Goal: Task Accomplishment & Management: Manage account settings

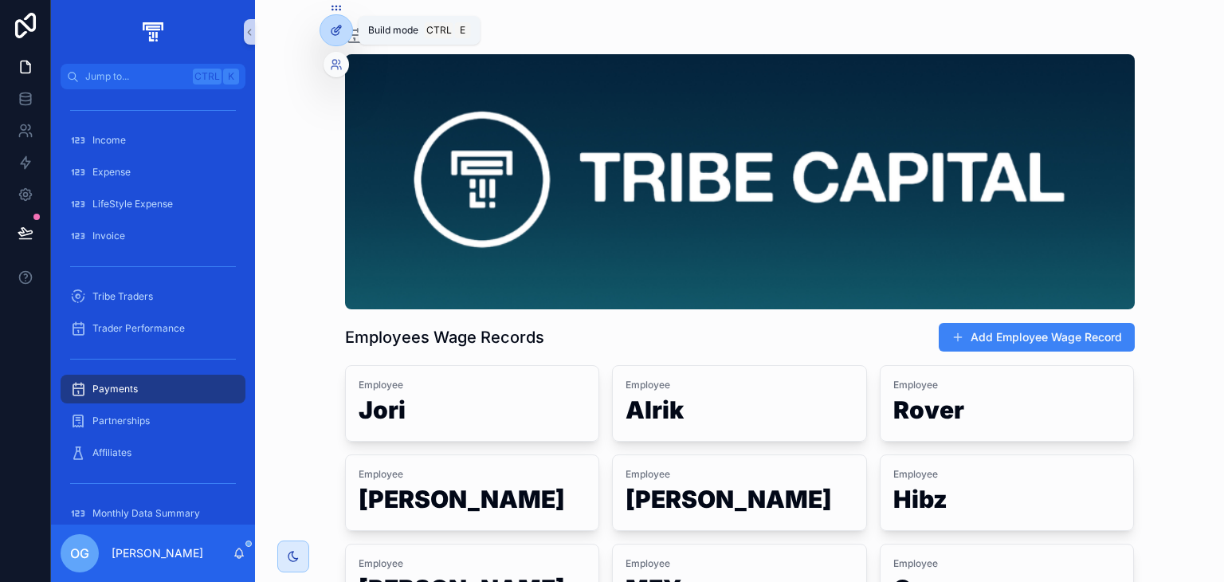
click at [341, 28] on icon at bounding box center [336, 30] width 13 height 13
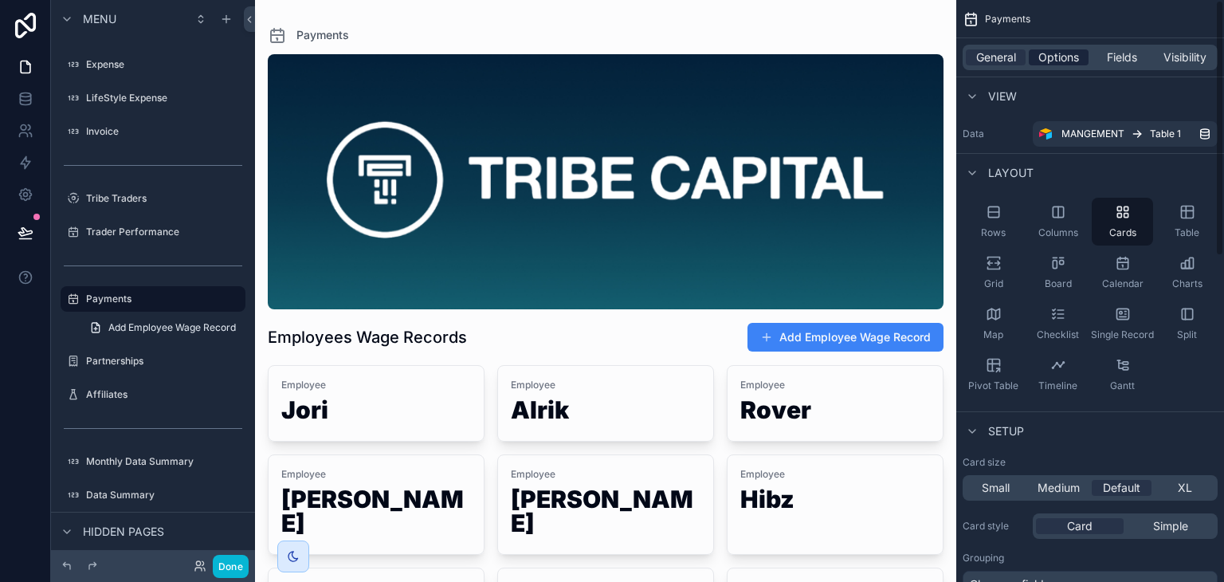
click at [1061, 49] on span "Options" at bounding box center [1058, 57] width 41 height 16
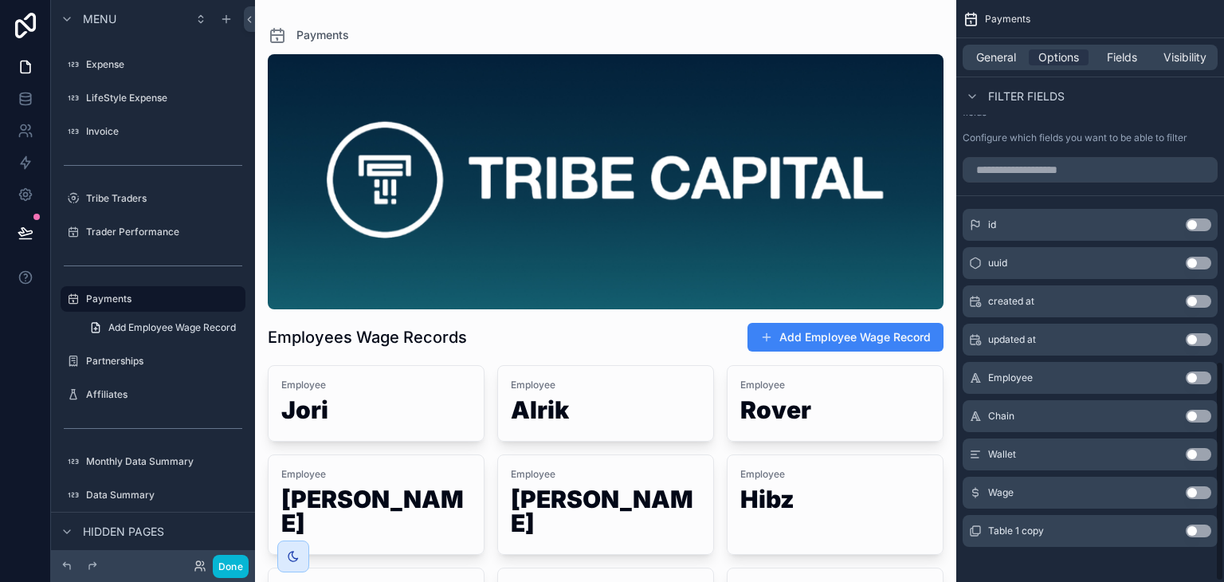
scroll to position [951, 0]
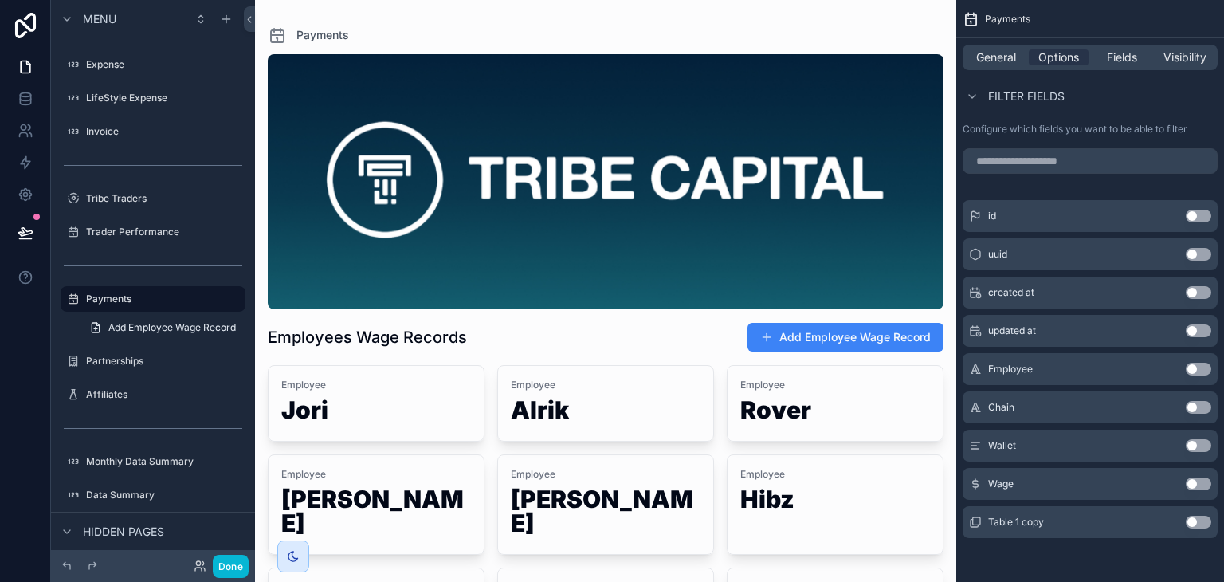
click at [381, 327] on div "scrollable content" at bounding box center [605, 429] width 701 height 858
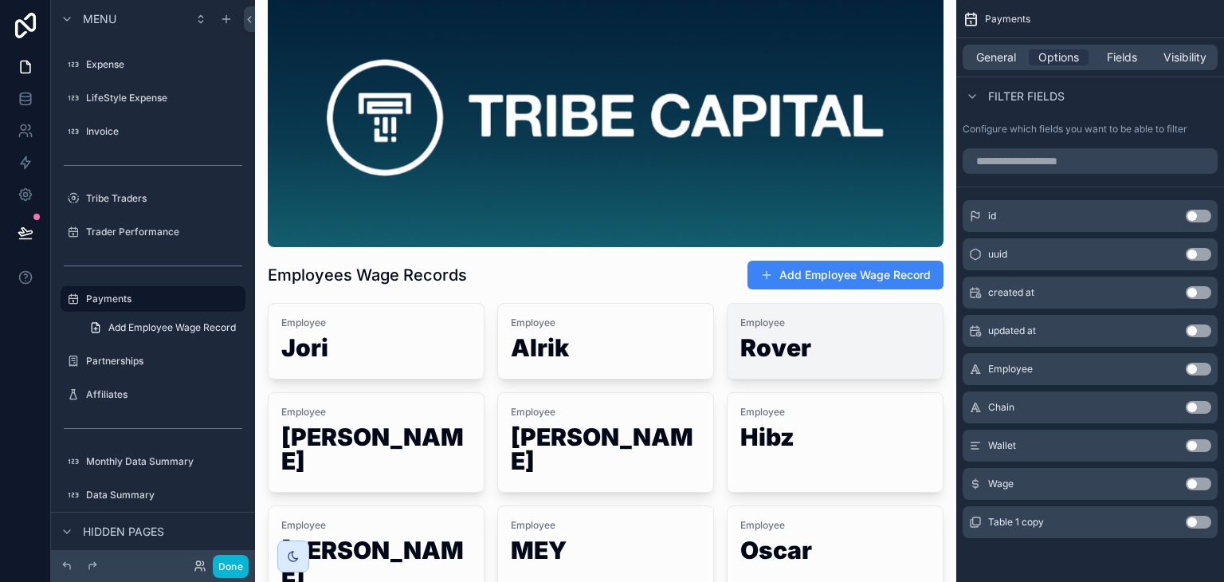
scroll to position [0, 0]
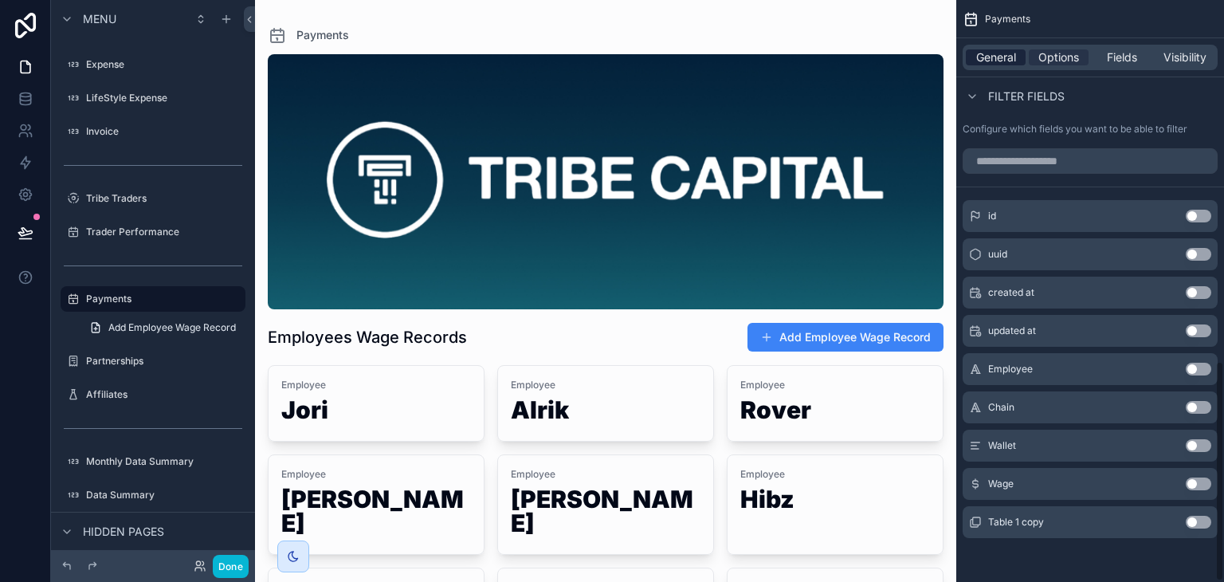
click at [970, 52] on div "General" at bounding box center [996, 57] width 60 height 16
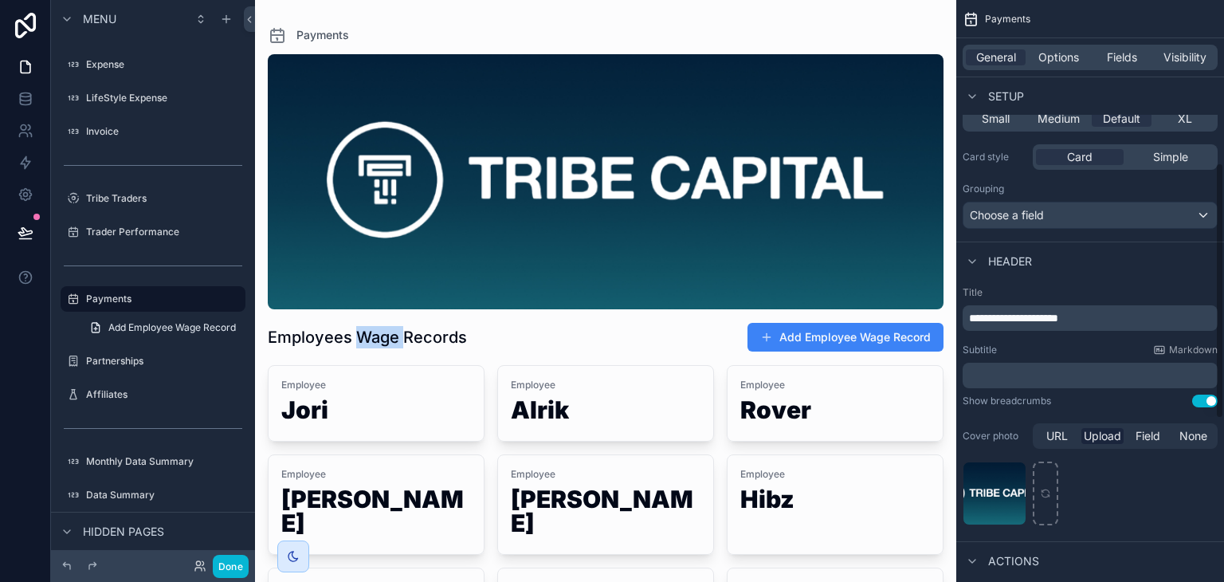
scroll to position [368, 0]
click at [1161, 328] on div "**********" at bounding box center [1089, 318] width 255 height 25
drag, startPoint x: 1161, startPoint y: 328, endPoint x: 1154, endPoint y: 321, distance: 10.7
click at [1154, 321] on div "**********" at bounding box center [1089, 318] width 255 height 25
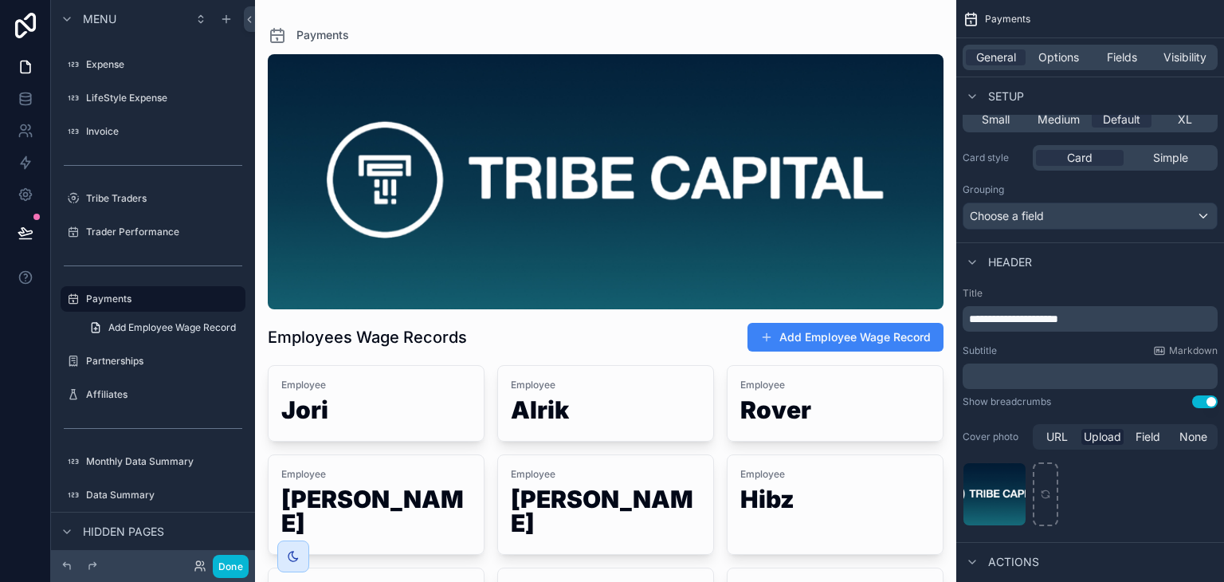
click at [1154, 321] on p "**********" at bounding box center [1091, 319] width 245 height 16
click at [1063, 337] on div "**********" at bounding box center [1090, 407] width 268 height 255
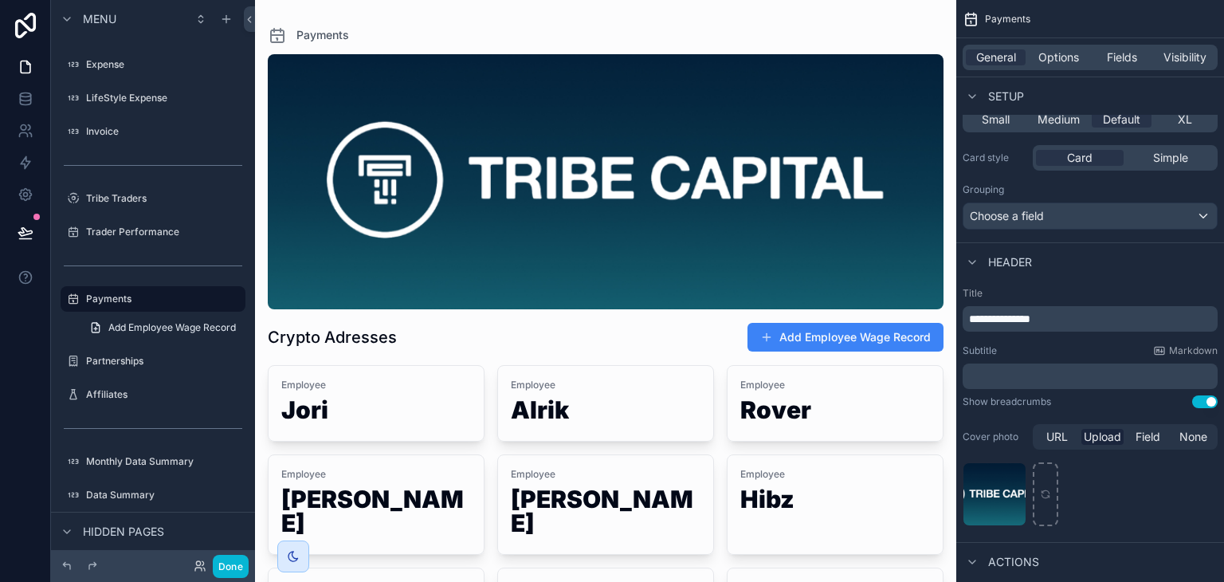
click at [1029, 314] on div "**********" at bounding box center [1089, 318] width 255 height 25
click at [1029, 314] on span "**********" at bounding box center [999, 318] width 61 height 11
click at [1071, 287] on label "Title" at bounding box center [1089, 293] width 255 height 13
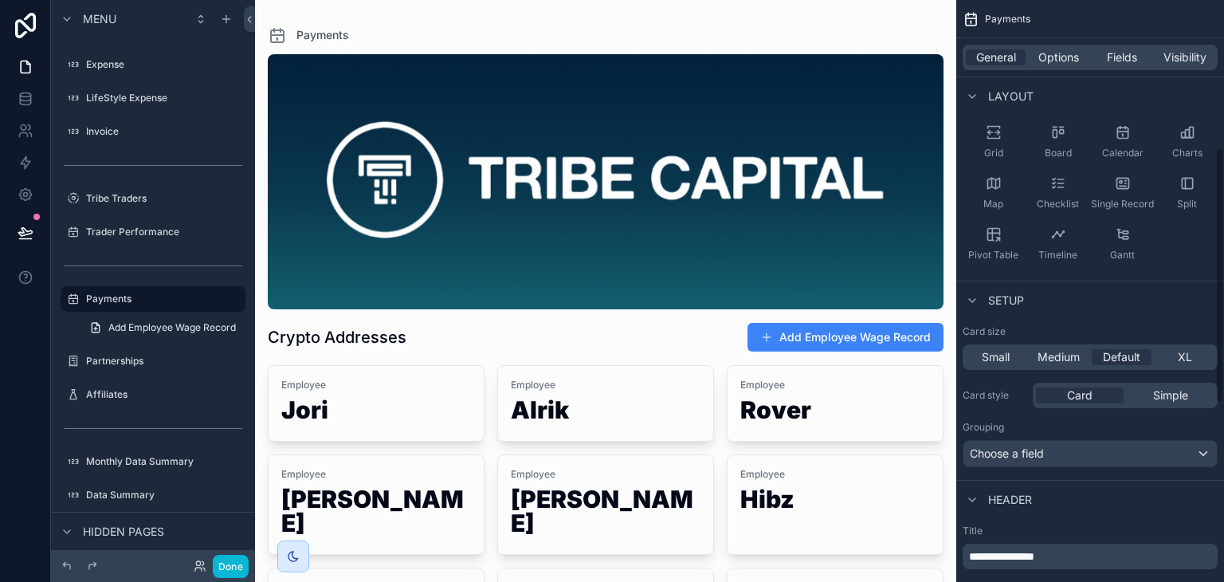
scroll to position [0, 0]
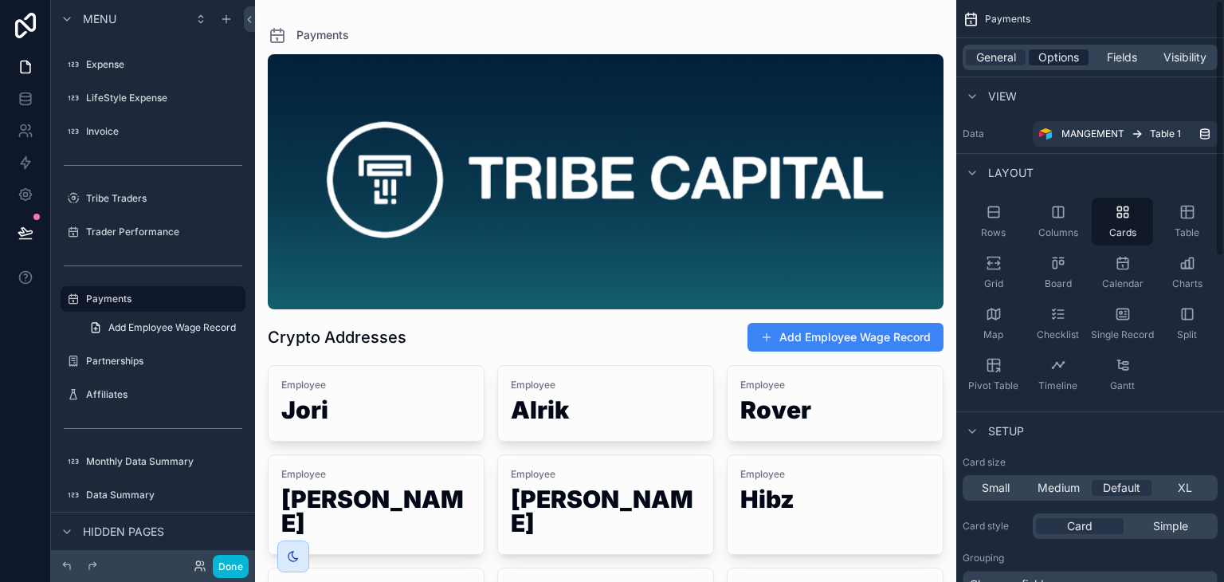
click at [1068, 61] on span "Options" at bounding box center [1058, 57] width 41 height 16
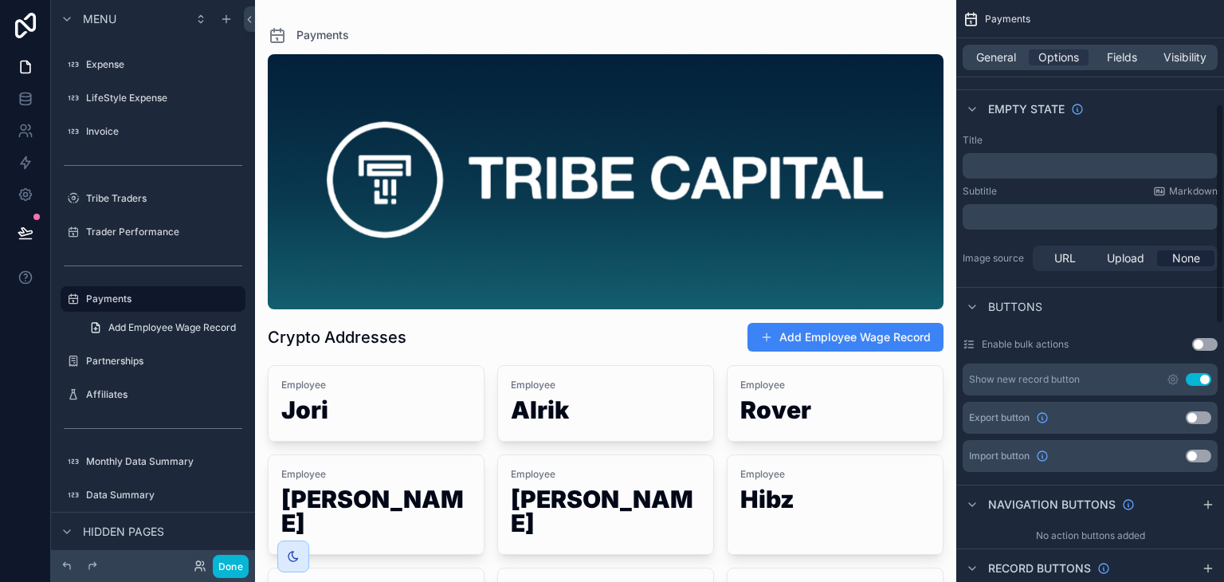
scroll to position [274, 0]
click at [1199, 383] on div "Show new record button Use setting" at bounding box center [1089, 376] width 255 height 32
click at [1169, 377] on div "Show new record button Use setting" at bounding box center [1089, 376] width 255 height 32
click at [1169, 377] on icon "scrollable content" at bounding box center [1173, 376] width 10 height 10
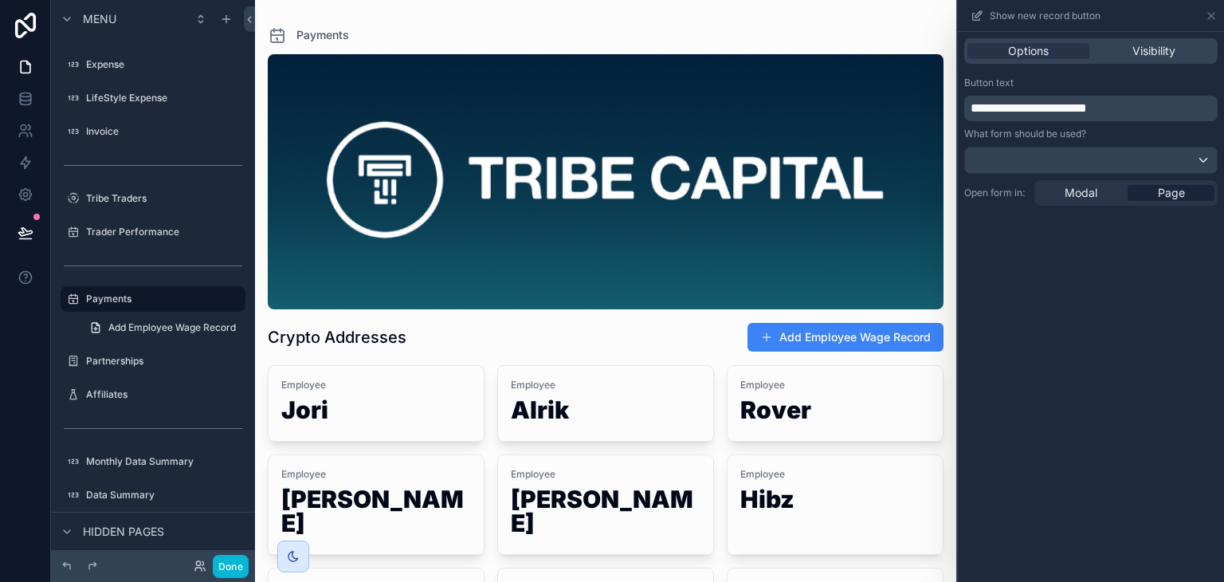
click at [1087, 103] on span "**********" at bounding box center [1028, 108] width 116 height 12
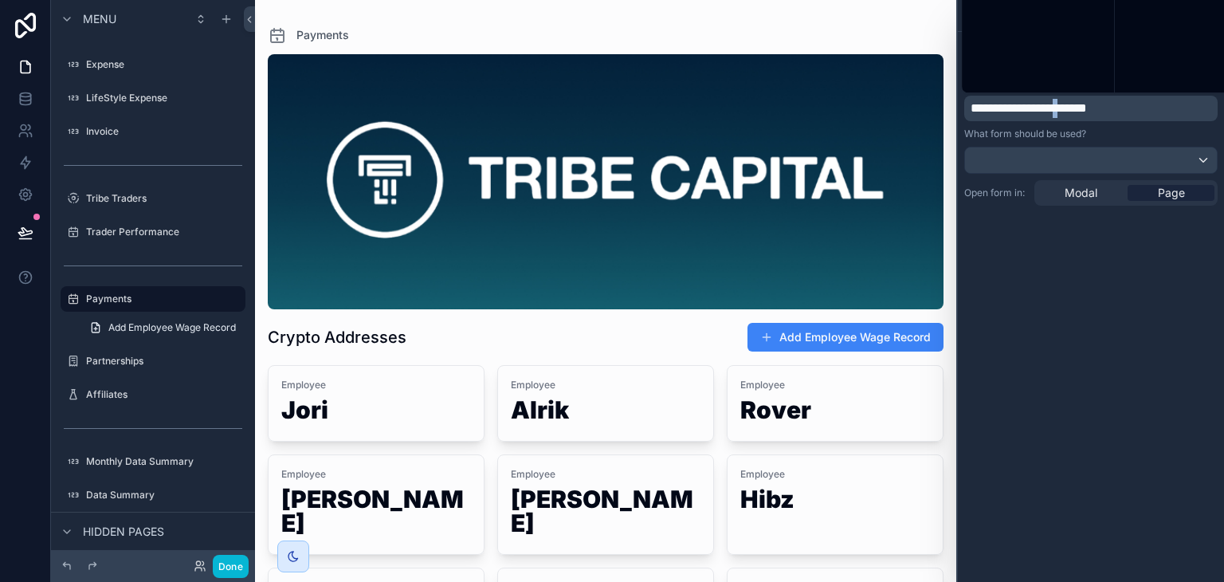
click at [1087, 103] on span "**********" at bounding box center [1028, 108] width 116 height 12
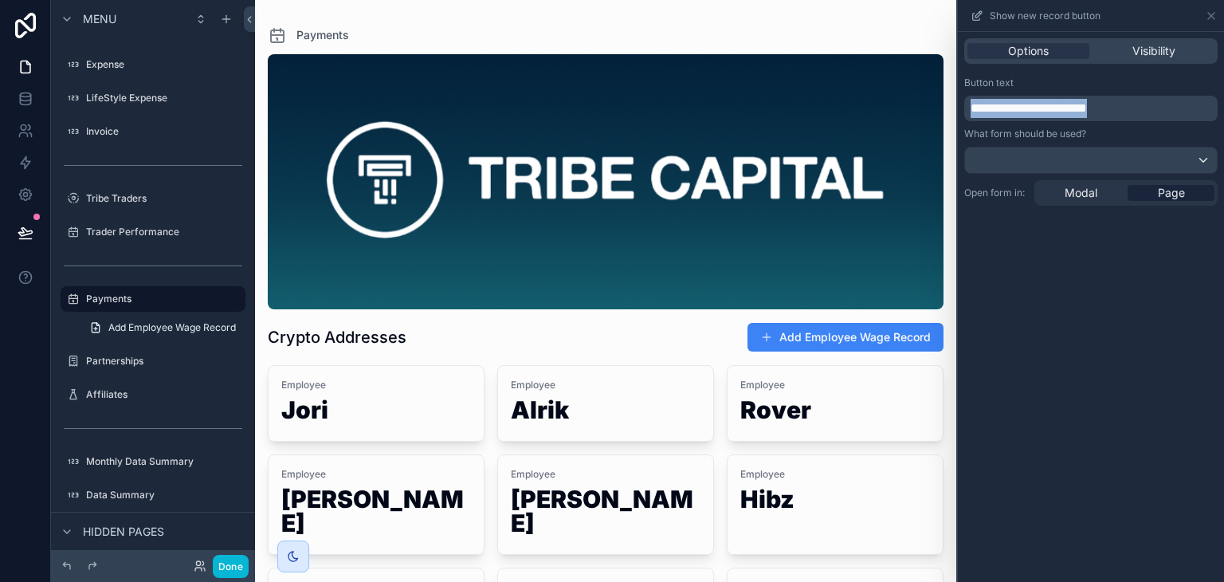
click at [1087, 103] on span "**********" at bounding box center [1028, 108] width 116 height 12
click at [1102, 74] on div "**********" at bounding box center [1091, 141] width 266 height 142
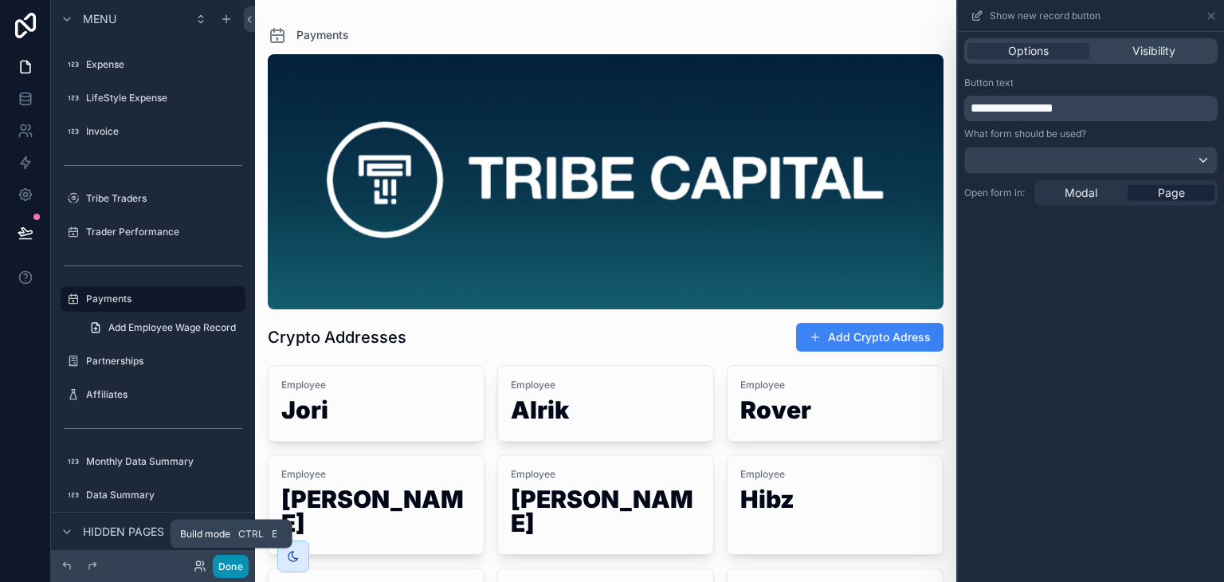
click at [224, 564] on button "Done" at bounding box center [231, 565] width 36 height 23
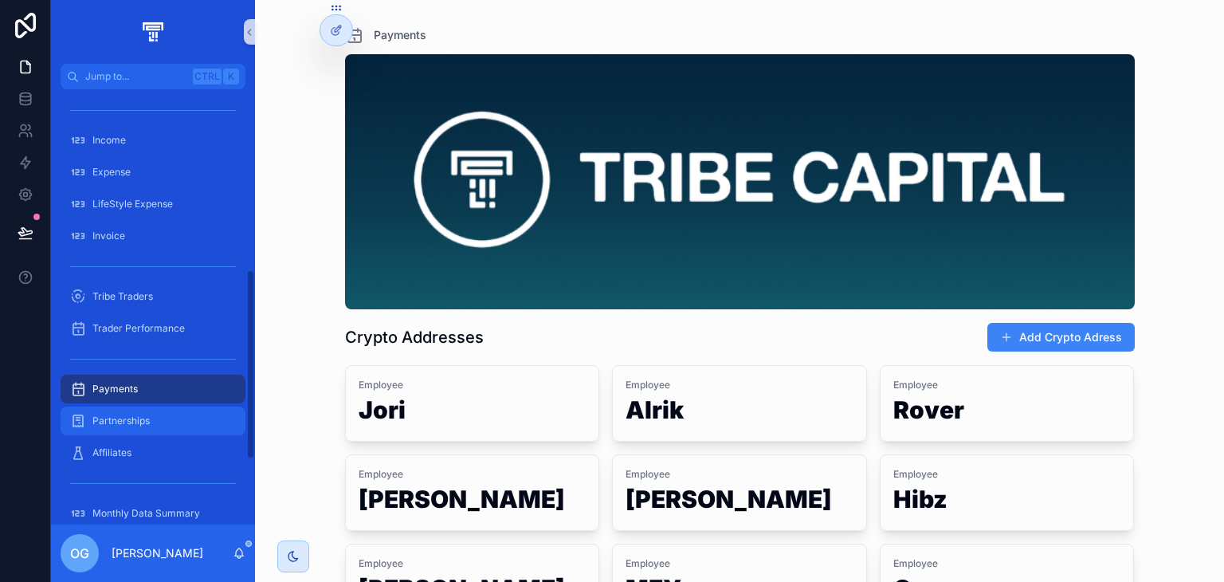
click at [147, 411] on div "Partnerships" at bounding box center [153, 420] width 166 height 25
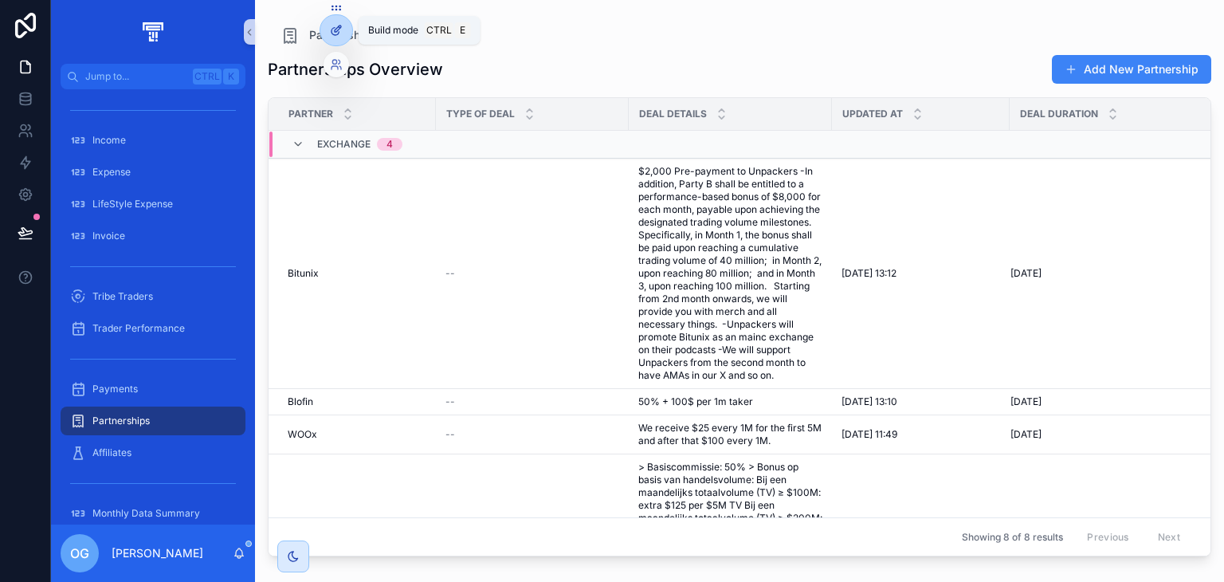
click at [341, 20] on div at bounding box center [336, 30] width 32 height 30
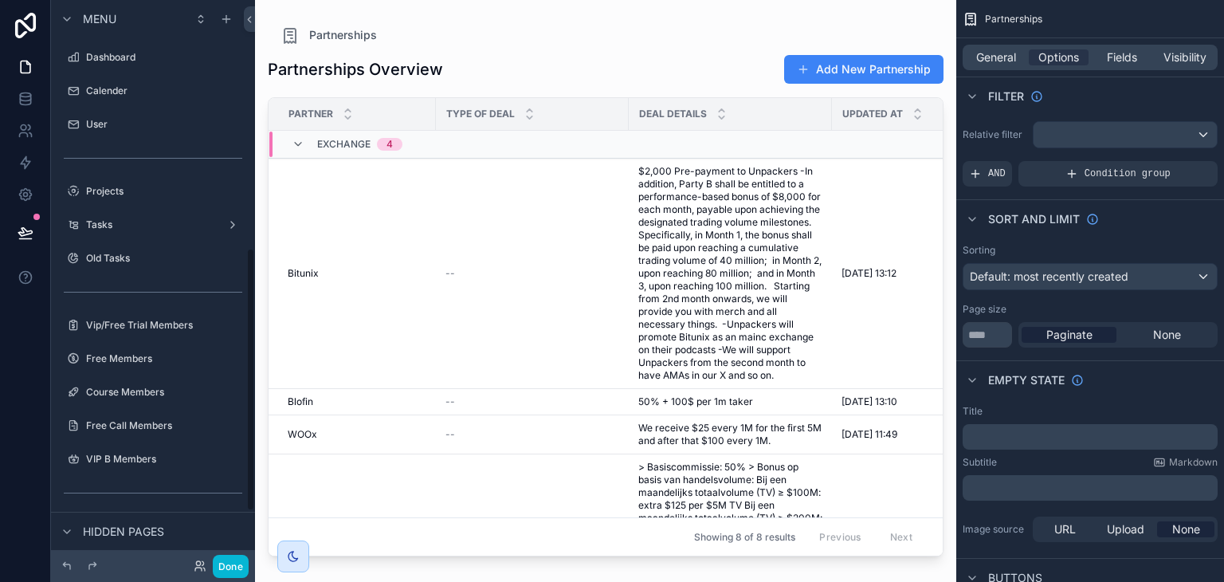
scroll to position [528, 0]
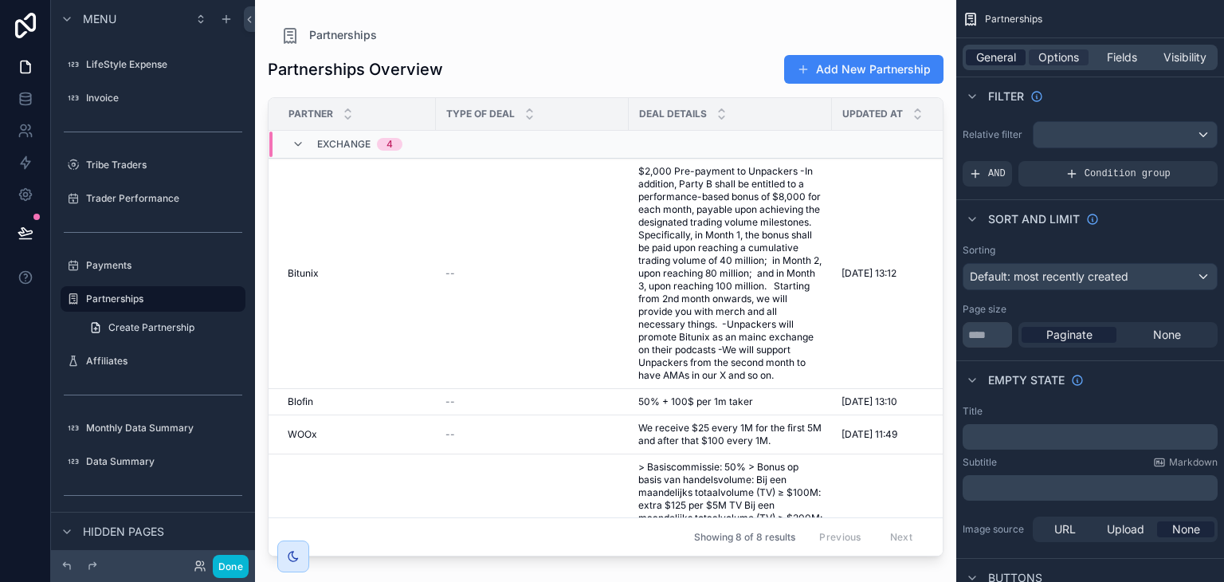
click at [1007, 56] on span "General" at bounding box center [996, 57] width 40 height 16
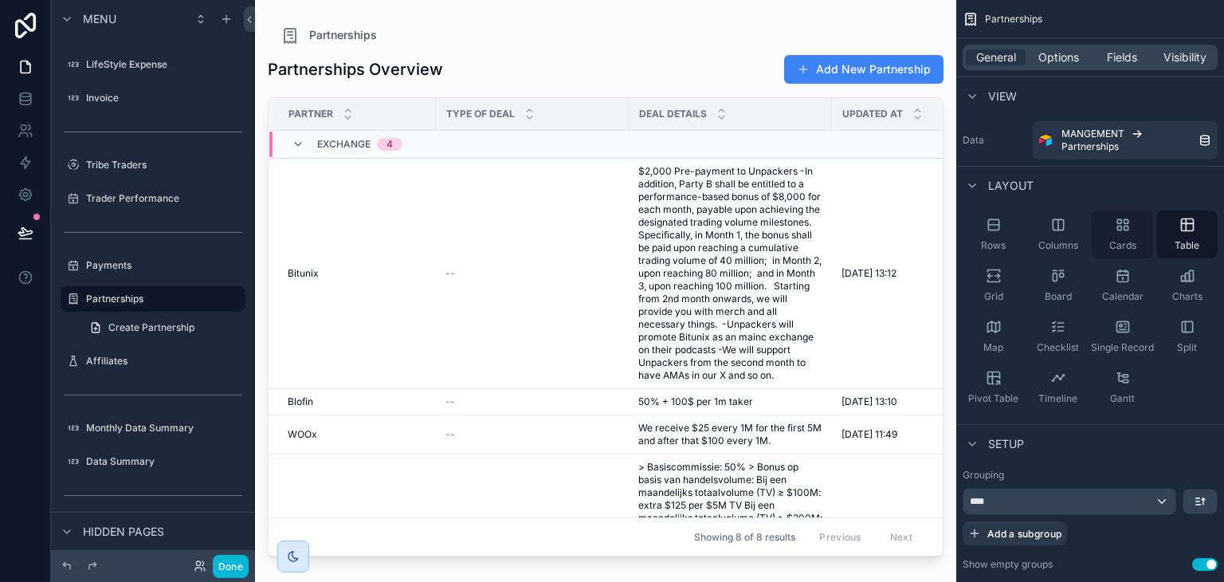
click at [1121, 236] on div "Cards" at bounding box center [1121, 234] width 61 height 48
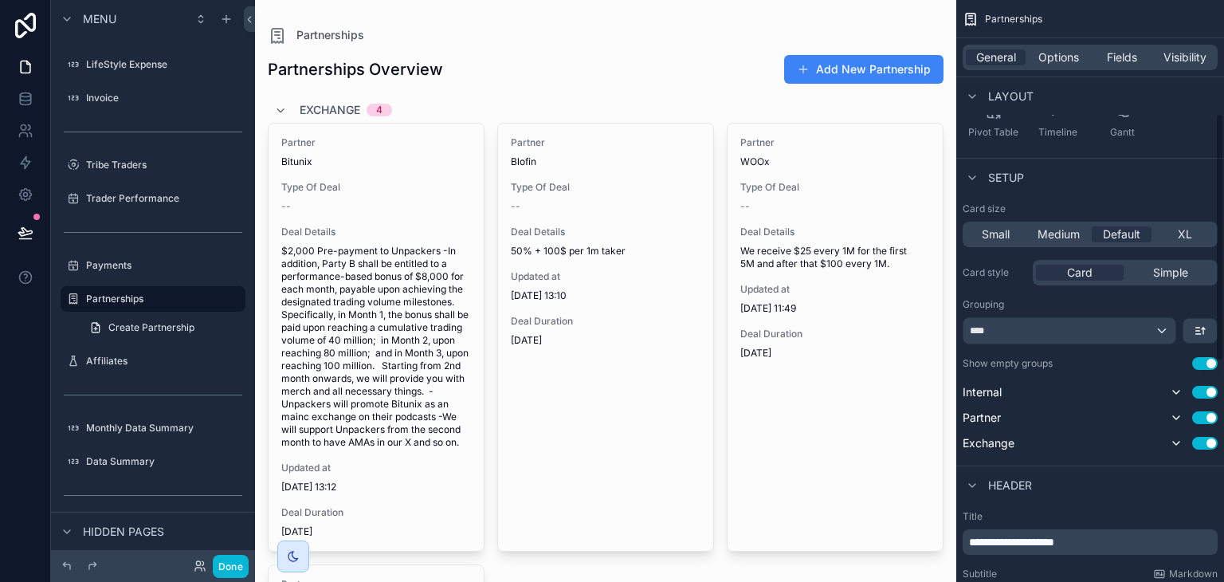
scroll to position [264, 0]
click at [1124, 52] on span "Fields" at bounding box center [1122, 57] width 30 height 16
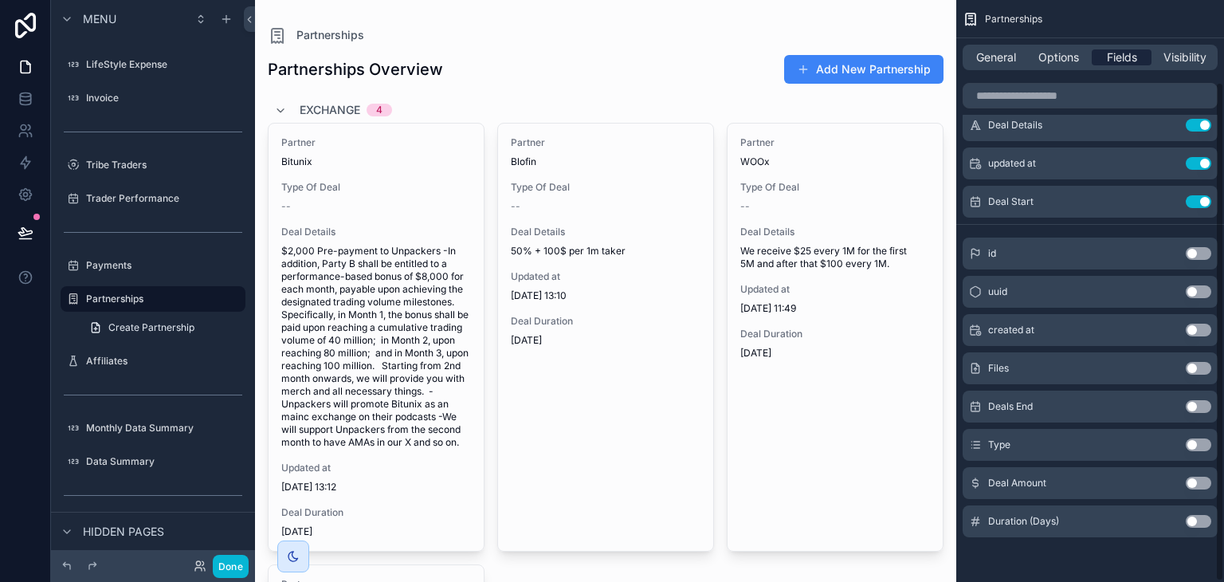
scroll to position [96, 0]
click at [1201, 210] on div "Deal Start Use setting" at bounding box center [1089, 202] width 255 height 32
click at [1201, 205] on button "Use setting" at bounding box center [1197, 201] width 25 height 13
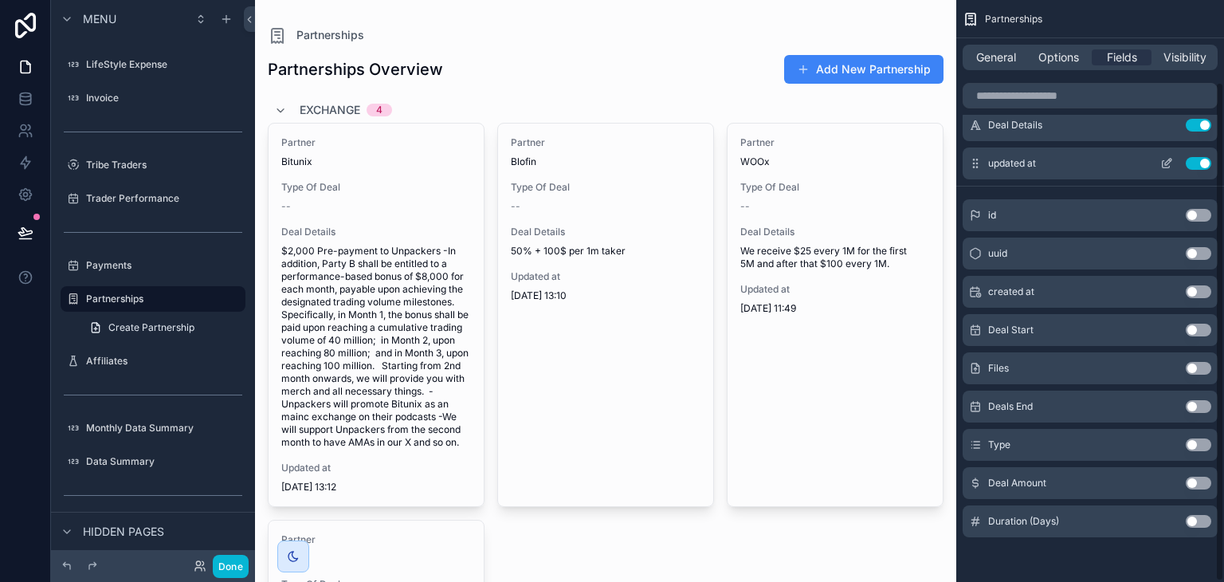
click at [1201, 164] on button "Use setting" at bounding box center [1197, 163] width 25 height 13
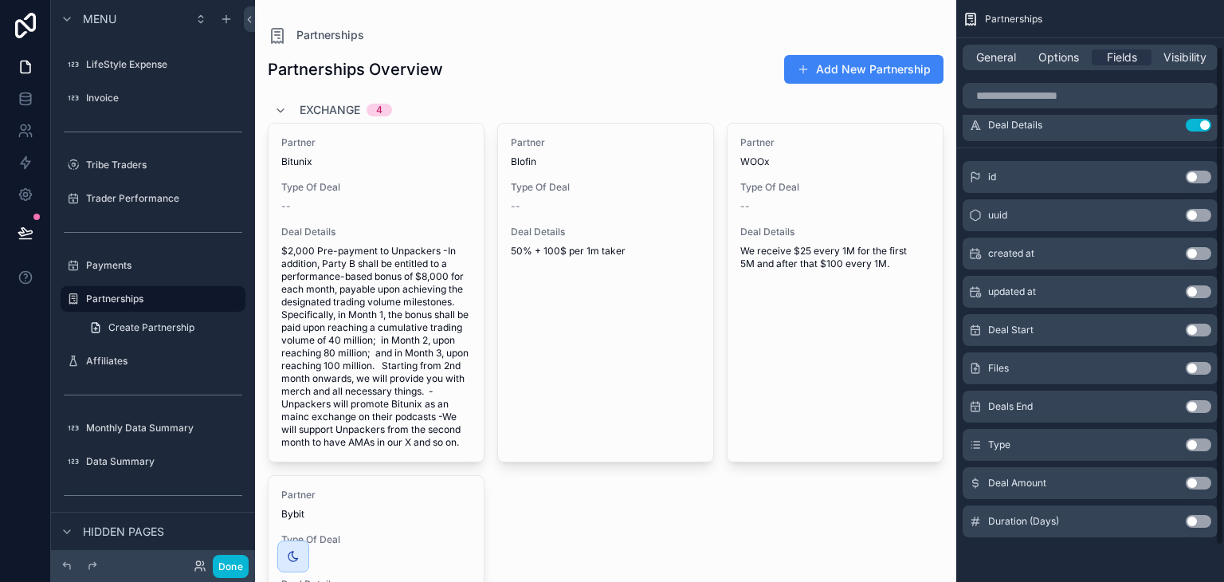
scroll to position [0, 0]
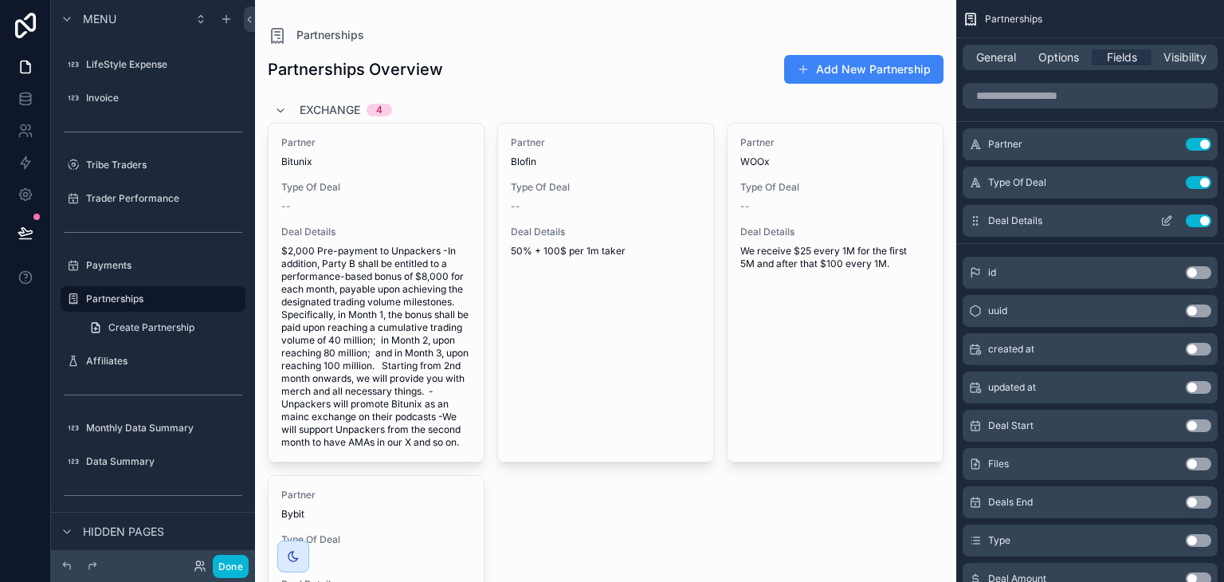
click at [1192, 217] on button "Use setting" at bounding box center [1197, 220] width 25 height 13
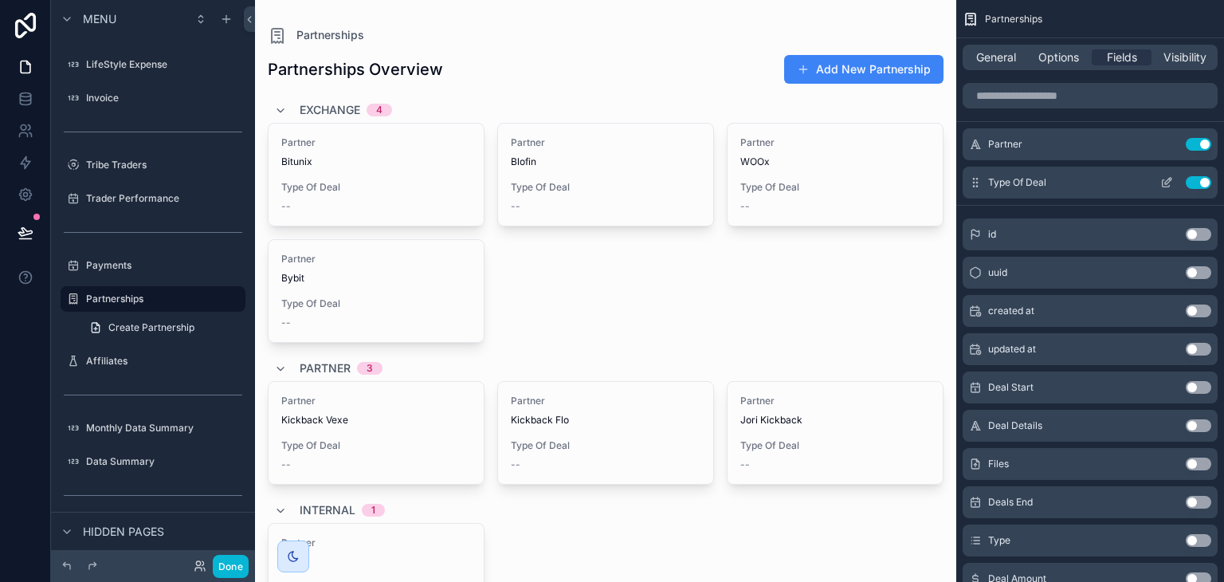
click at [1201, 181] on button "Use setting" at bounding box center [1197, 182] width 25 height 13
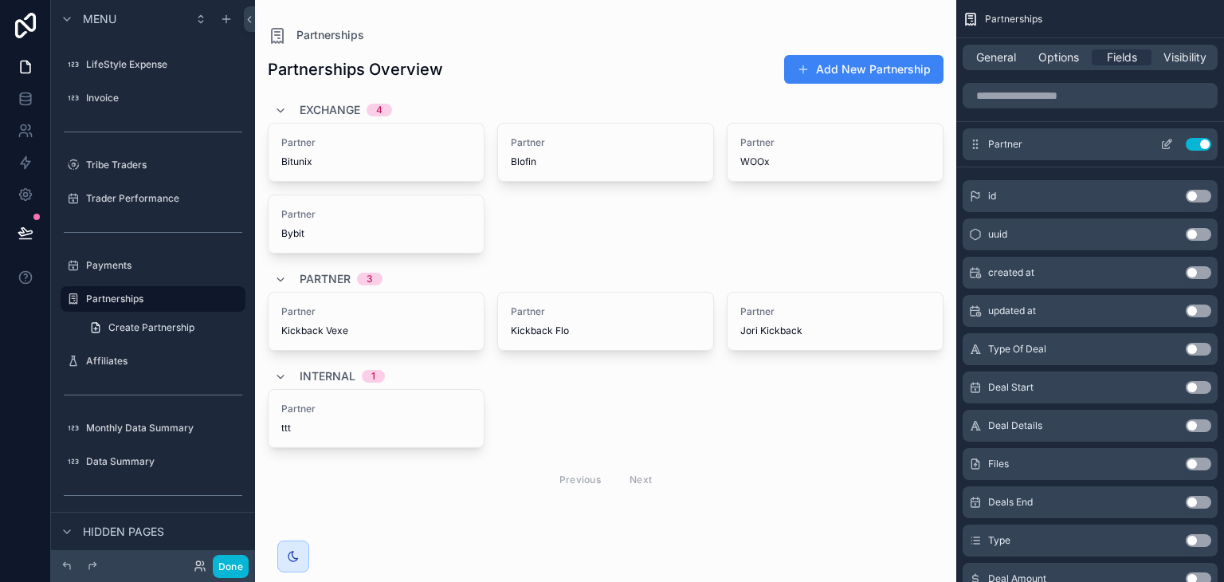
click at [1163, 144] on icon "scrollable content" at bounding box center [1166, 144] width 13 height 13
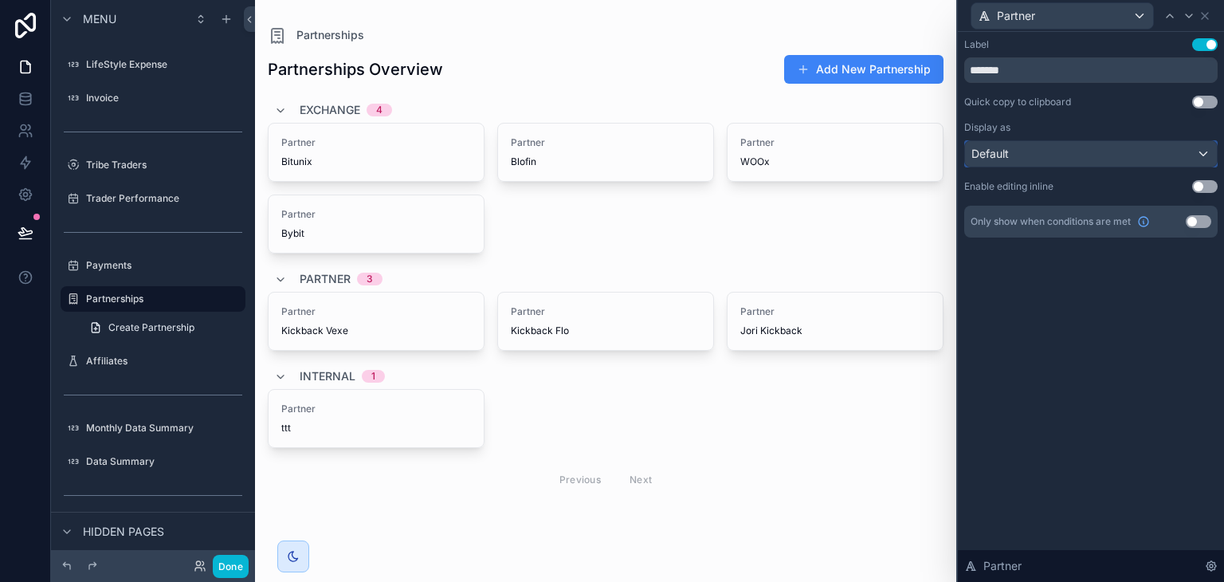
click at [1091, 151] on div "Default" at bounding box center [1091, 153] width 252 height 25
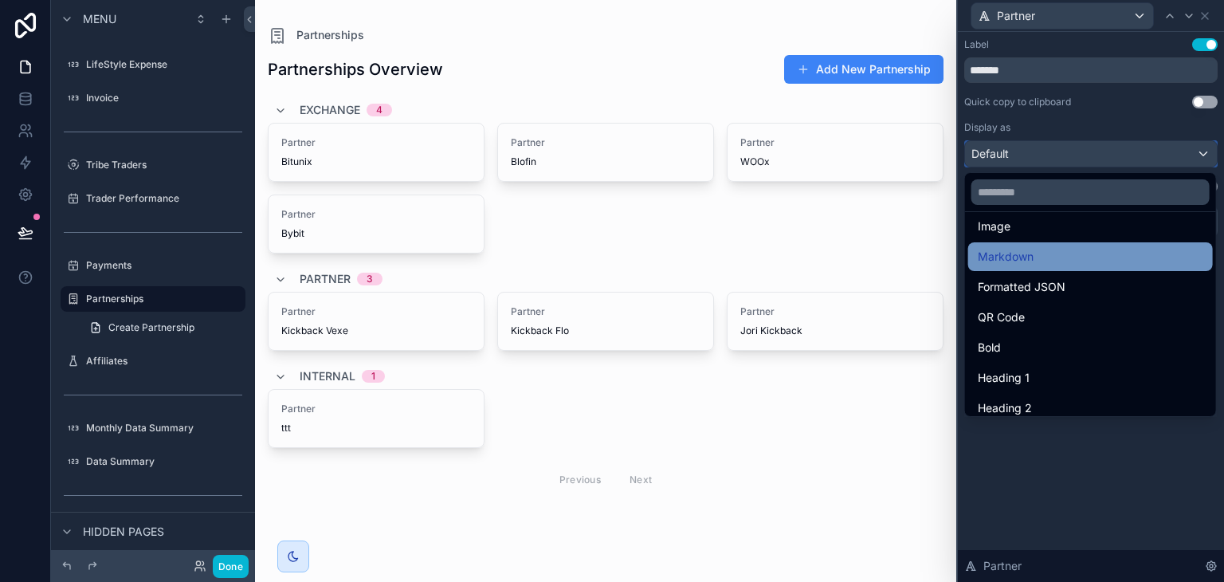
scroll to position [105, 0]
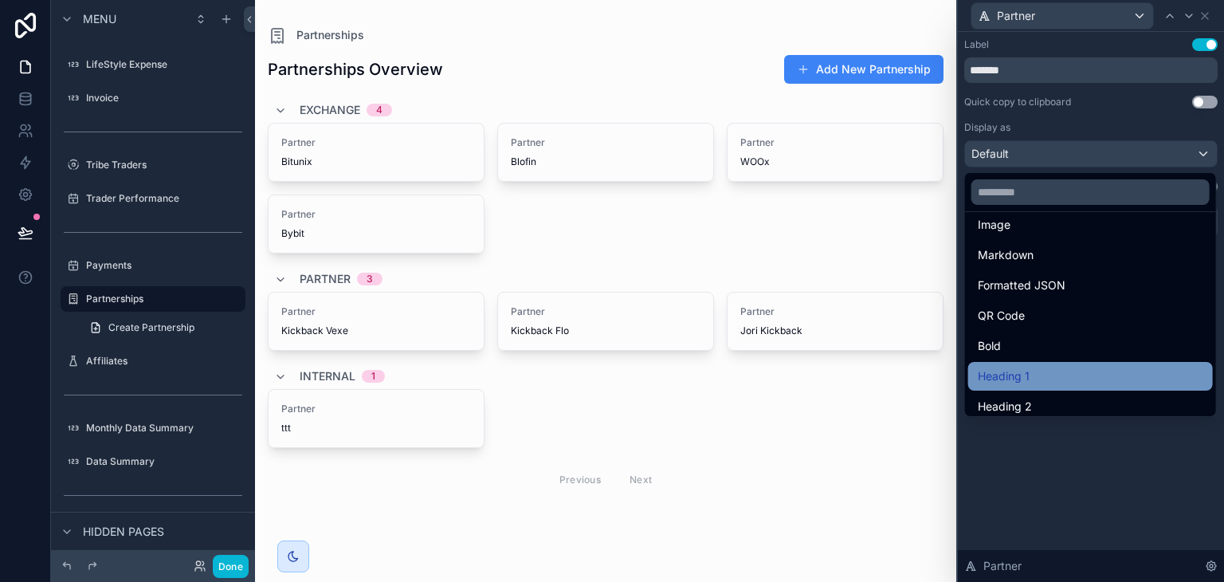
click at [1050, 374] on div "Heading 1" at bounding box center [1089, 375] width 225 height 19
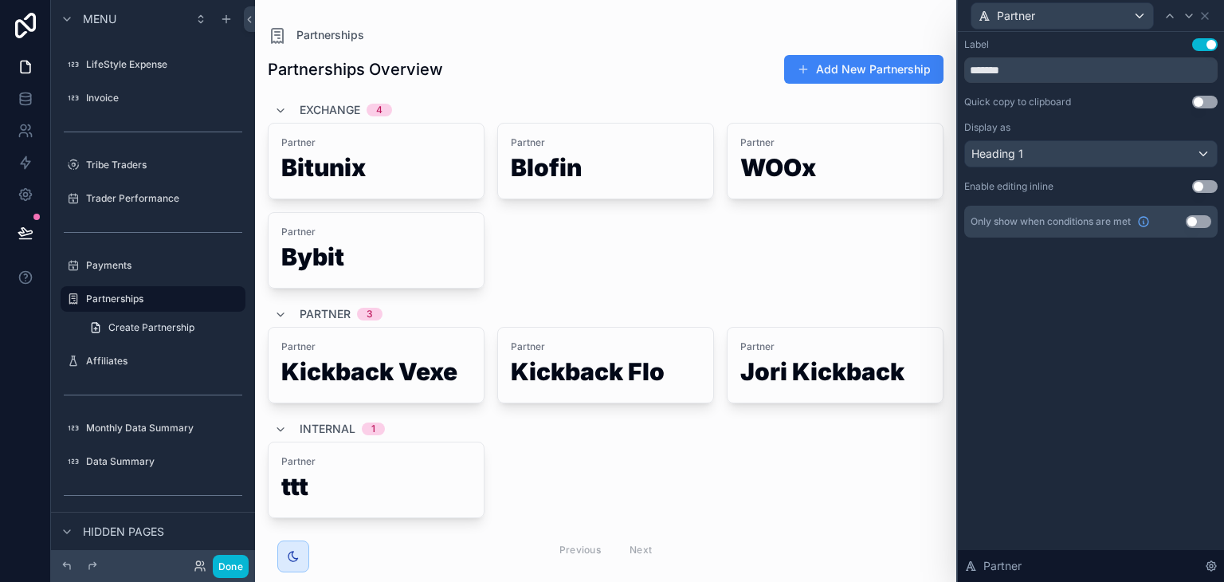
click at [1218, 44] on div "Label Use setting ******* Quick copy to clipboard Use setting Display as Headin…" at bounding box center [1091, 154] width 266 height 244
click at [1211, 44] on button "Use setting" at bounding box center [1204, 44] width 25 height 13
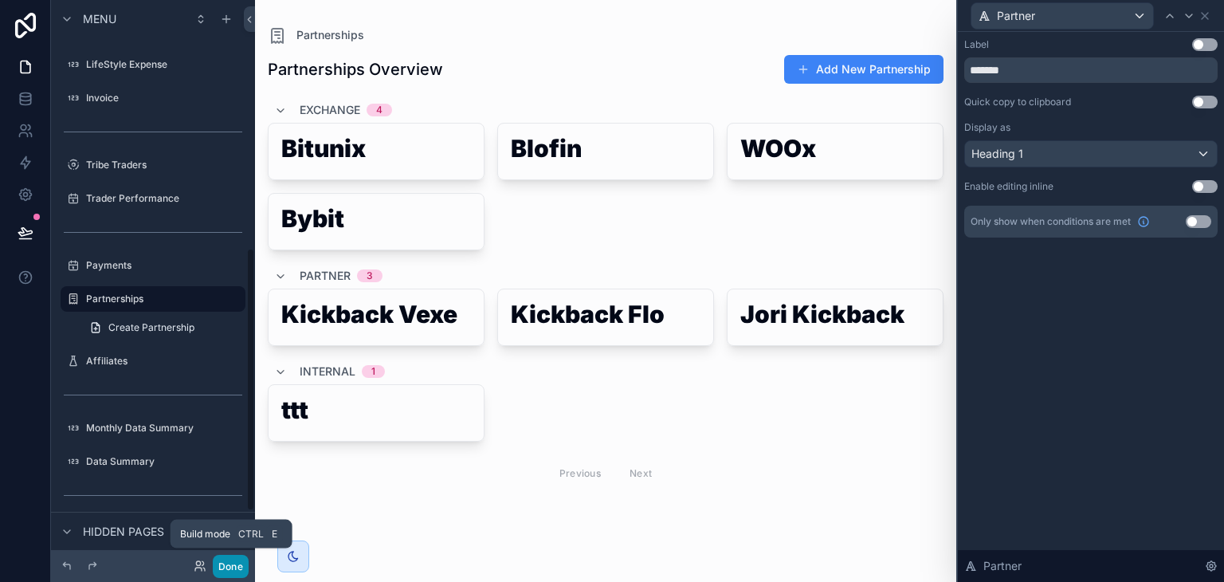
click at [235, 570] on button "Done" at bounding box center [231, 565] width 36 height 23
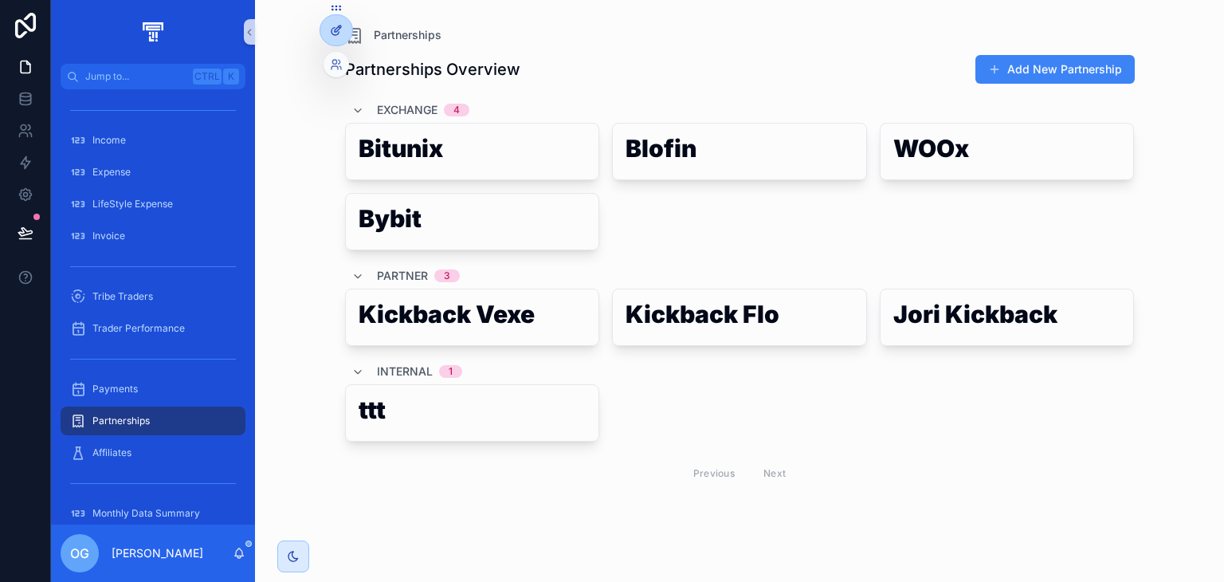
click at [343, 26] on div at bounding box center [336, 30] width 32 height 30
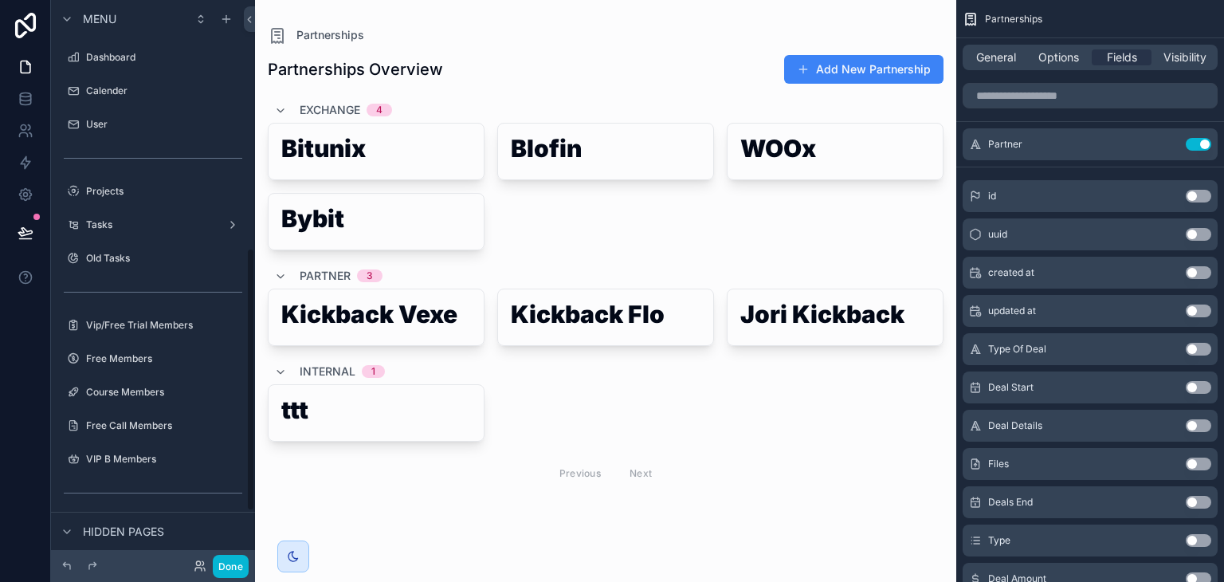
scroll to position [528, 0]
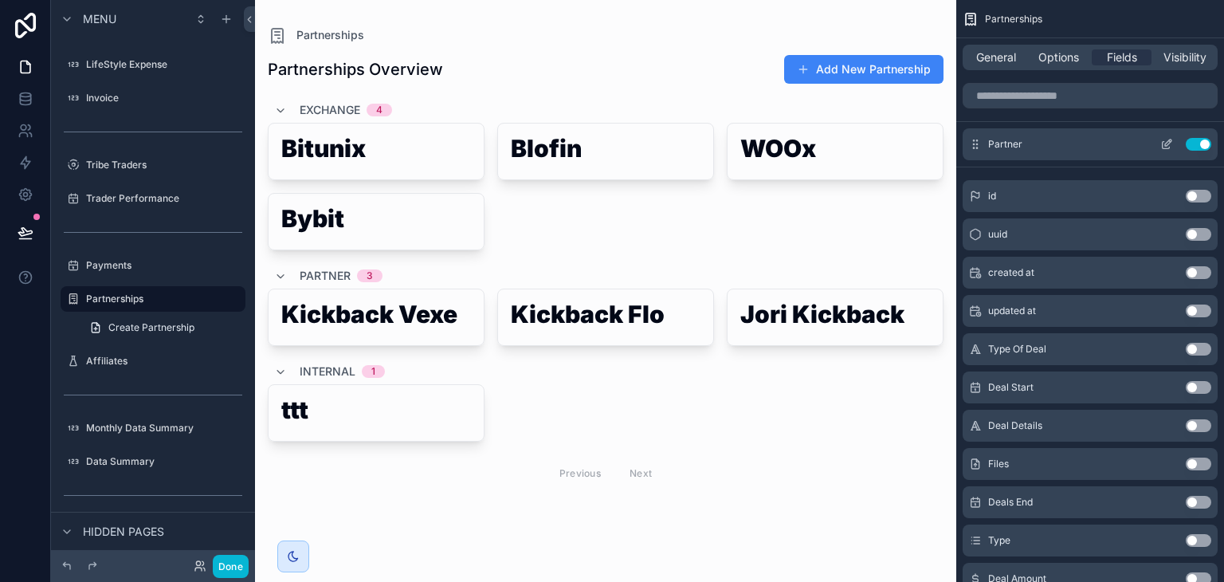
click at [1163, 139] on icon "scrollable content" at bounding box center [1166, 144] width 13 height 13
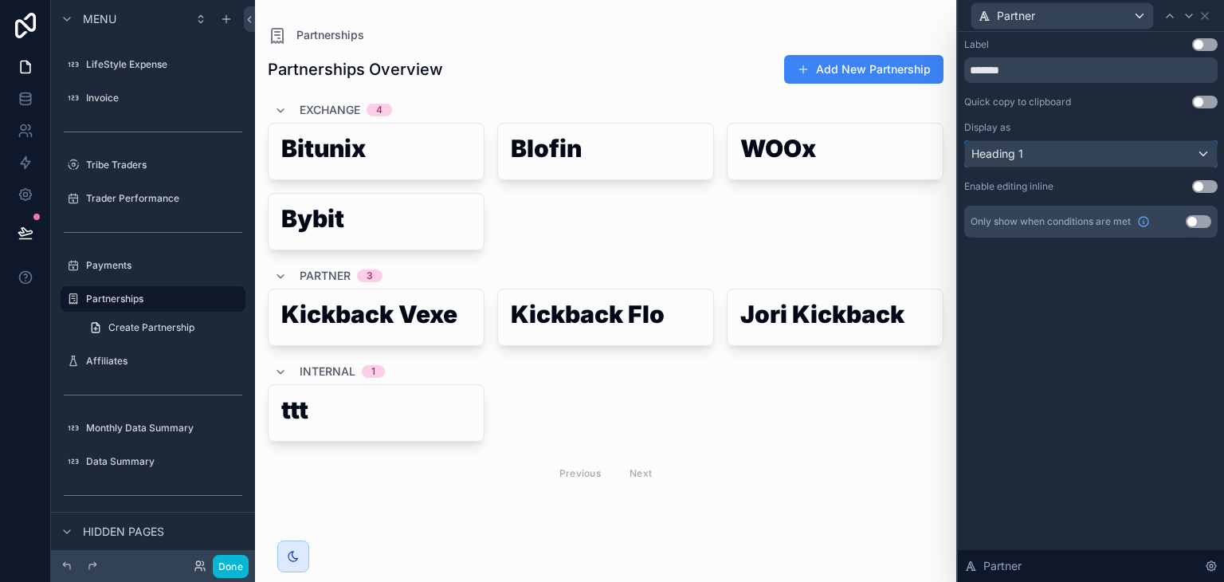
click at [1111, 154] on div "Heading 1" at bounding box center [1091, 153] width 252 height 25
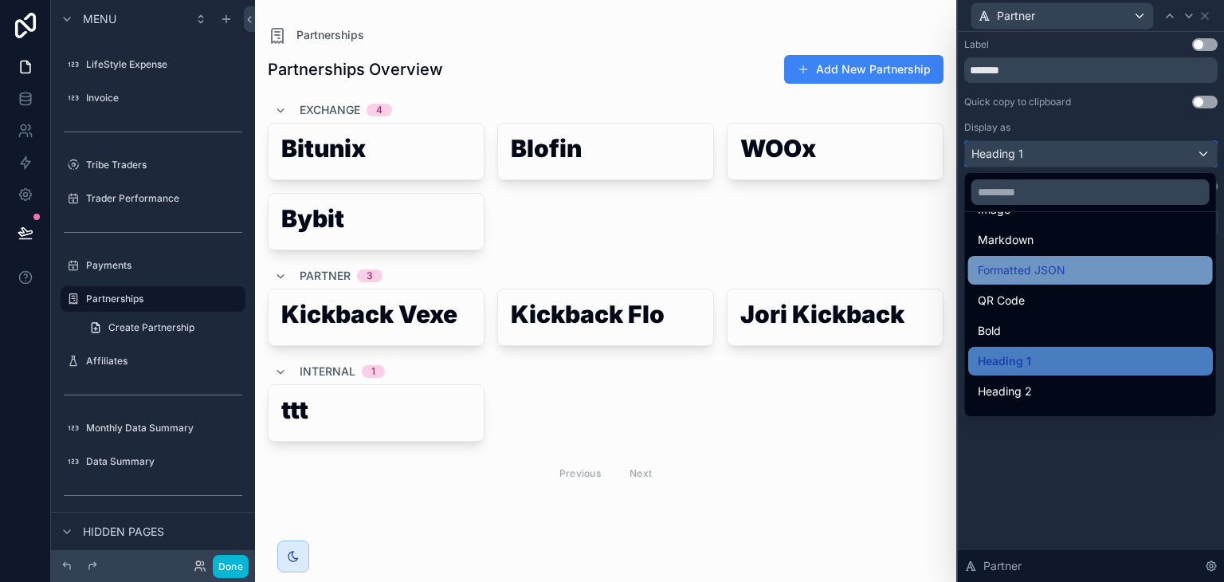
scroll to position [132, 0]
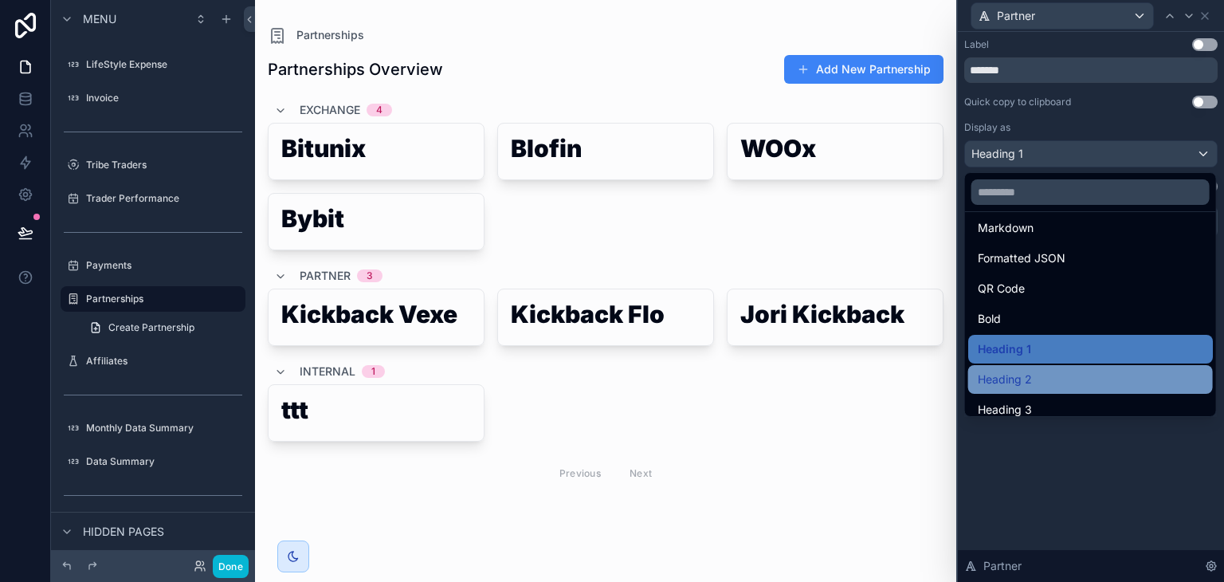
click at [1052, 373] on div "Heading 2" at bounding box center [1089, 379] width 225 height 19
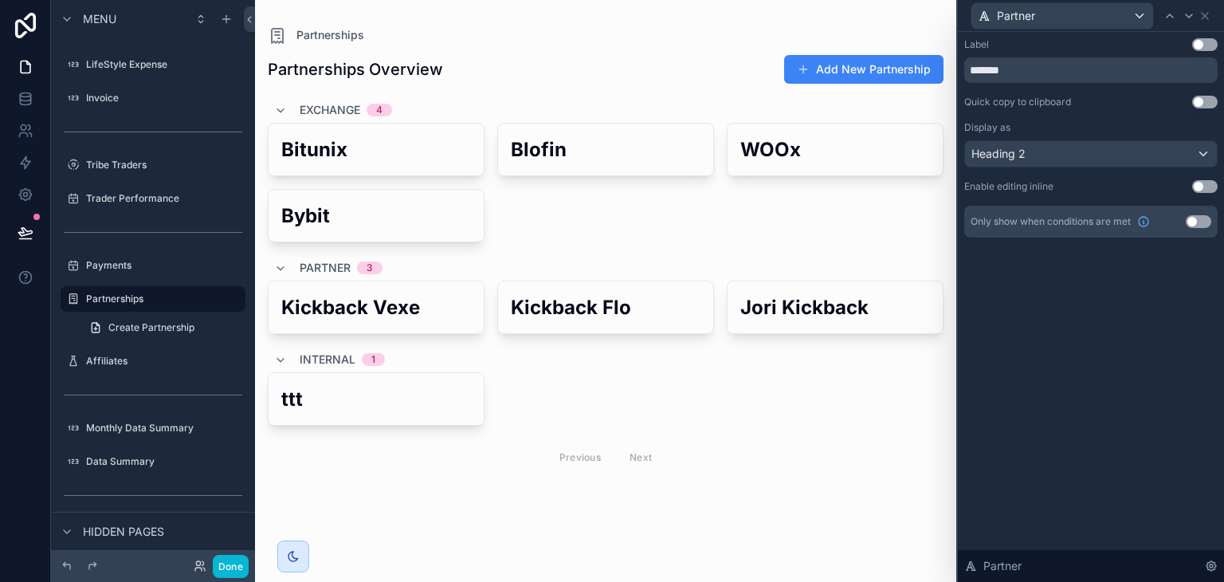
click at [1209, 181] on button "Use setting" at bounding box center [1204, 186] width 25 height 13
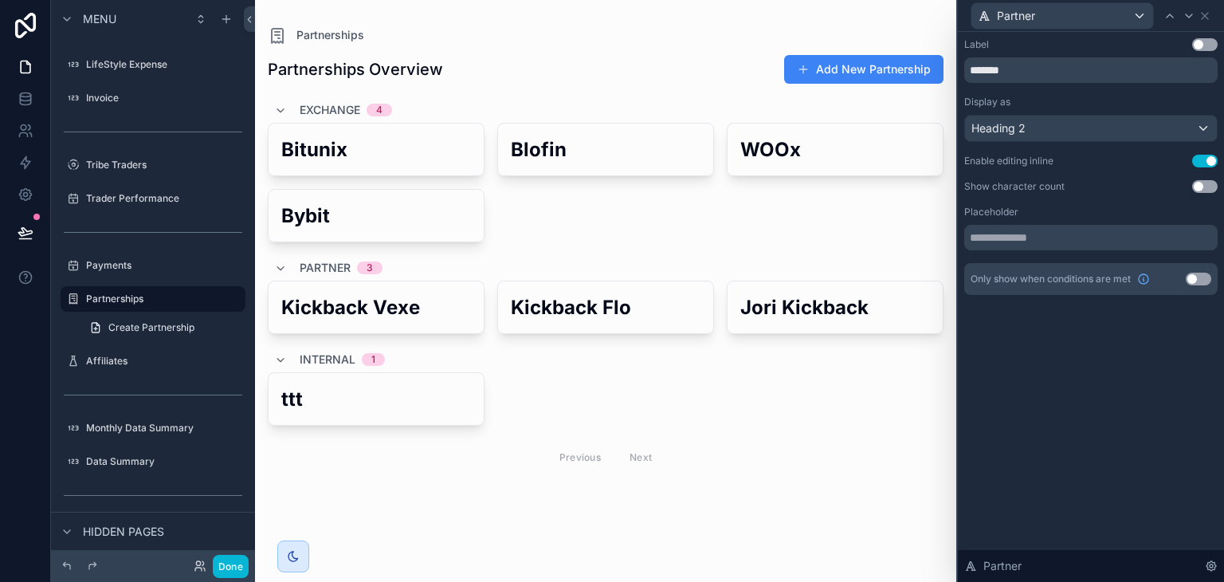
click at [1211, 161] on button "Use setting" at bounding box center [1204, 161] width 25 height 13
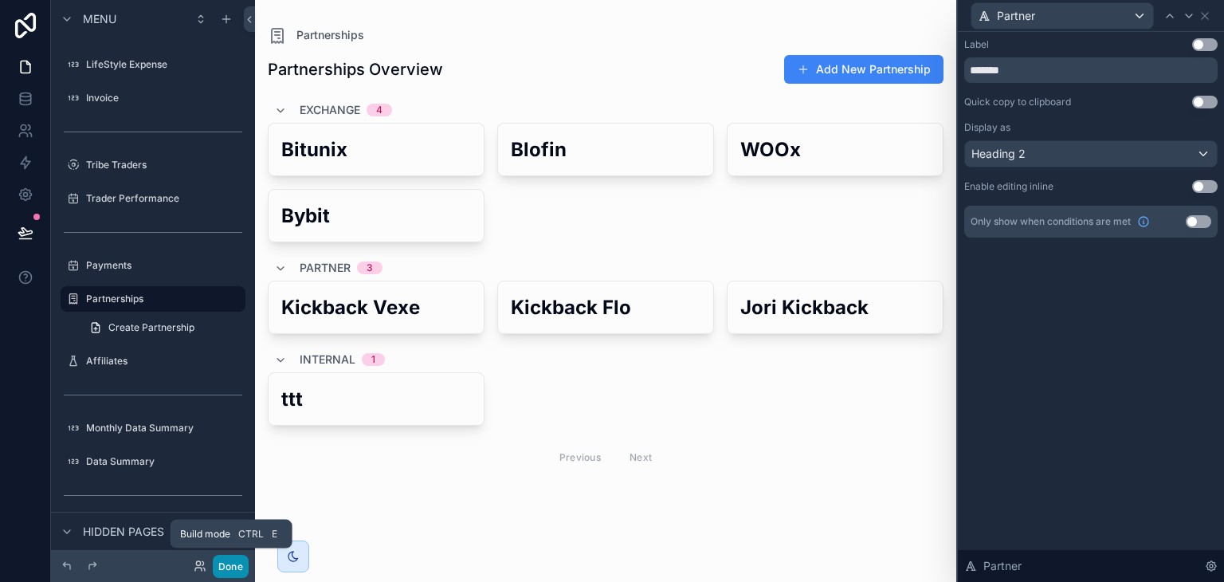
click at [232, 558] on button "Done" at bounding box center [231, 565] width 36 height 23
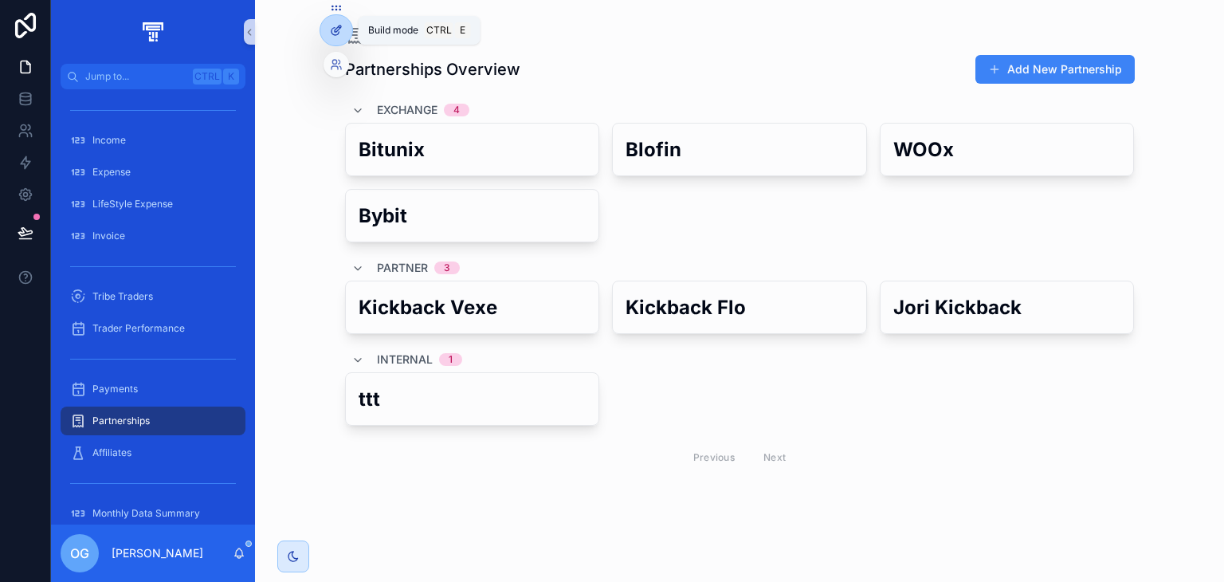
click at [327, 29] on div at bounding box center [336, 30] width 32 height 30
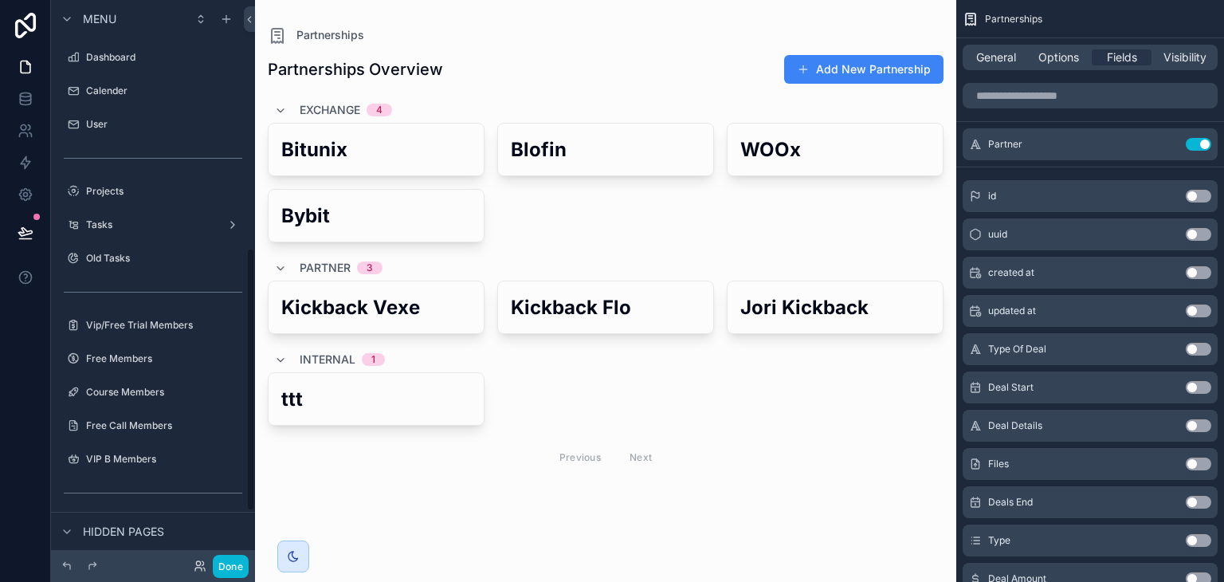
scroll to position [528, 0]
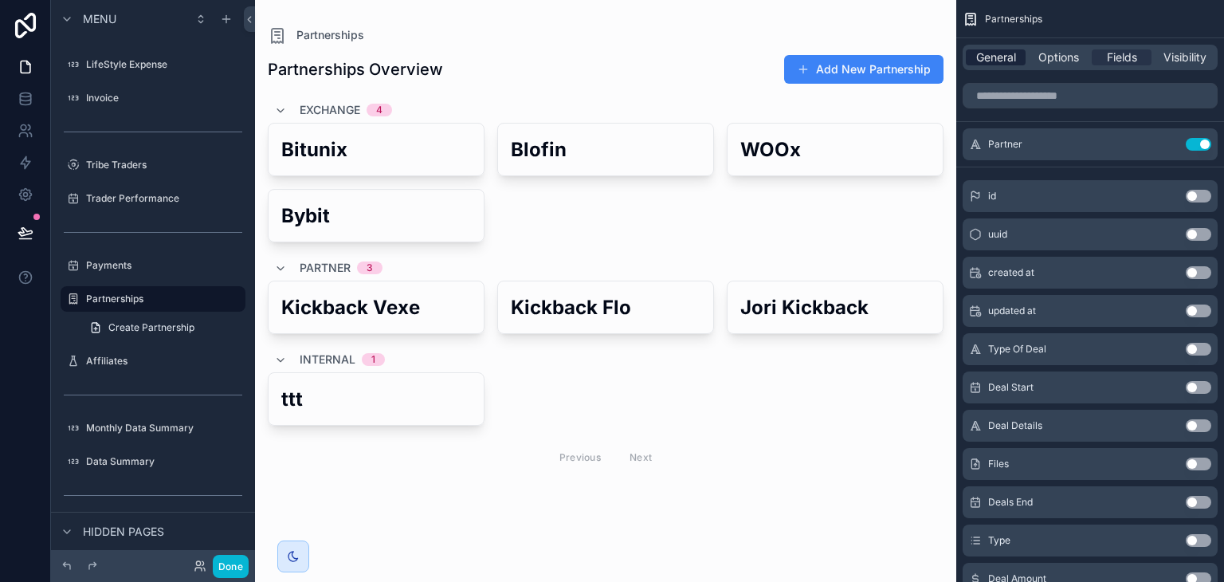
click at [1003, 60] on span "General" at bounding box center [996, 57] width 40 height 16
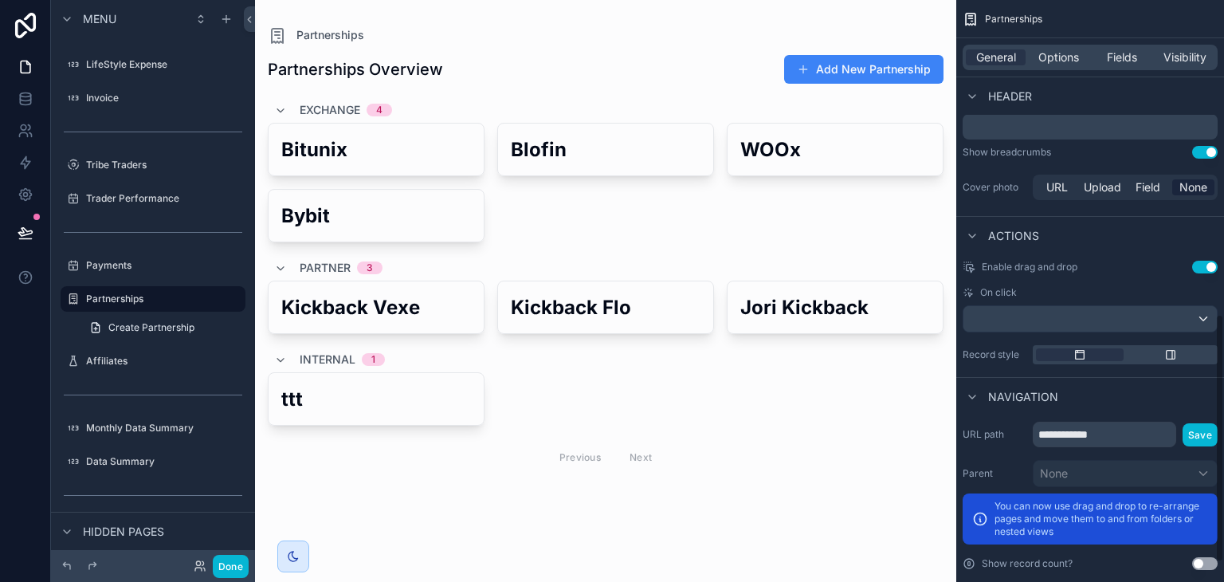
scroll to position [783, 0]
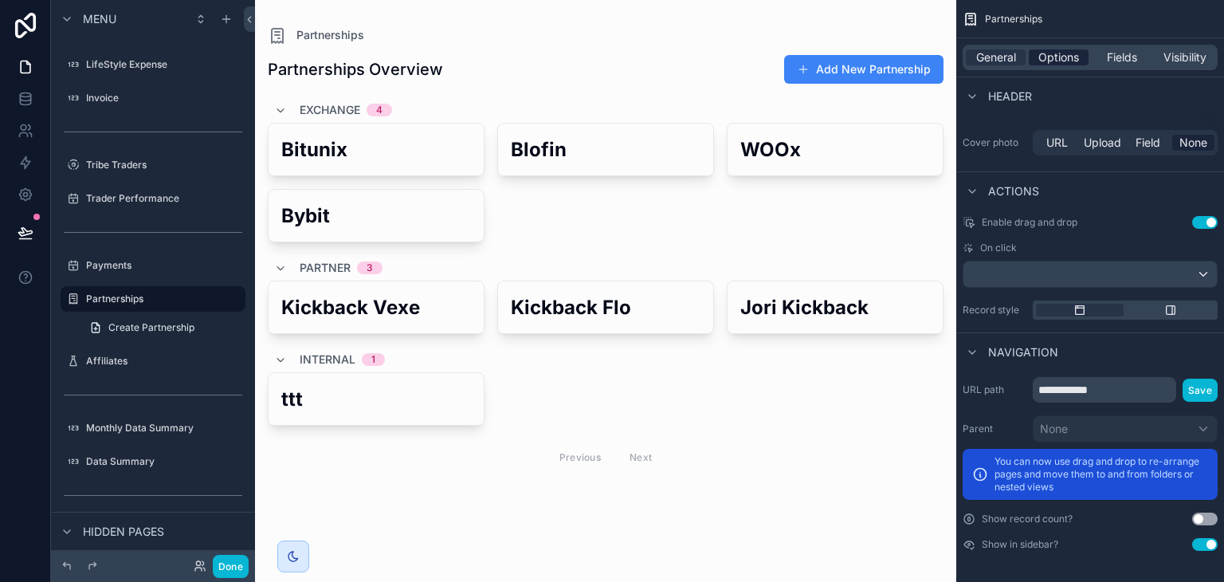
click at [1035, 53] on div "Options" at bounding box center [1058, 57] width 60 height 16
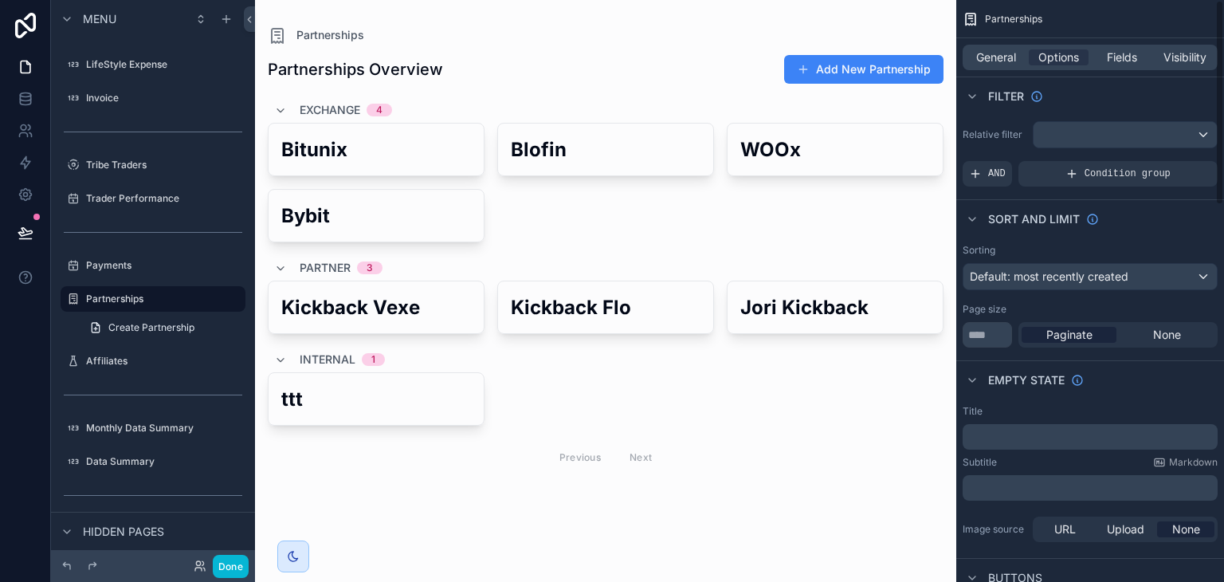
scroll to position [6, 0]
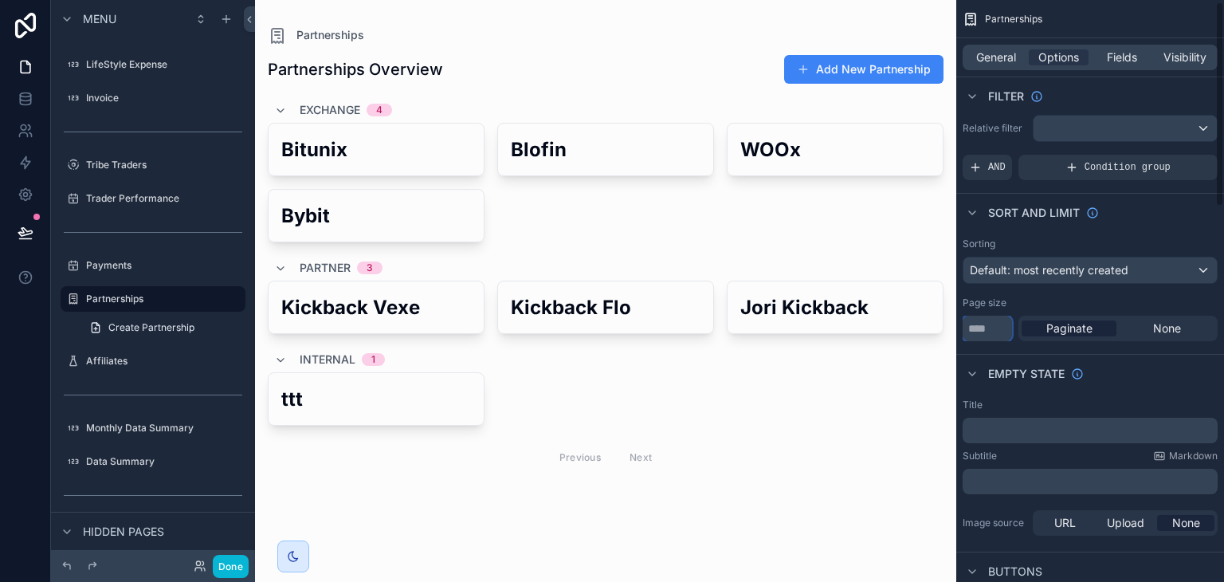
click at [1010, 323] on input "**" at bounding box center [986, 327] width 49 height 25
type input "***"
click at [1162, 233] on div "Sorting Default: most recently created Page size *** Paginate None" at bounding box center [1090, 289] width 268 height 116
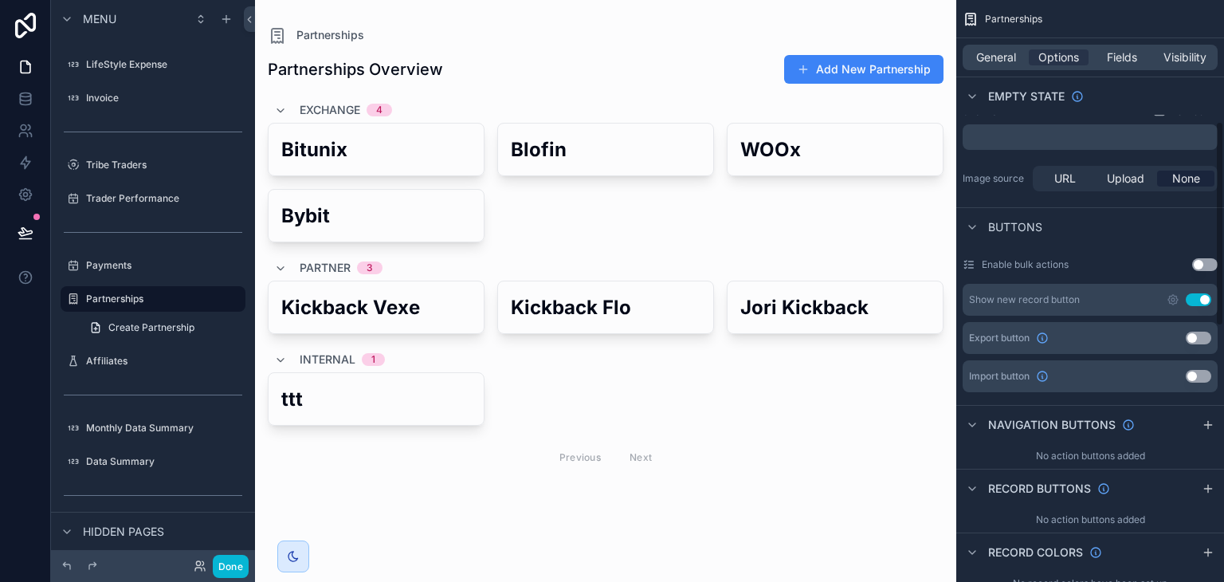
scroll to position [337, 0]
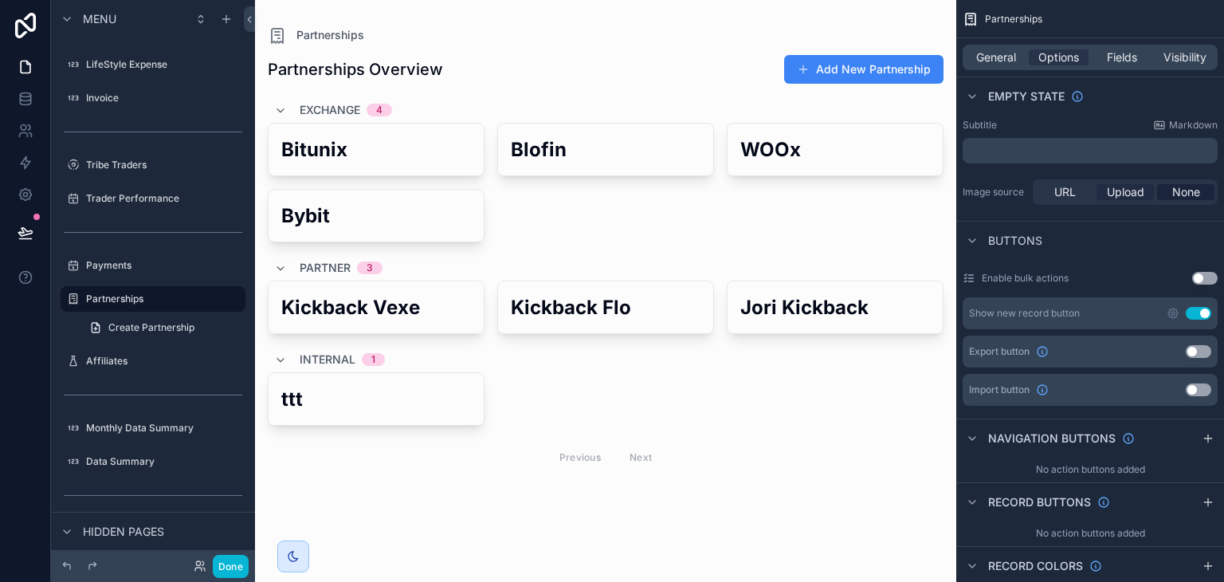
click at [1131, 190] on span "Upload" at bounding box center [1125, 192] width 37 height 16
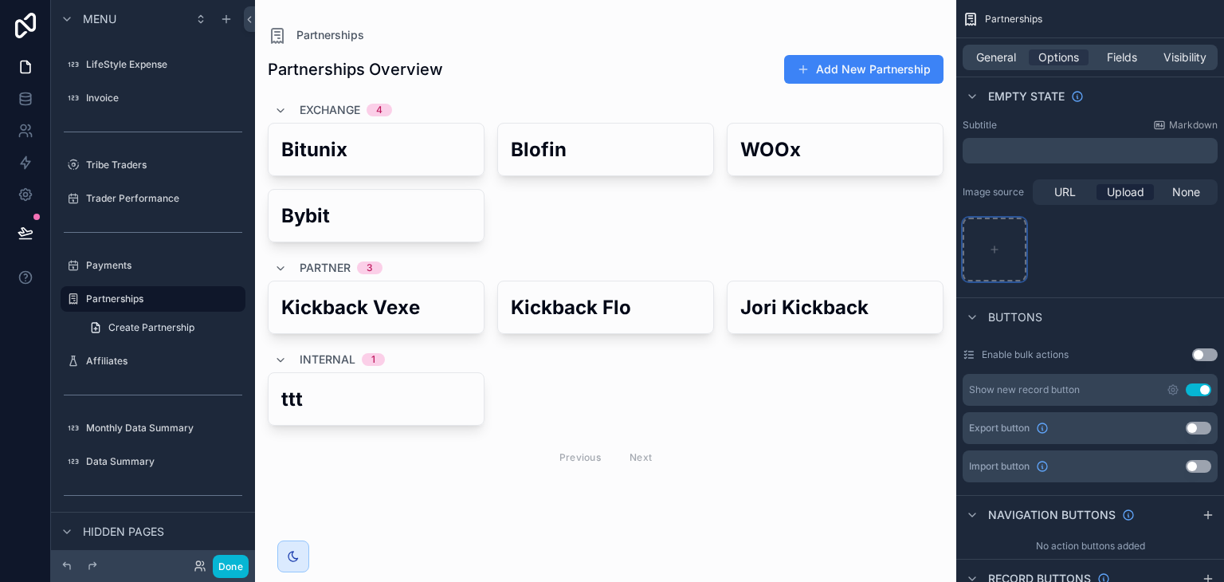
click at [981, 233] on div "scrollable content" at bounding box center [994, 249] width 64 height 64
type input "**********"
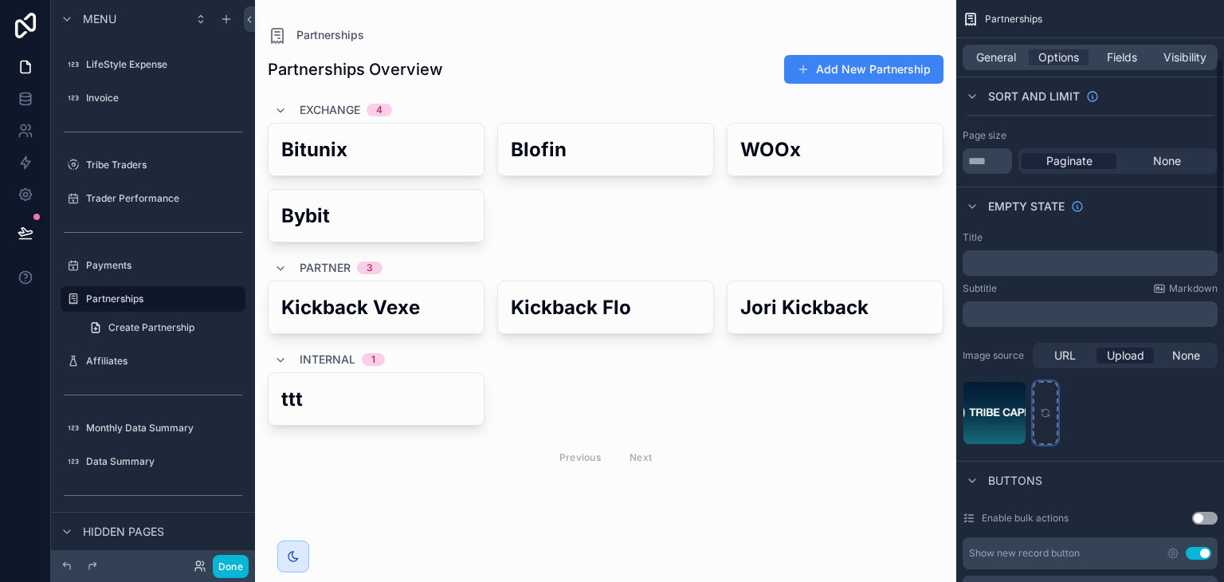
scroll to position [182, 0]
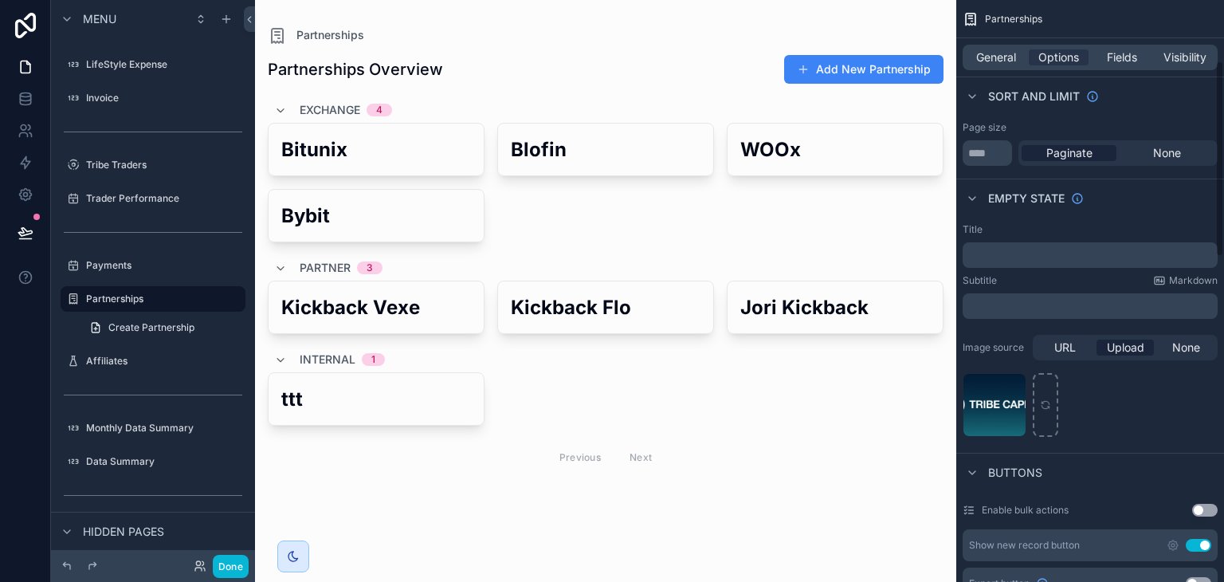
click at [1040, 257] on p "﻿" at bounding box center [1091, 255] width 245 height 13
click at [1030, 211] on div "Empty state" at bounding box center [1090, 197] width 268 height 38
click at [1023, 243] on div "**" at bounding box center [1089, 254] width 255 height 25
drag, startPoint x: 1023, startPoint y: 243, endPoint x: 1016, endPoint y: 253, distance: 11.9
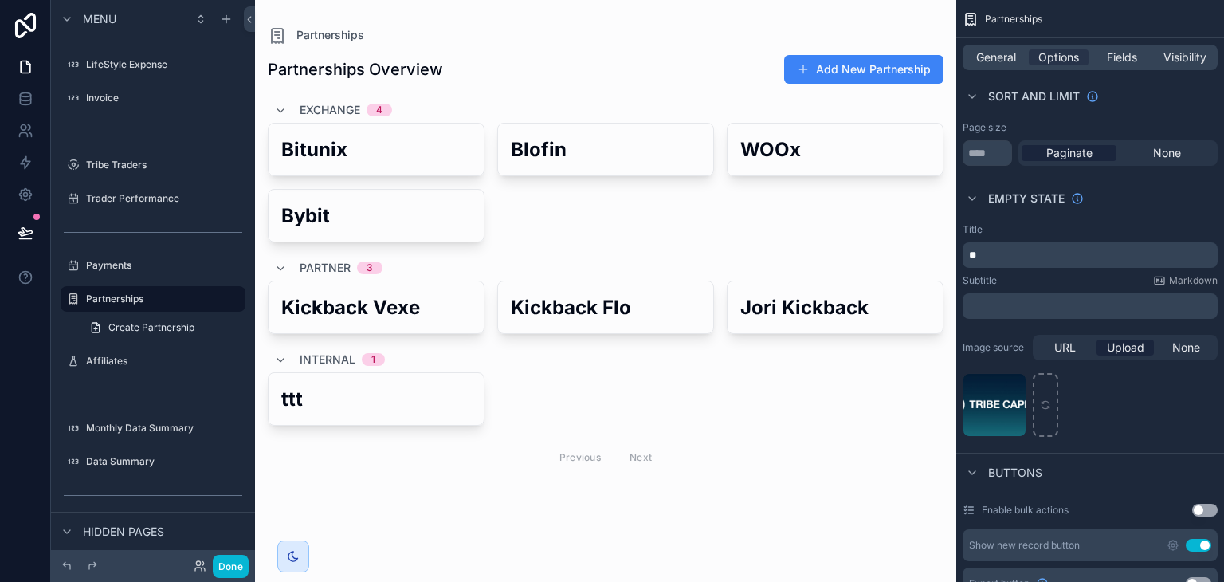
click at [1016, 253] on div "**" at bounding box center [1089, 254] width 255 height 25
click at [1016, 253] on p "**" at bounding box center [1091, 255] width 245 height 13
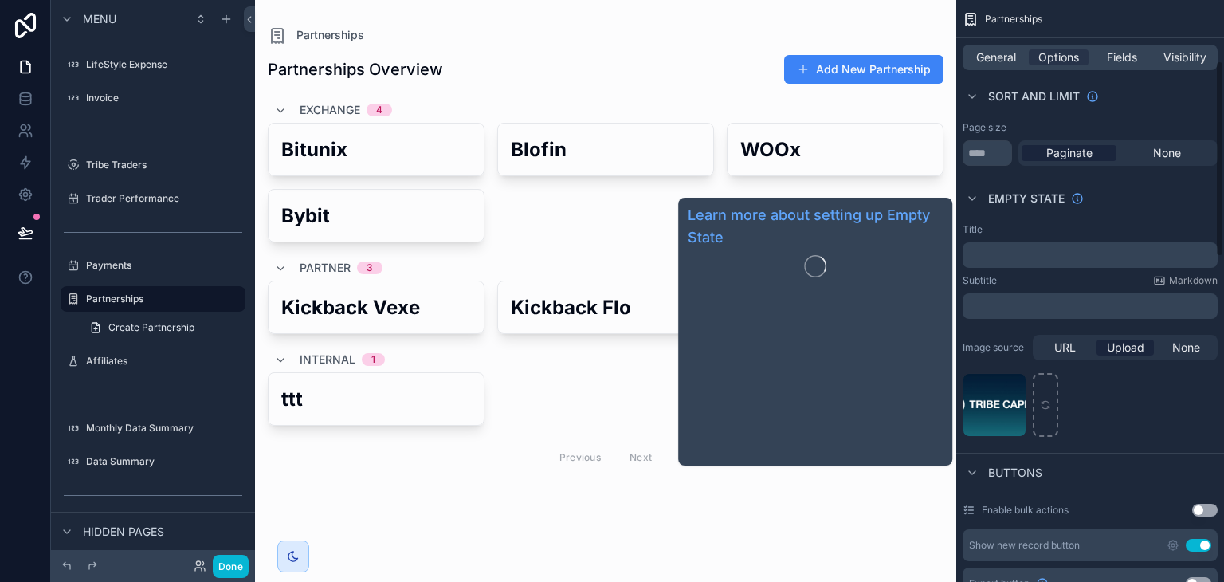
click at [1067, 202] on div "Empty state" at bounding box center [1036, 198] width 96 height 16
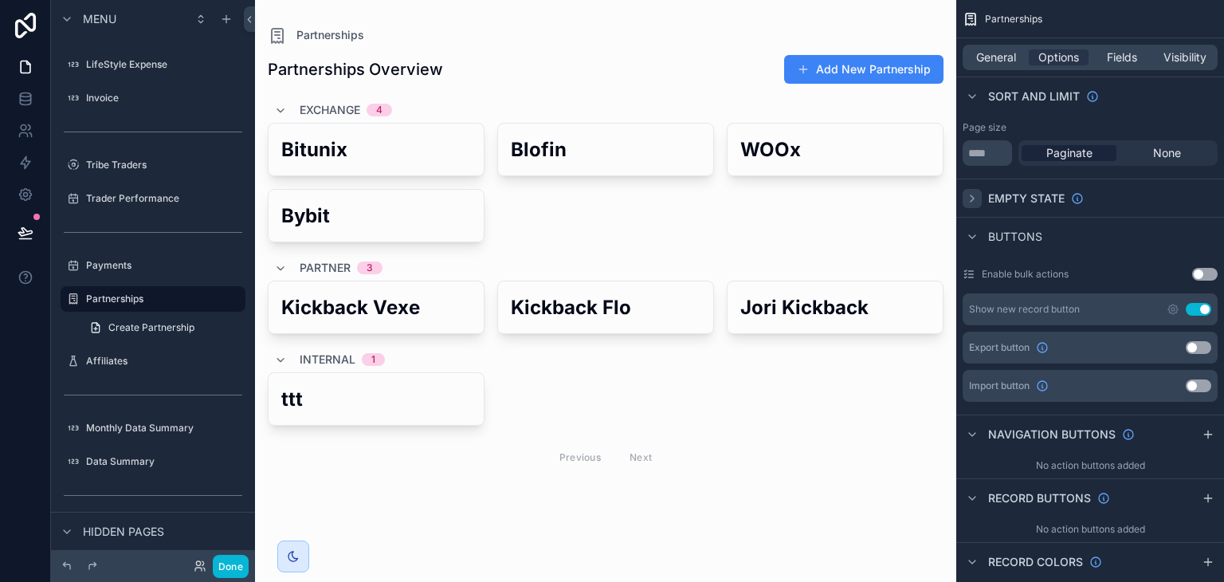
click at [976, 193] on icon "scrollable content" at bounding box center [972, 198] width 13 height 13
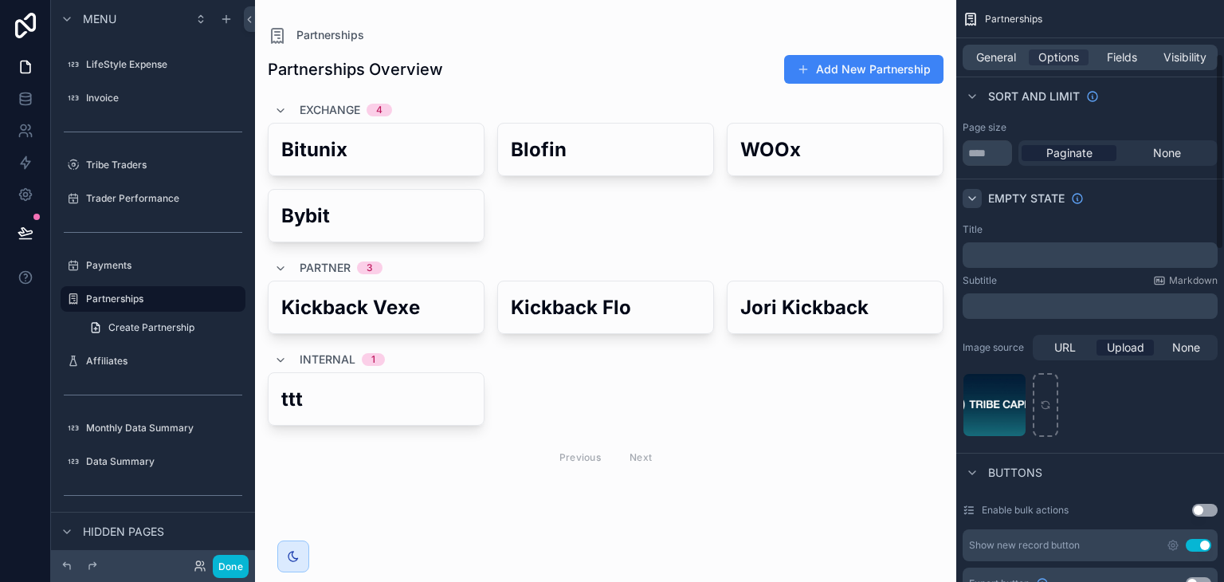
scroll to position [45, 0]
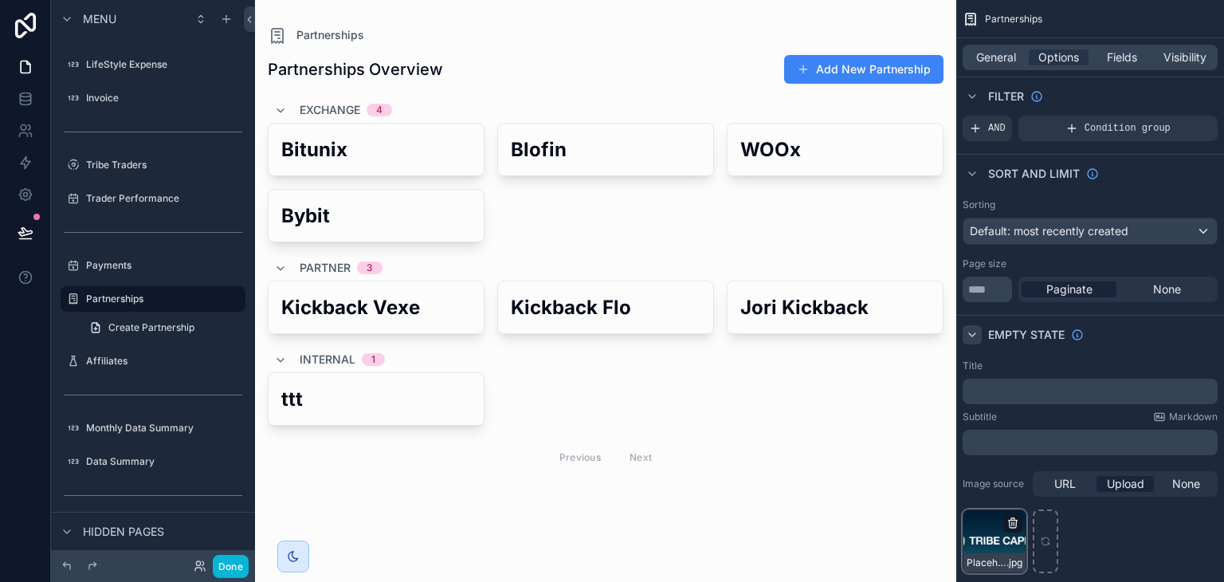
click at [1013, 523] on icon "scrollable content" at bounding box center [1012, 522] width 13 height 13
click at [1040, 498] on icon "button" at bounding box center [1046, 493] width 13 height 13
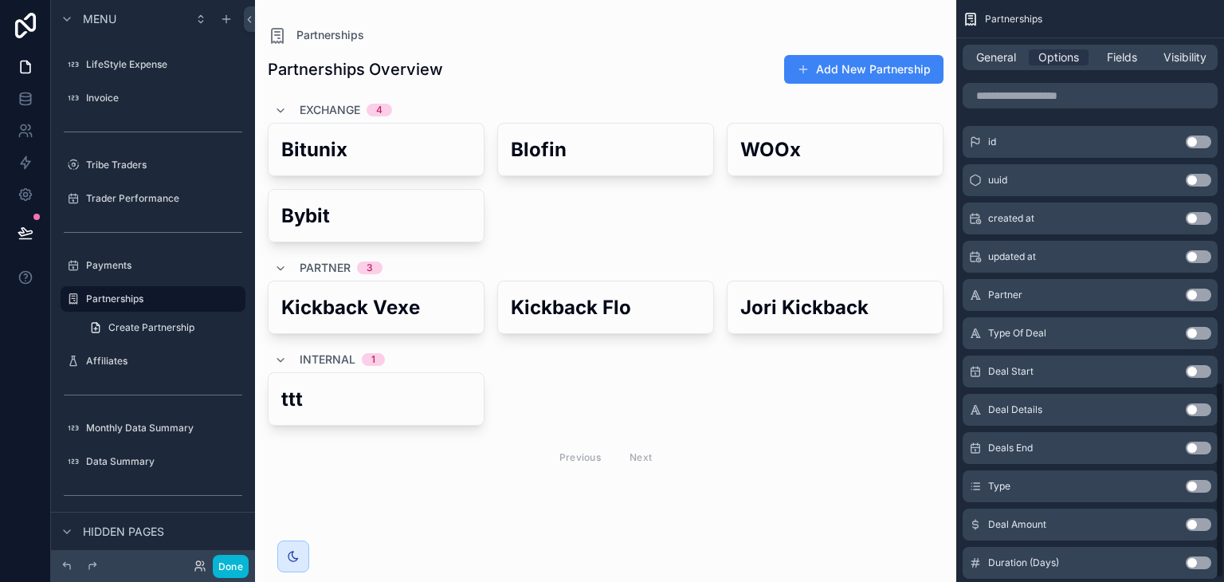
scroll to position [1142, 0]
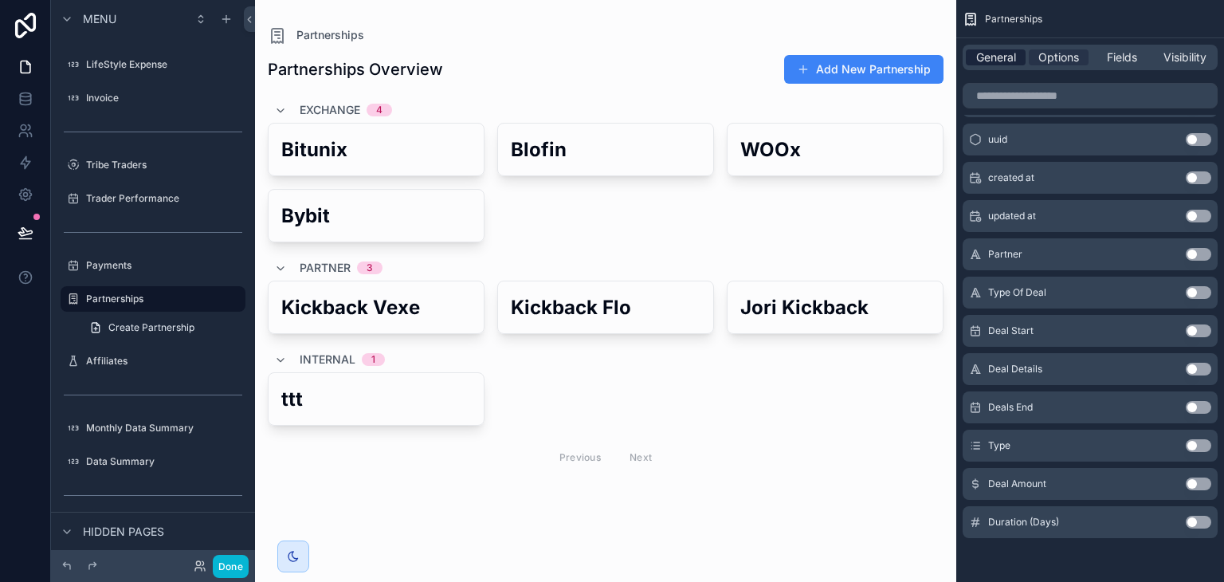
click at [991, 55] on span "General" at bounding box center [996, 57] width 40 height 16
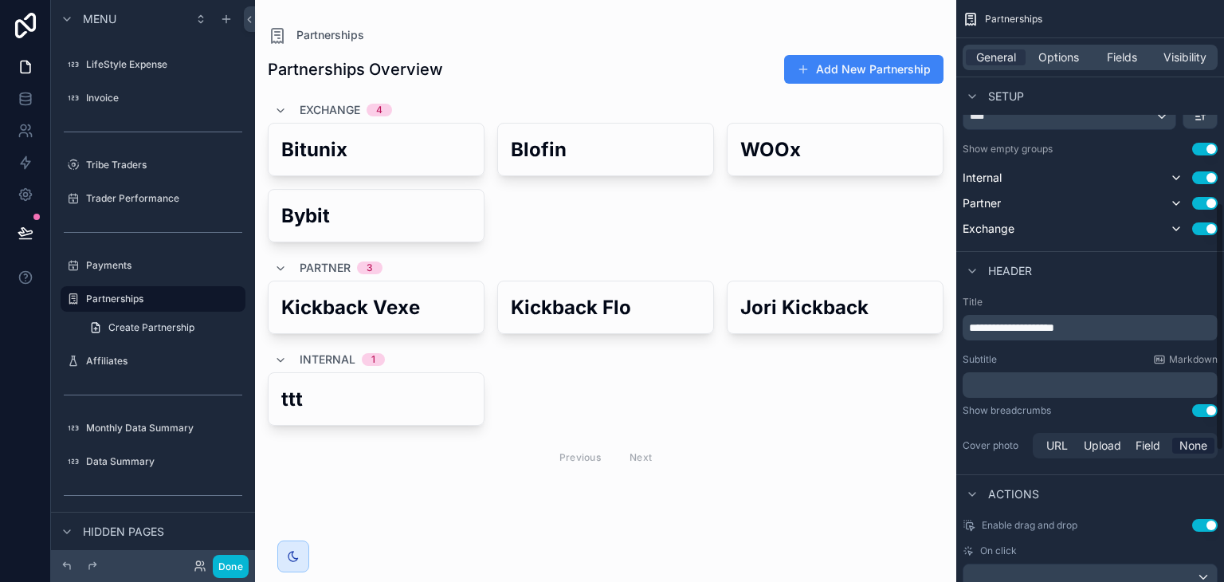
scroll to position [481, 0]
click at [1111, 449] on span "Upload" at bounding box center [1101, 445] width 37 height 16
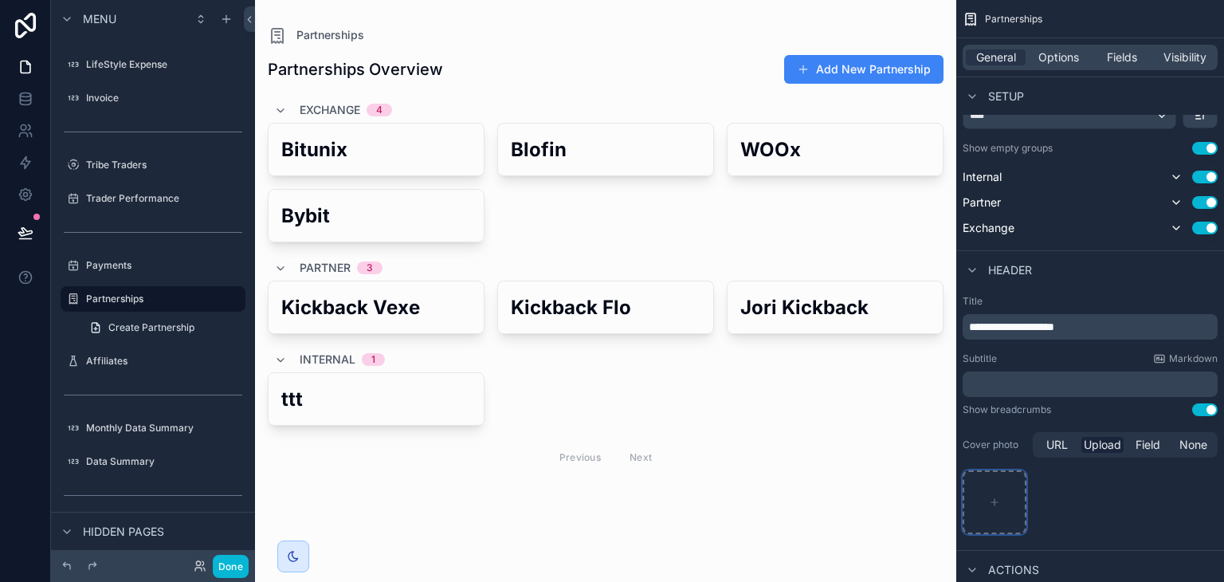
click at [1001, 509] on div "scrollable content" at bounding box center [994, 502] width 64 height 64
type input "**********"
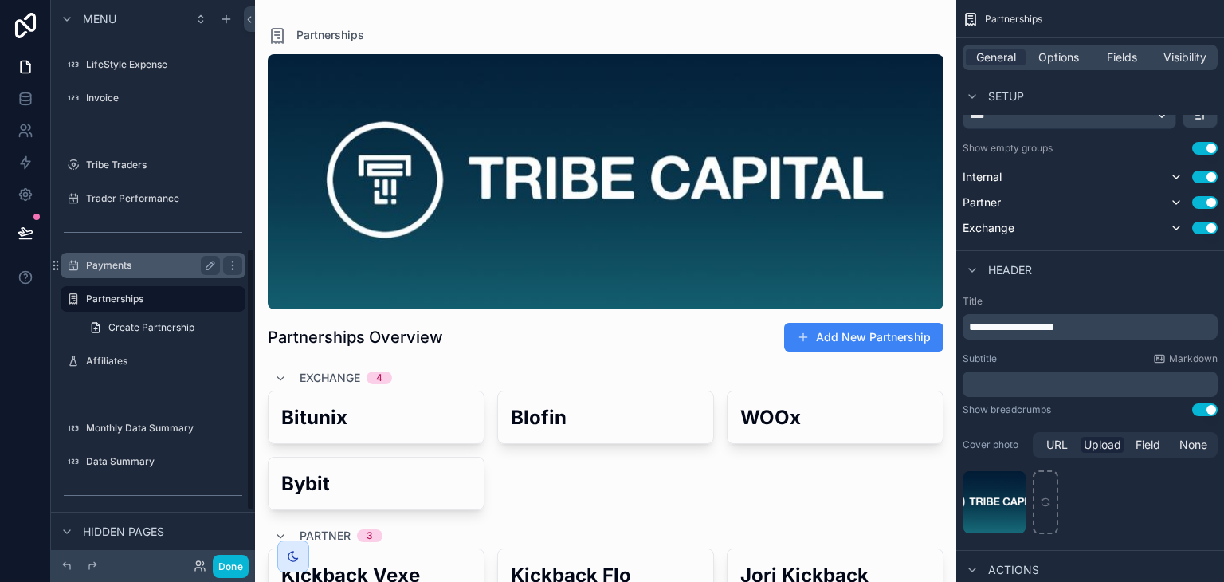
click at [139, 272] on div "Payments" at bounding box center [153, 265] width 134 height 19
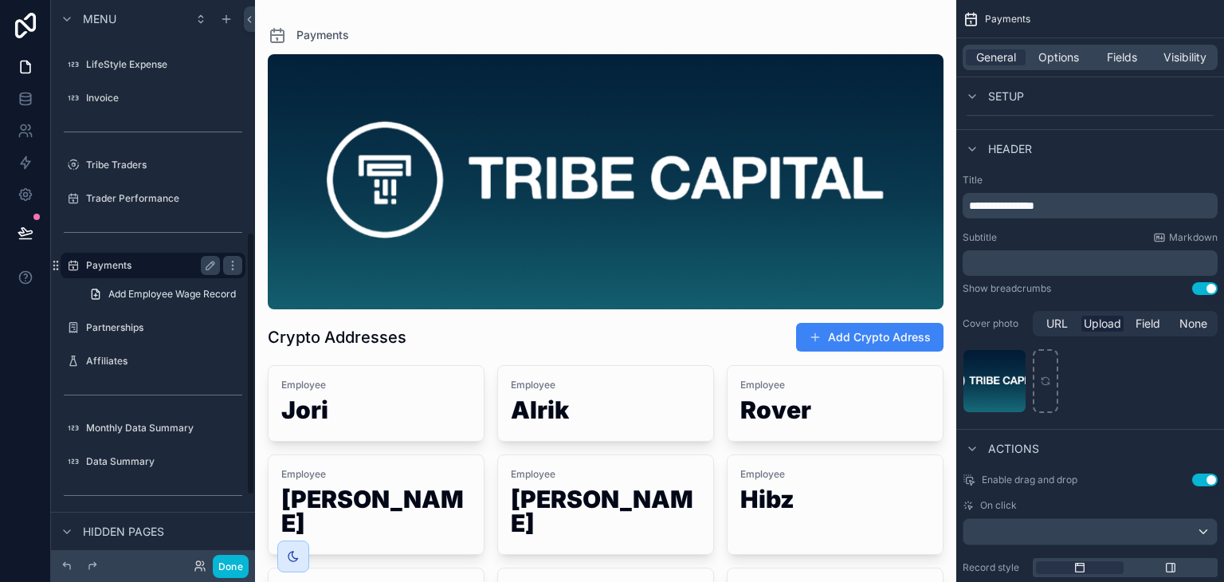
scroll to position [495, 0]
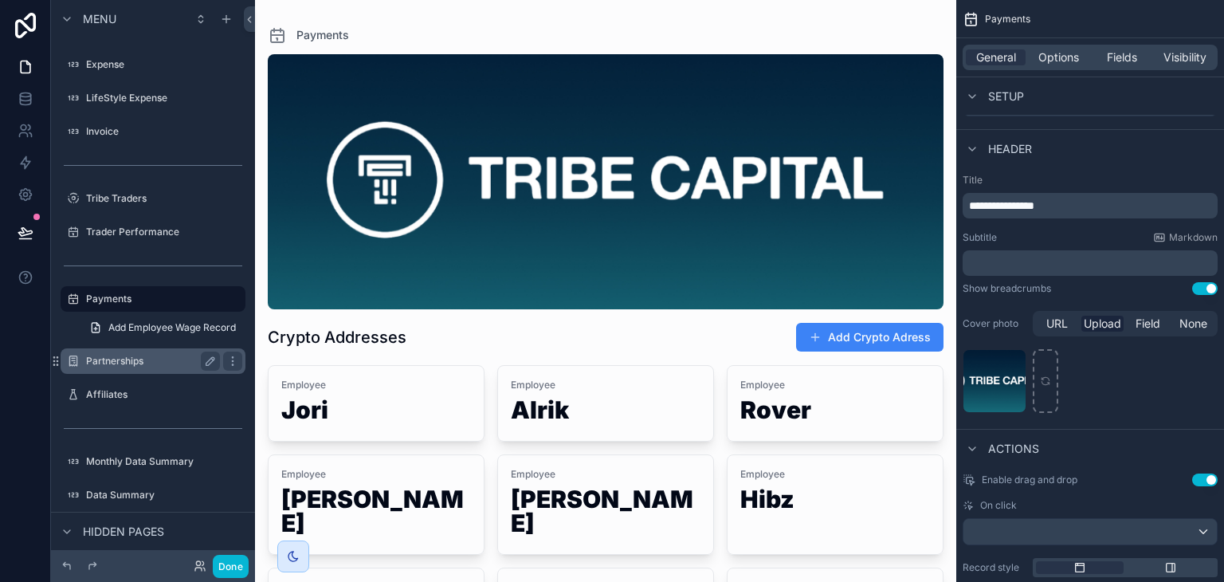
click at [147, 364] on label "Partnerships" at bounding box center [149, 361] width 127 height 13
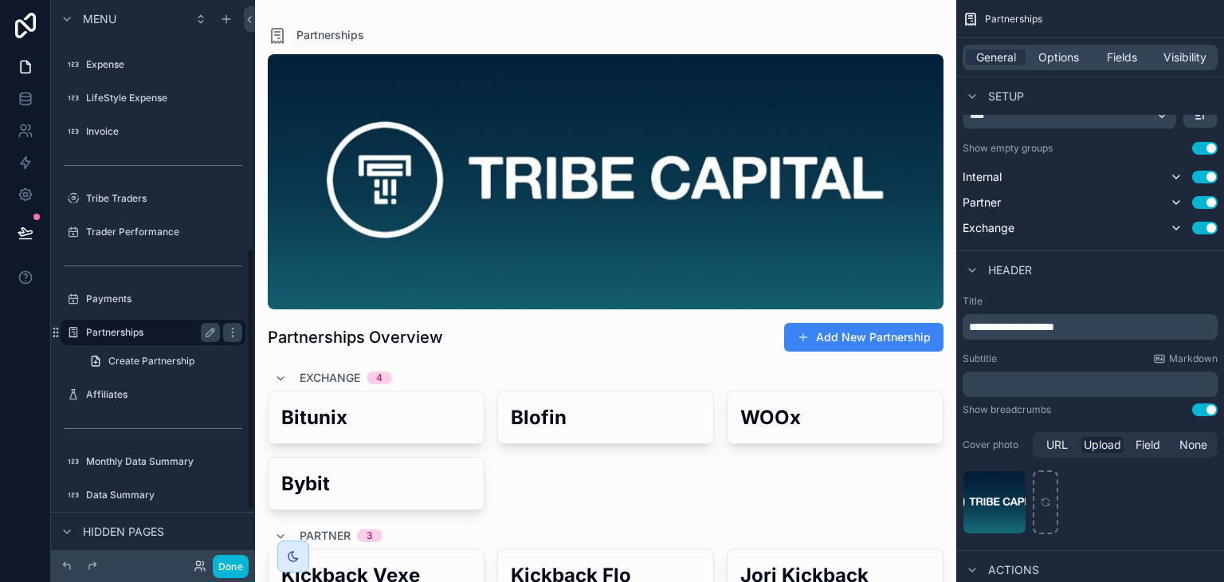
scroll to position [528, 0]
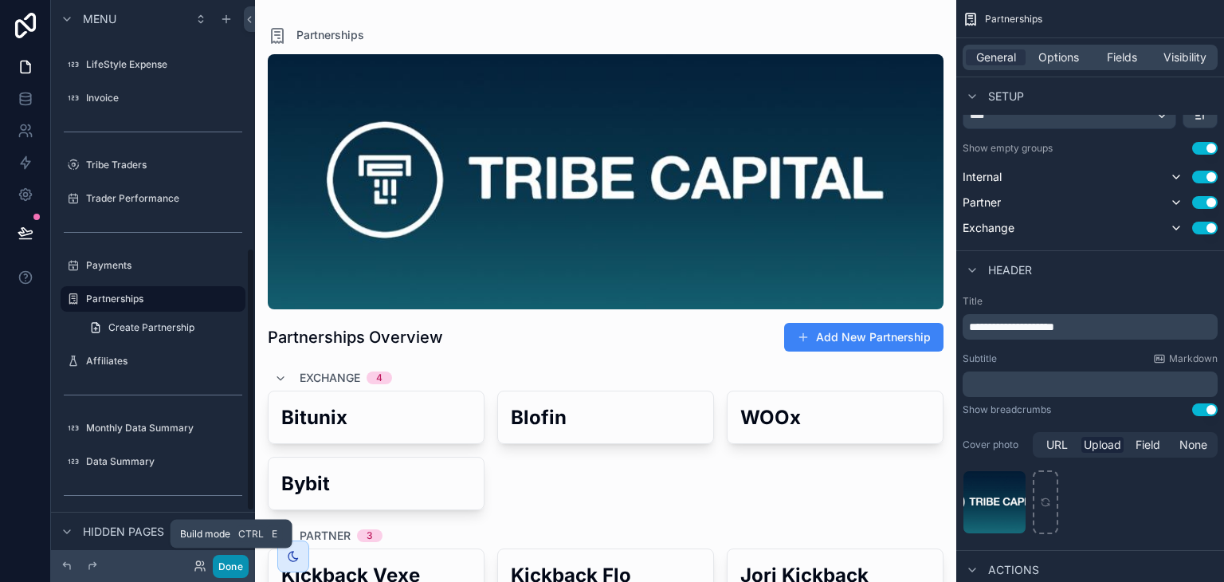
click at [235, 558] on button "Done" at bounding box center [231, 565] width 36 height 23
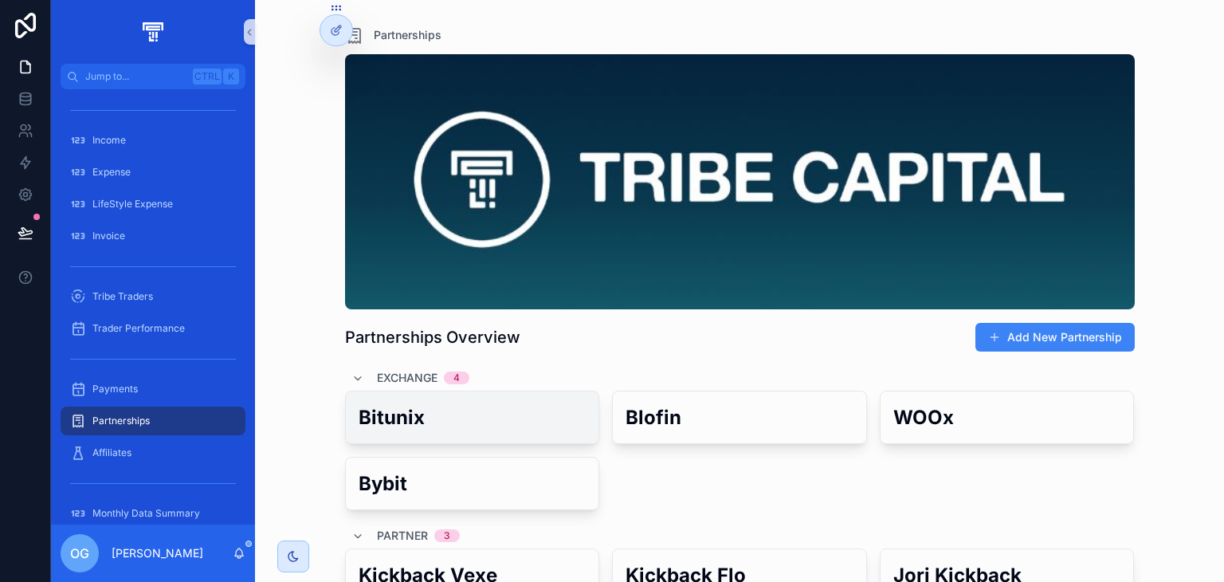
click at [517, 398] on div "Bitunix" at bounding box center [472, 417] width 253 height 52
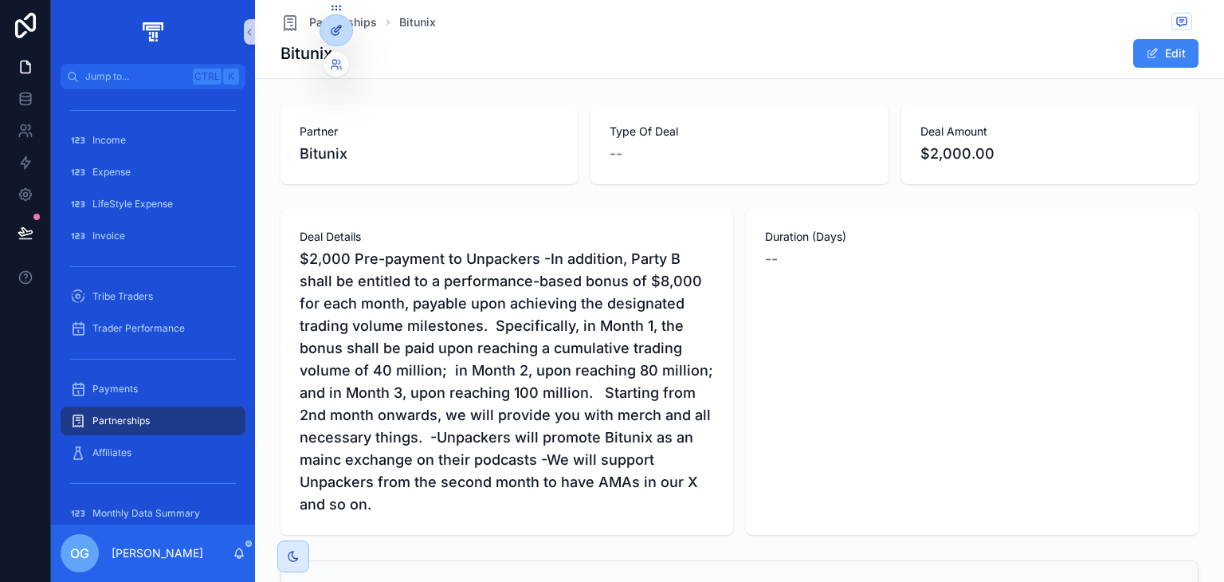
click at [333, 26] on icon at bounding box center [336, 30] width 13 height 13
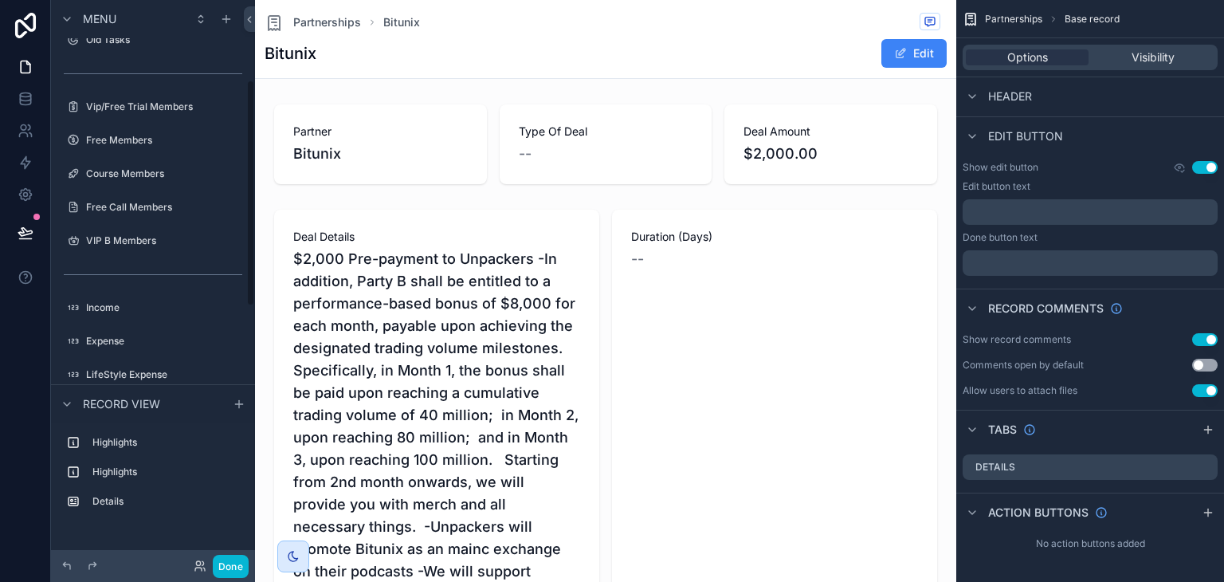
scroll to position [198, 0]
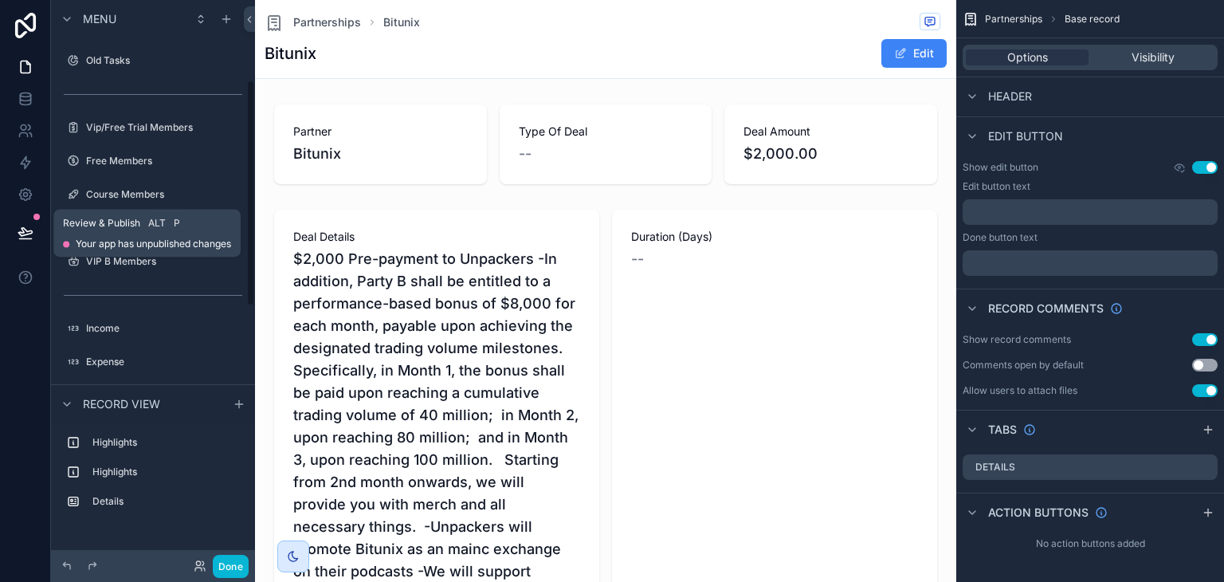
click at [20, 222] on button at bounding box center [25, 232] width 35 height 45
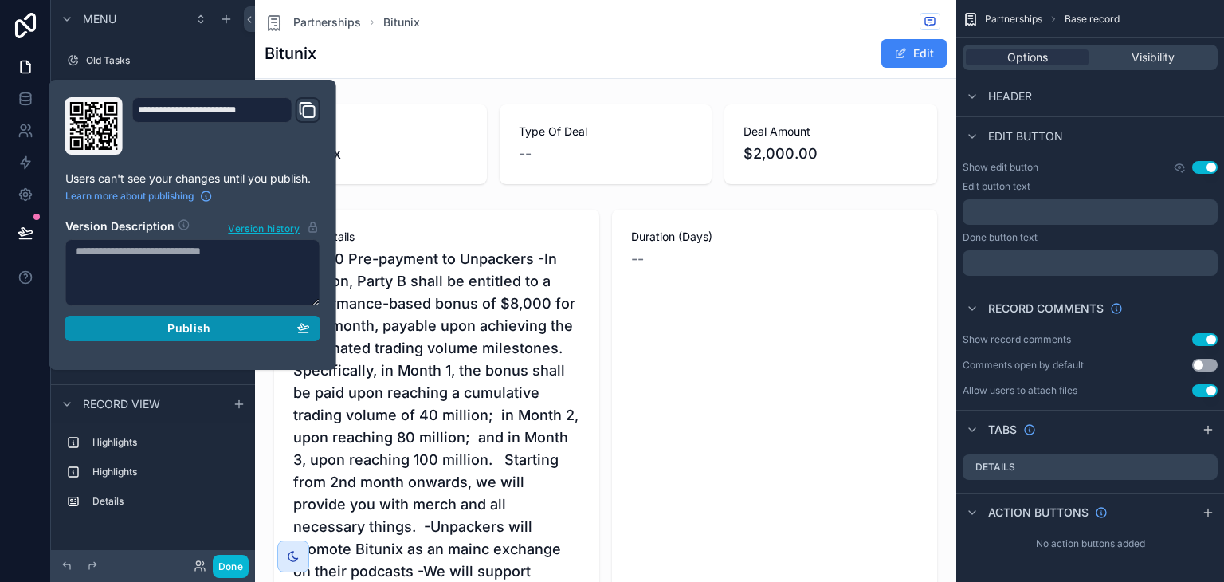
click at [233, 319] on button "Publish" at bounding box center [192, 327] width 255 height 25
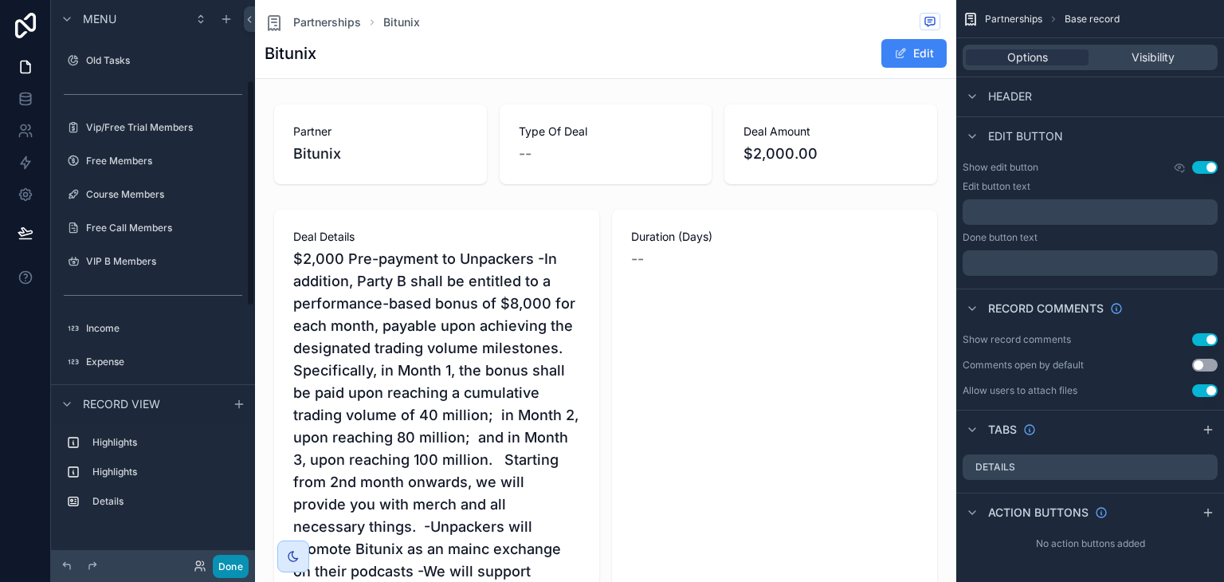
click at [231, 570] on button "Done" at bounding box center [231, 565] width 36 height 23
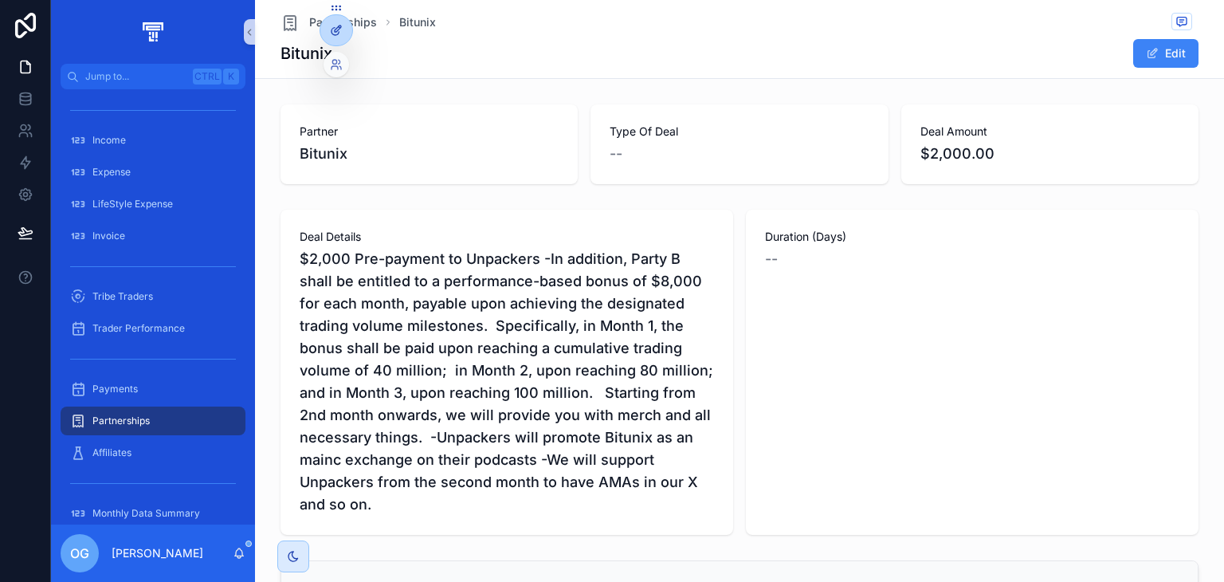
click at [328, 29] on div at bounding box center [336, 30] width 32 height 30
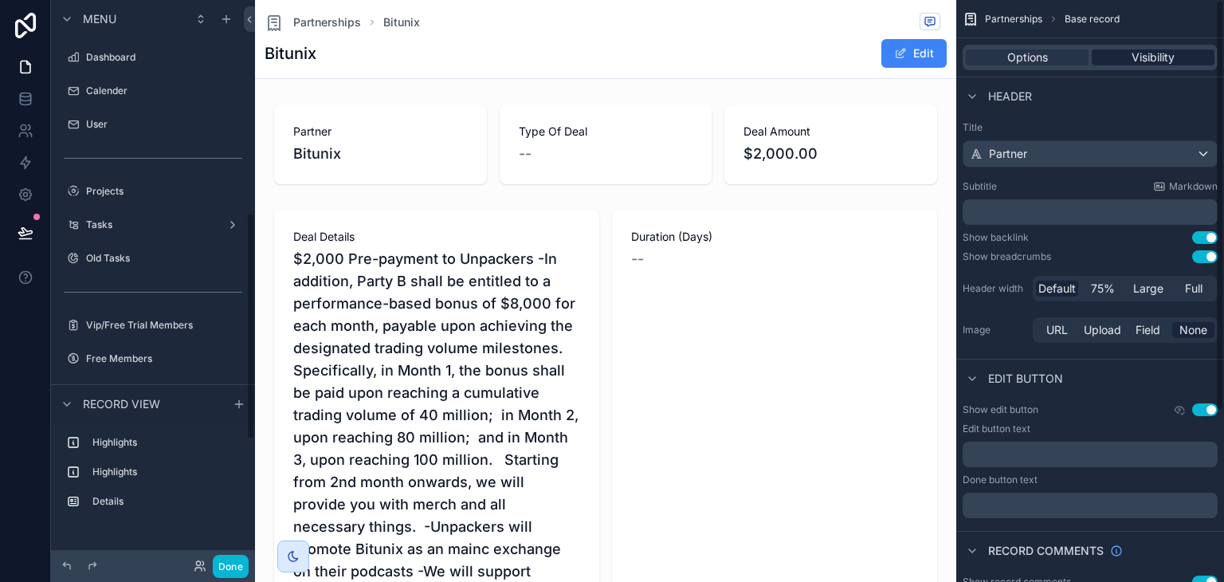
scroll to position [528, 0]
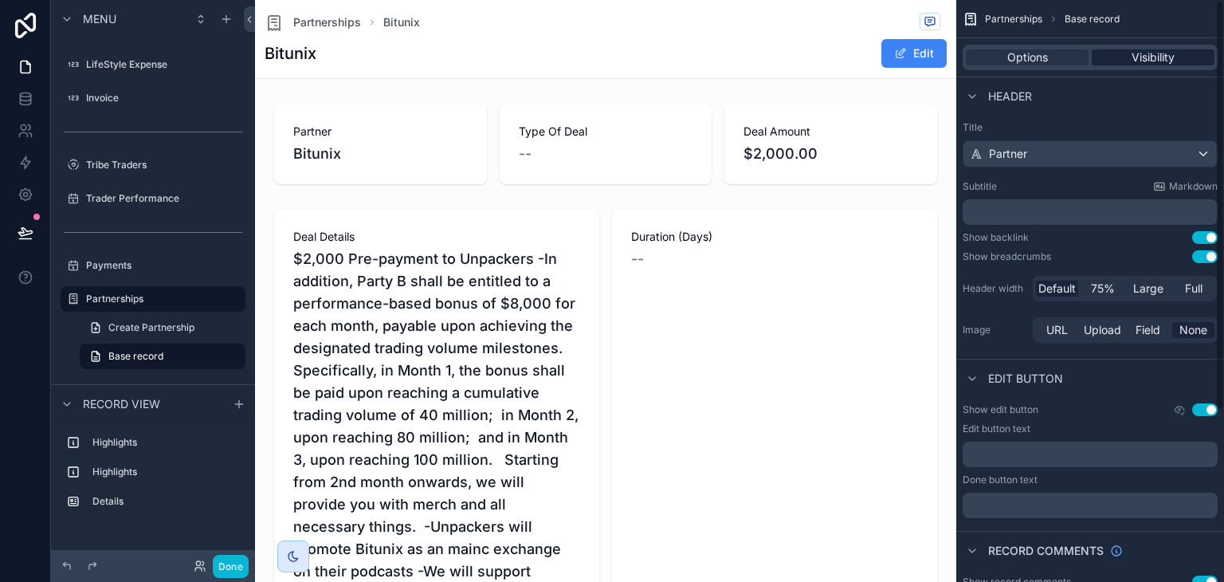
click at [1140, 55] on span "Visibility" at bounding box center [1152, 57] width 43 height 16
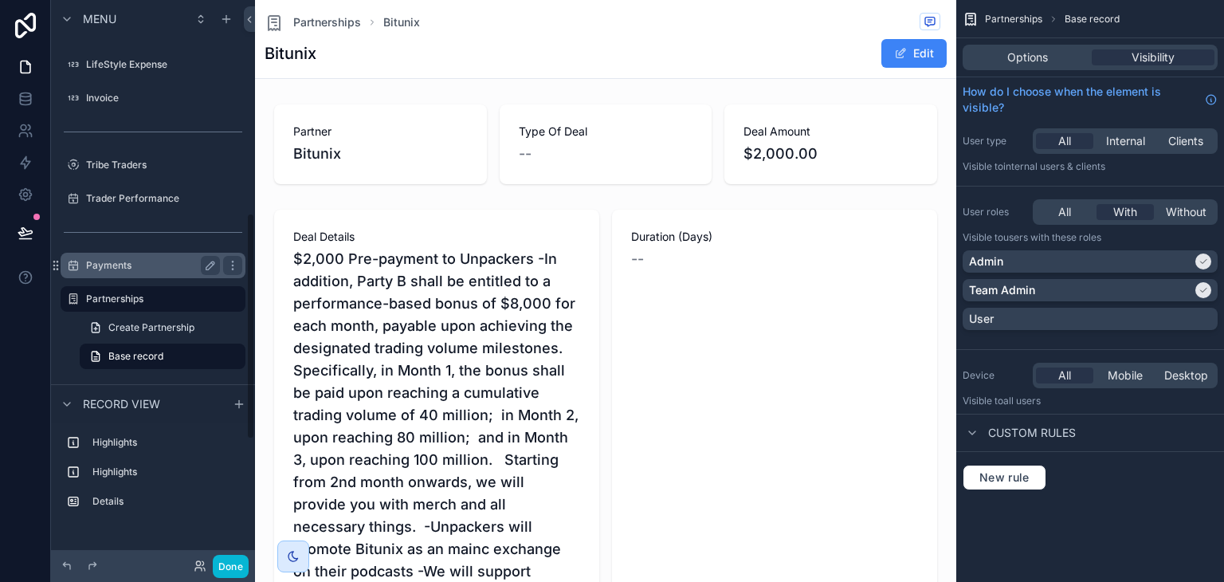
click at [124, 267] on label "Payments" at bounding box center [149, 265] width 127 height 13
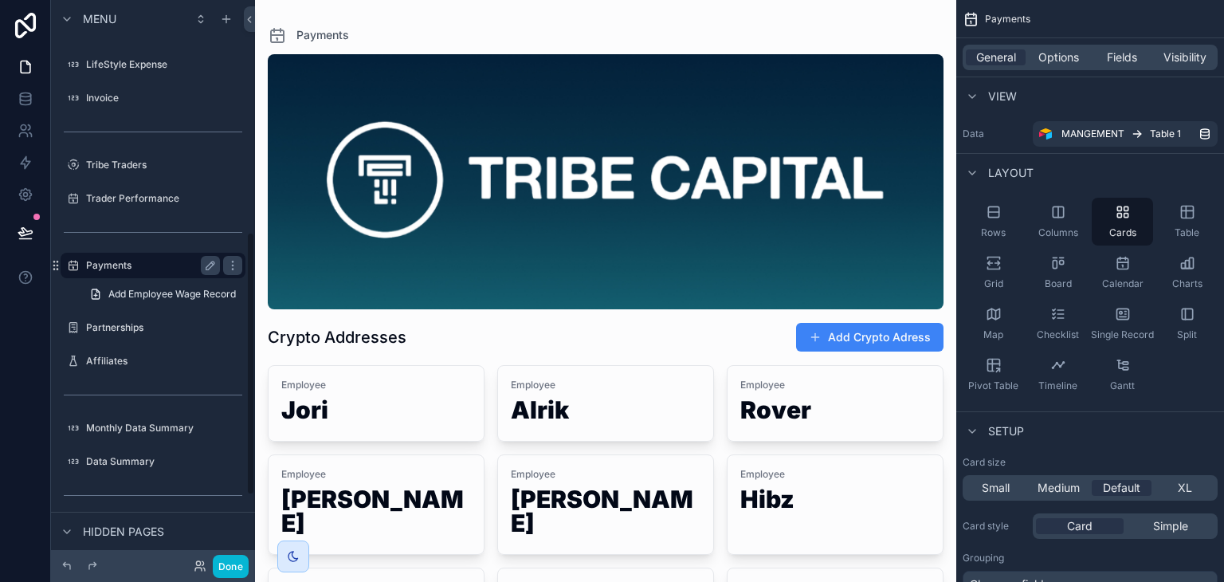
scroll to position [495, 0]
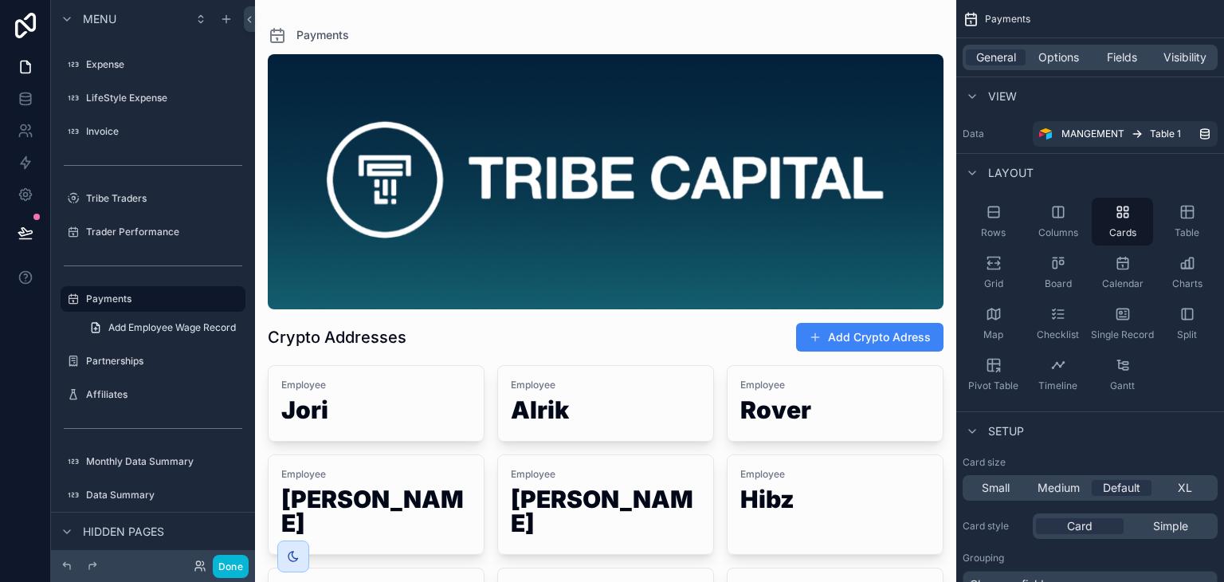
click at [1174, 66] on div "General Options Fields Visibility" at bounding box center [1089, 57] width 255 height 25
click at [1176, 62] on span "Visibility" at bounding box center [1184, 57] width 43 height 16
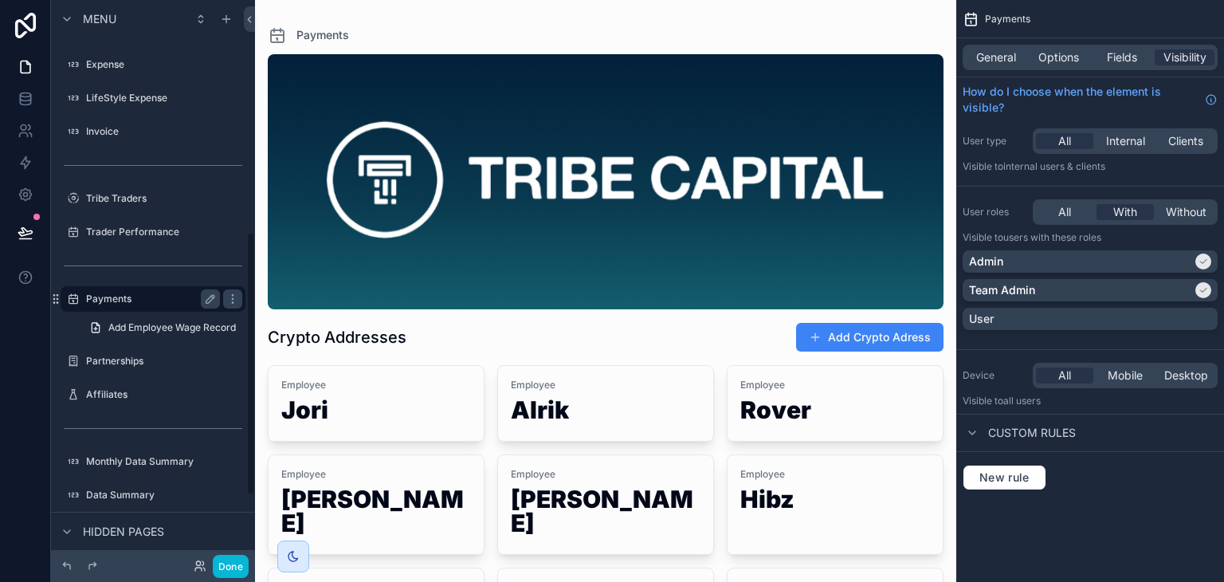
scroll to position [494, 0]
click at [135, 386] on div "Affiliates" at bounding box center [153, 395] width 134 height 19
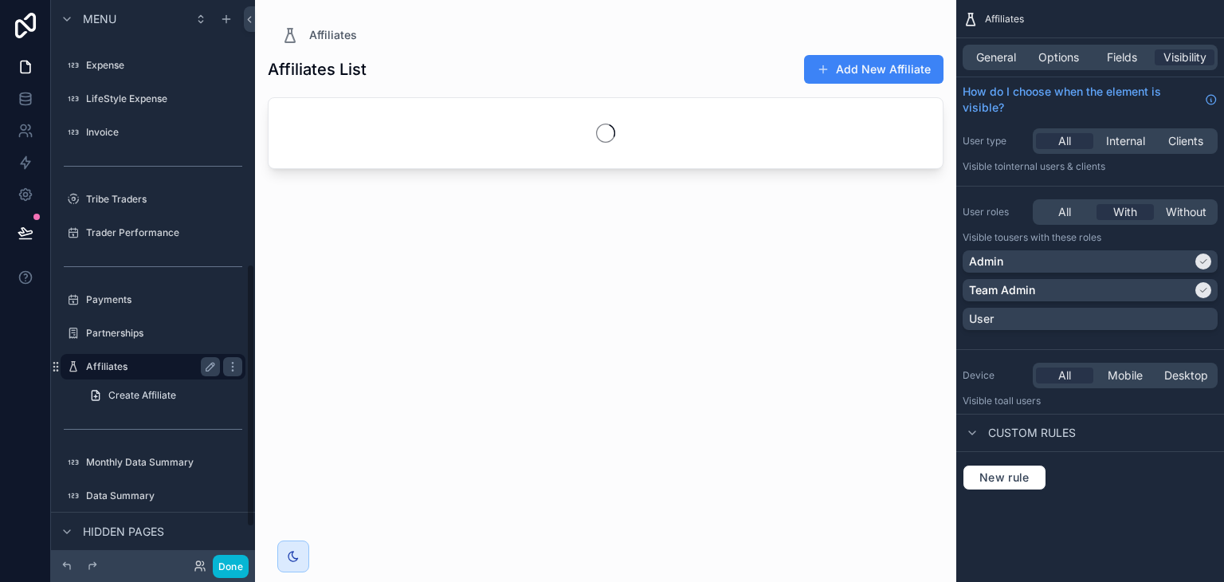
scroll to position [562, 0]
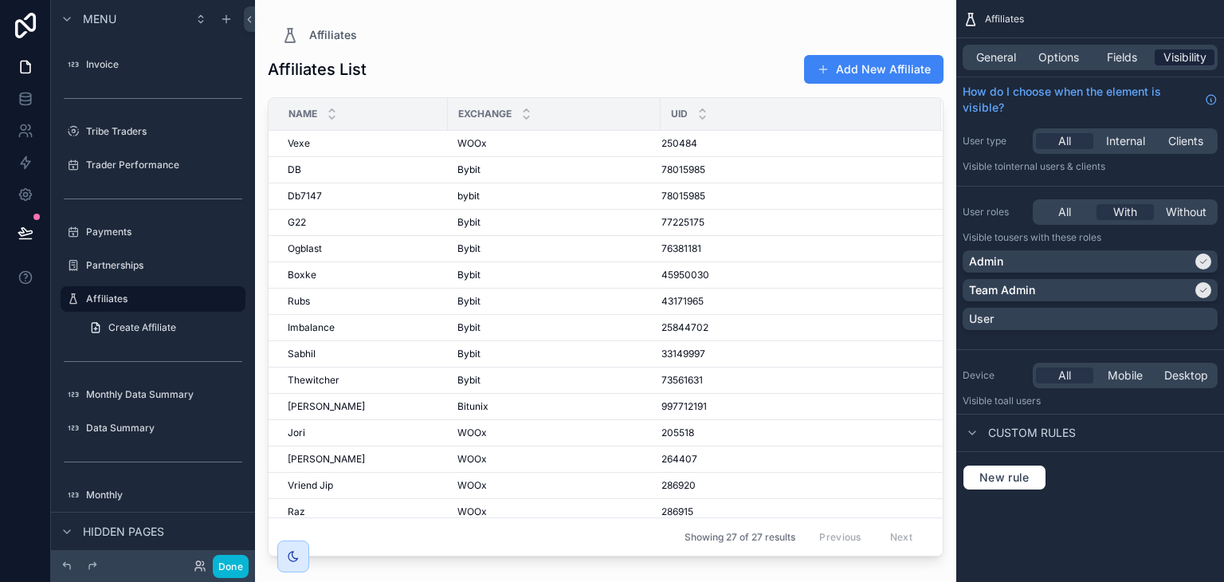
click at [1192, 53] on span "Visibility" at bounding box center [1184, 57] width 43 height 16
click at [26, 96] on icon at bounding box center [26, 99] width 16 height 16
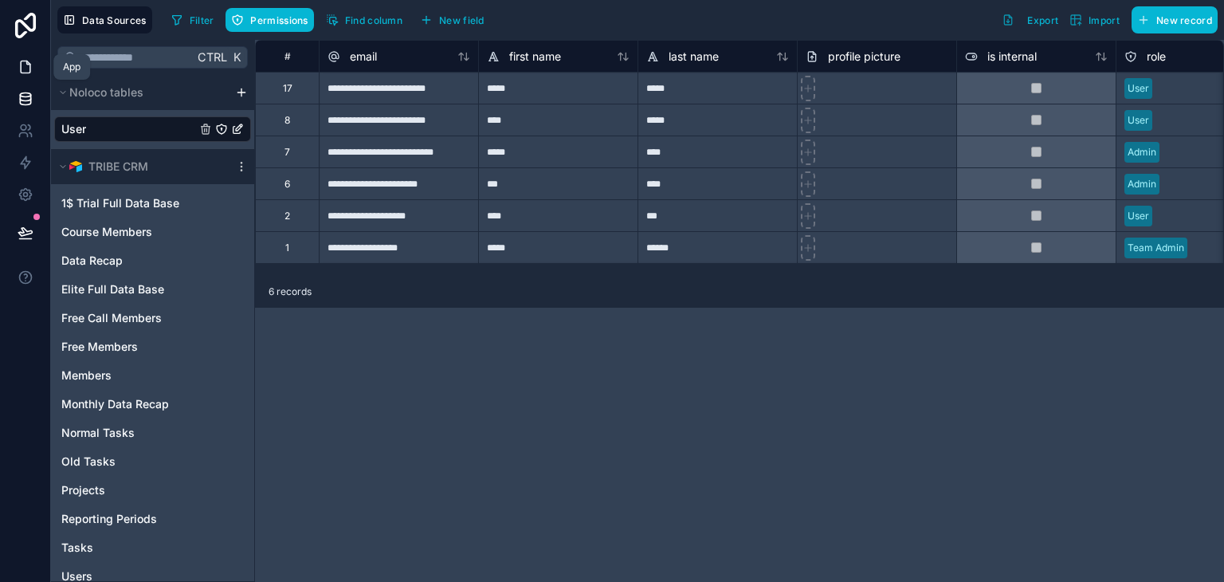
click at [22, 65] on icon at bounding box center [26, 67] width 16 height 16
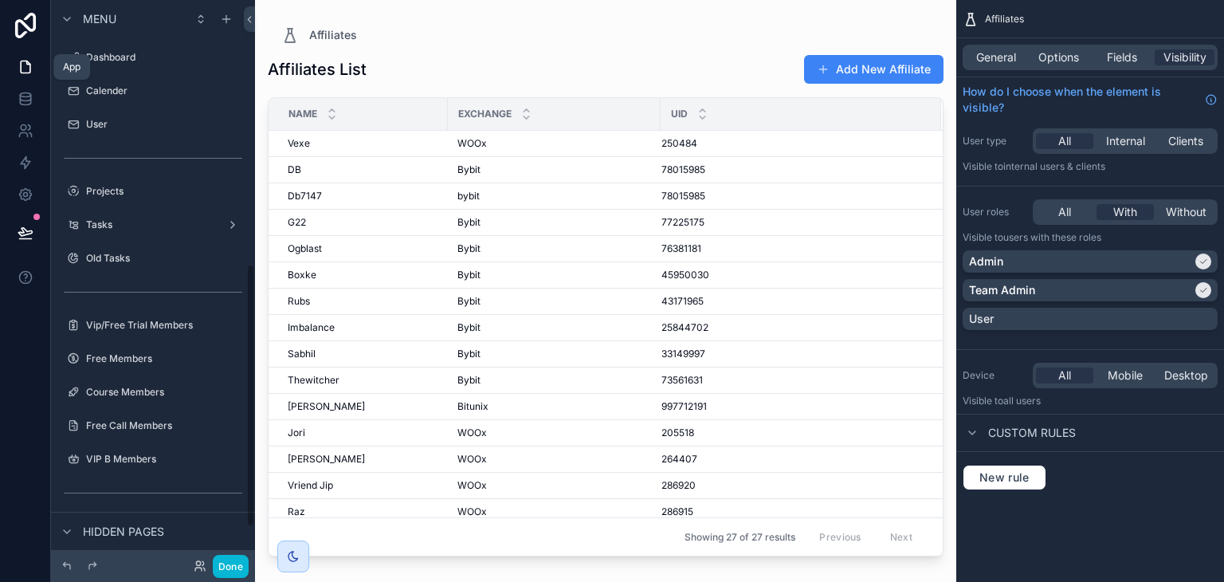
scroll to position [562, 0]
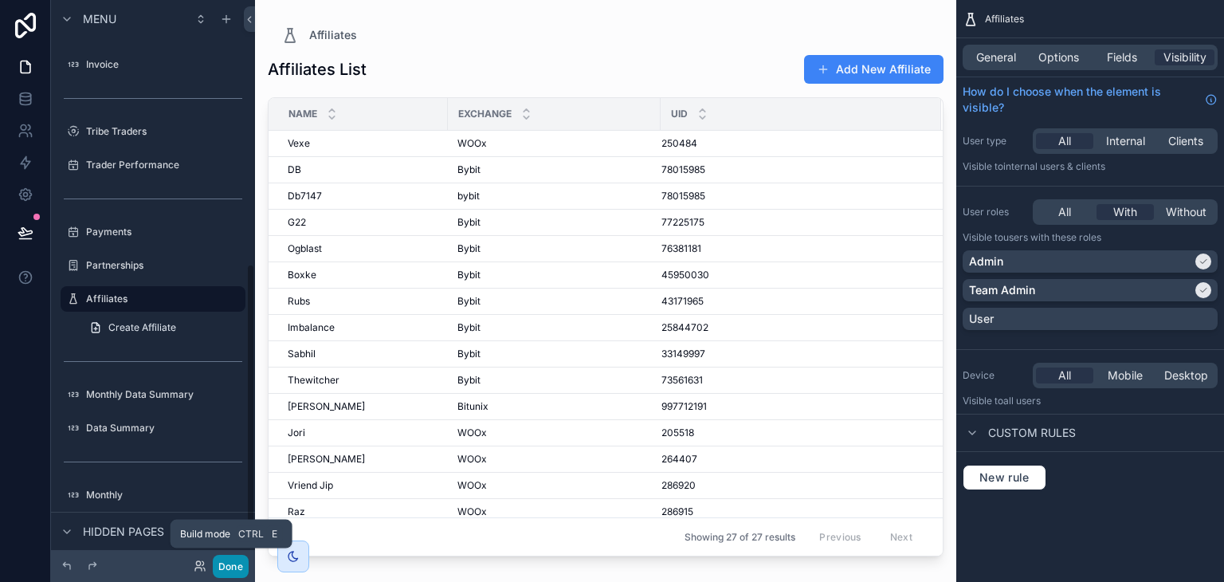
click at [237, 562] on button "Done" at bounding box center [231, 565] width 36 height 23
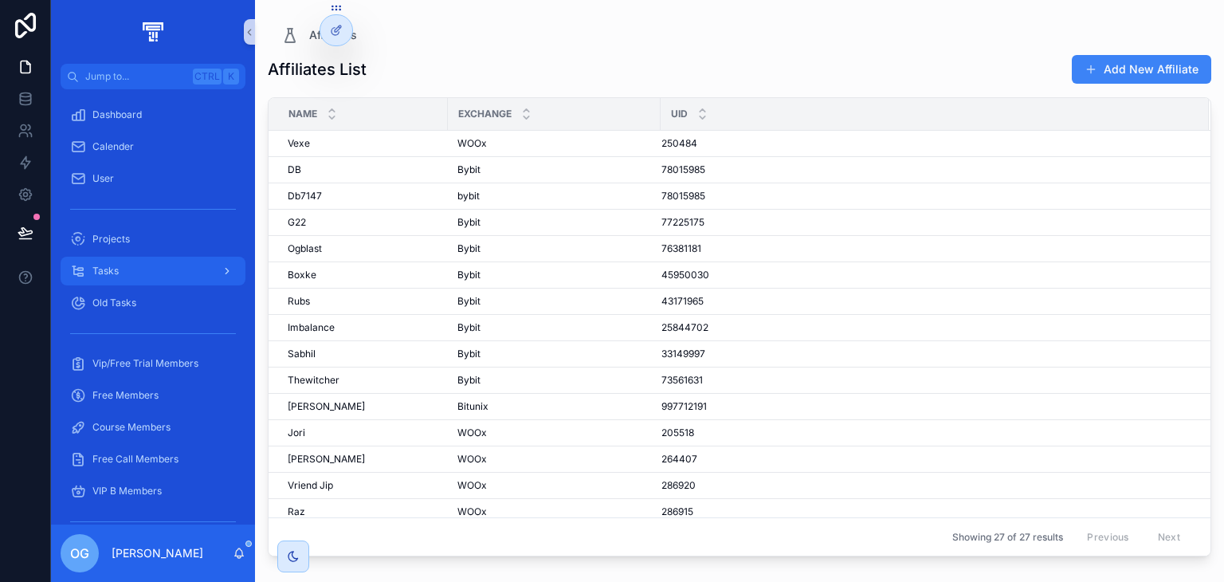
click at [135, 273] on div "Tasks" at bounding box center [153, 270] width 166 height 25
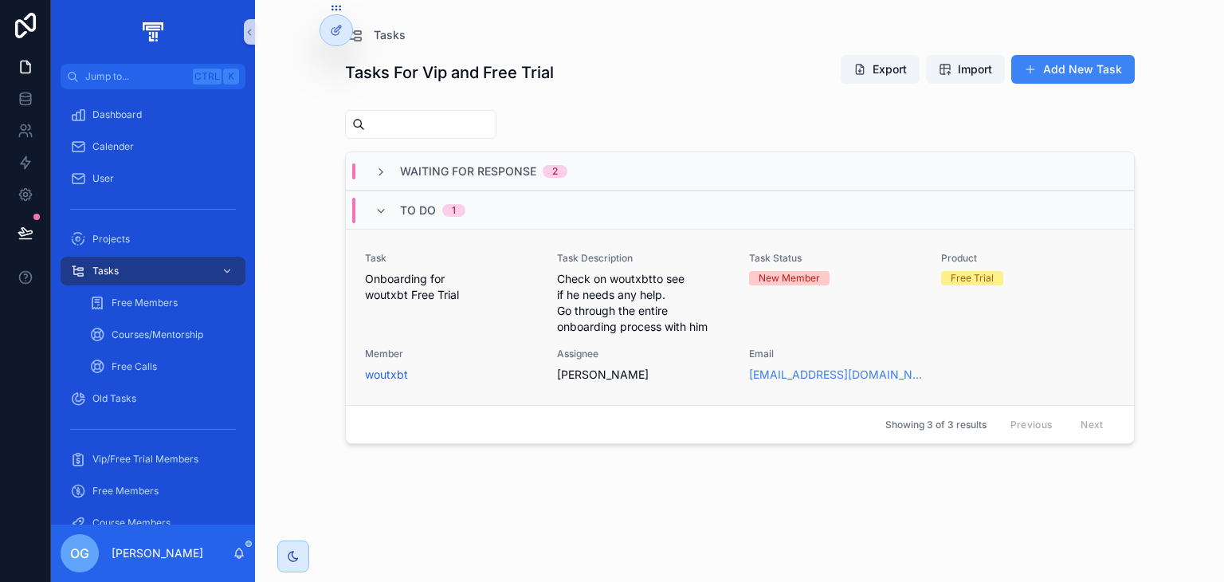
click at [529, 277] on span "Onboarding for woutxbt Free Trial" at bounding box center [451, 287] width 173 height 32
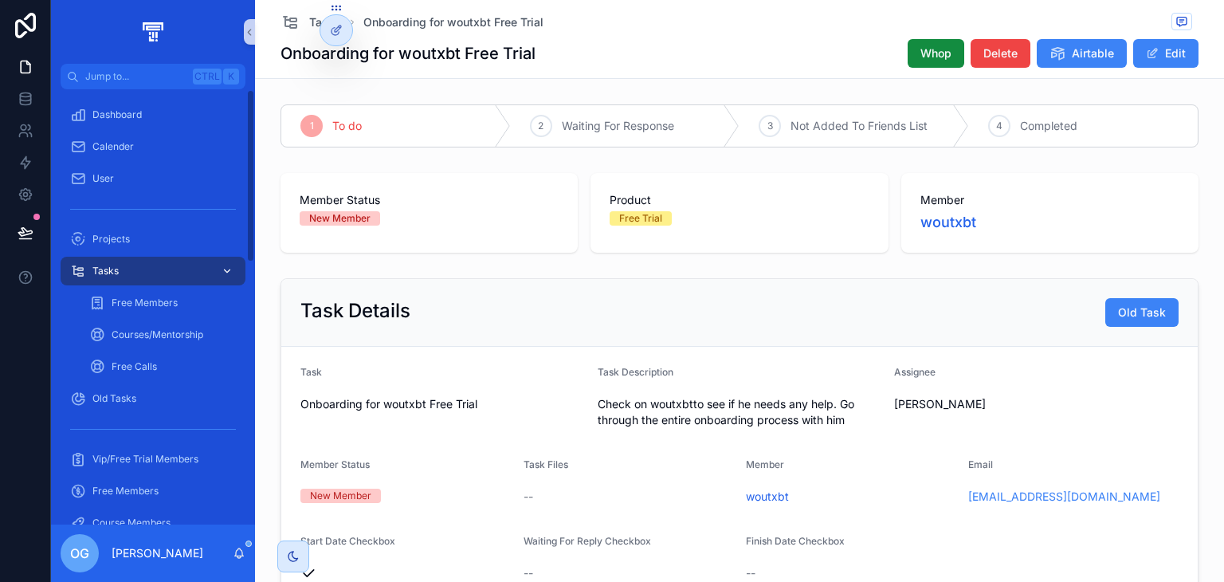
click at [156, 272] on div "Tasks" at bounding box center [153, 270] width 166 height 25
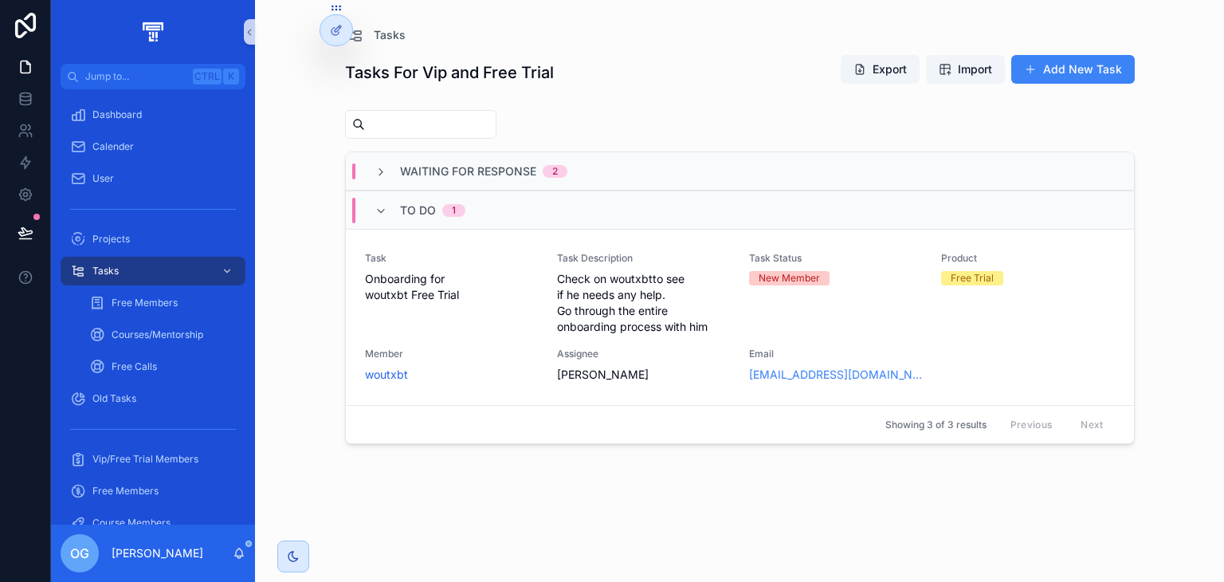
click at [440, 182] on div "Waiting For Response 2" at bounding box center [740, 171] width 788 height 38
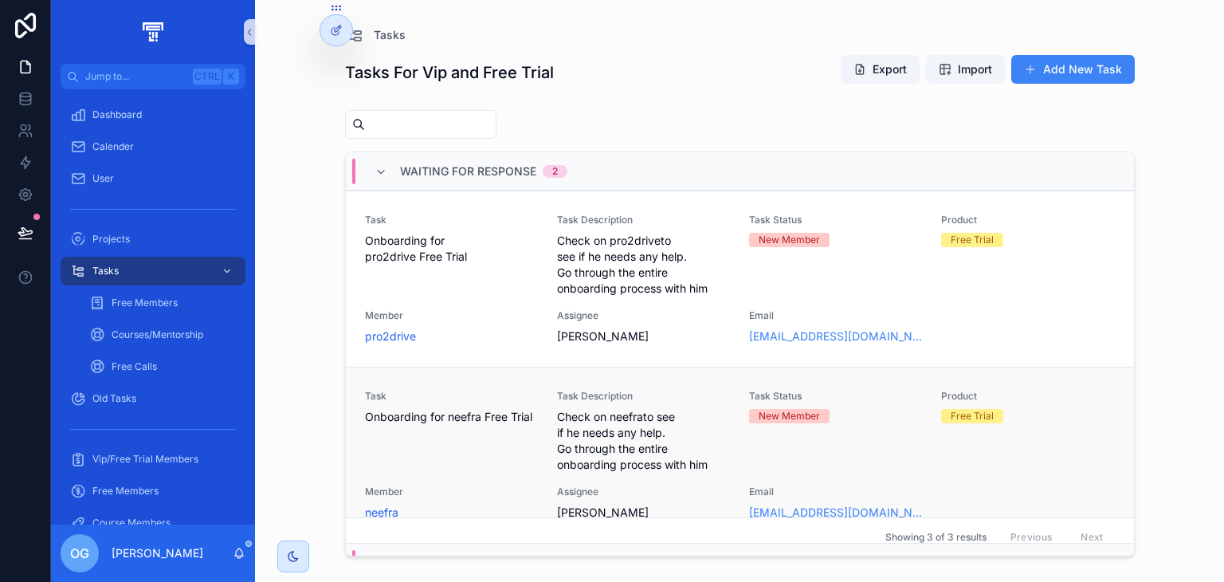
click at [472, 420] on span "Onboarding for neefra Free Trial" at bounding box center [451, 417] width 173 height 16
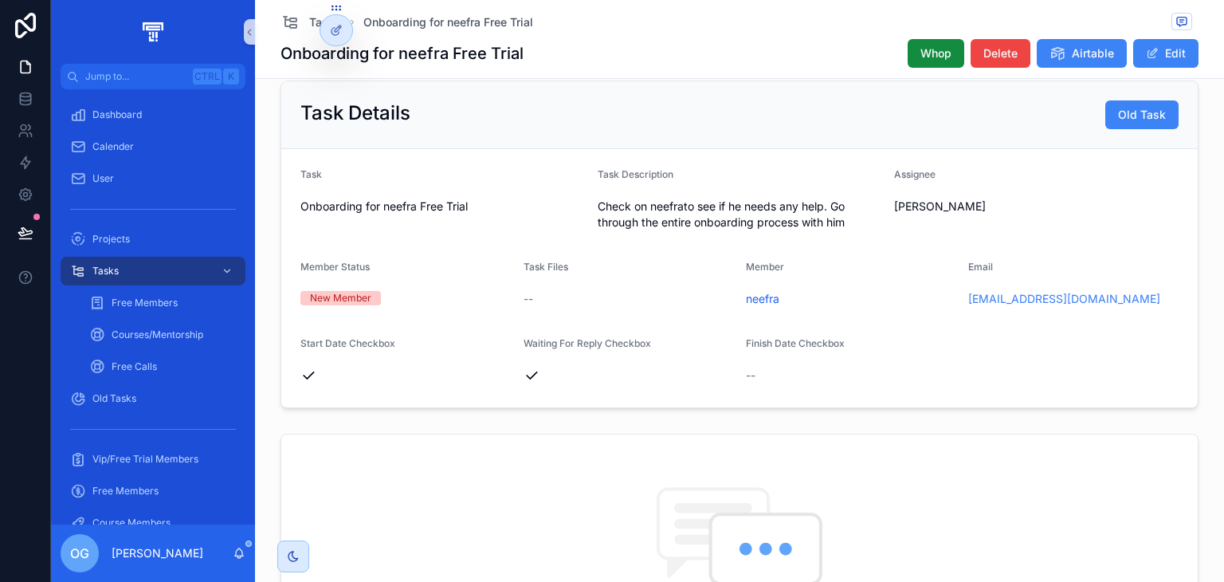
scroll to position [182, 0]
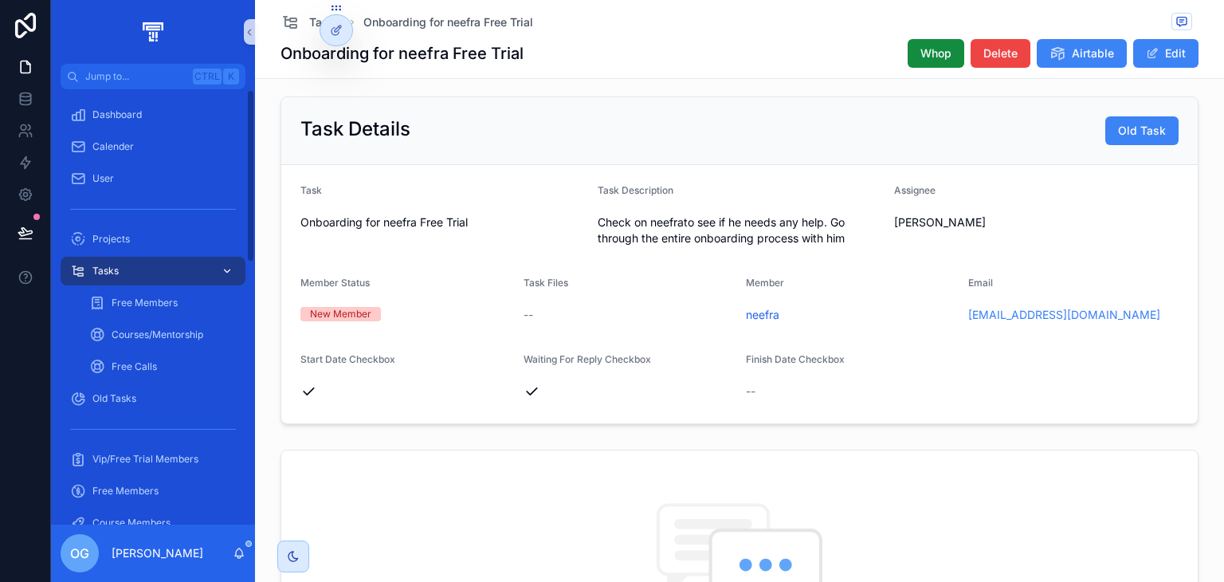
click at [134, 276] on div "Tasks" at bounding box center [153, 270] width 166 height 25
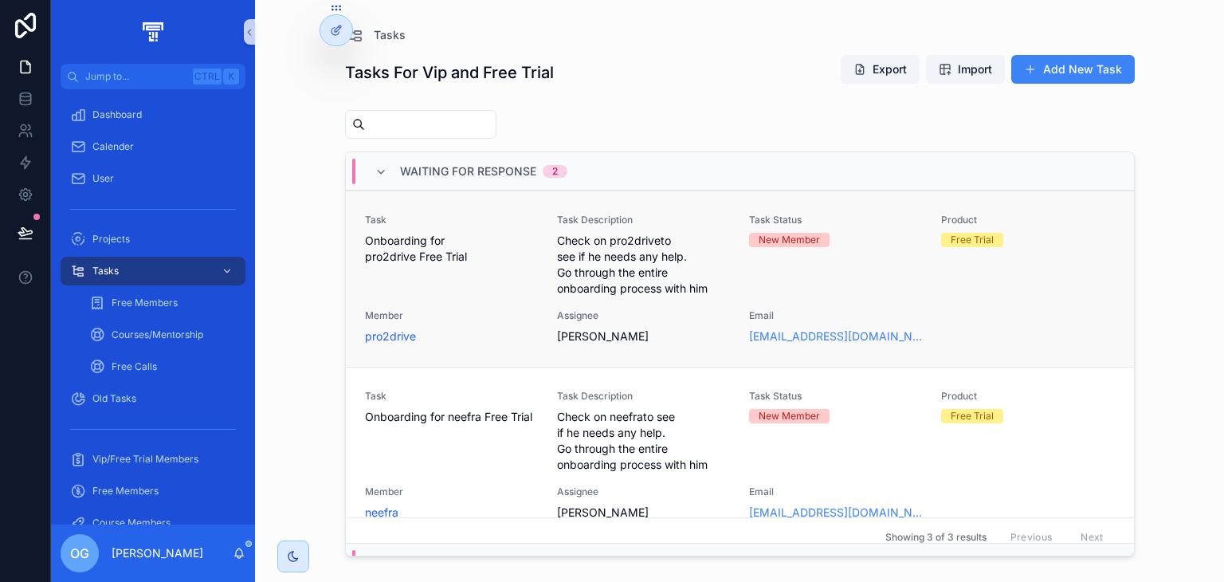
click at [462, 213] on span "Task" at bounding box center [451, 219] width 173 height 13
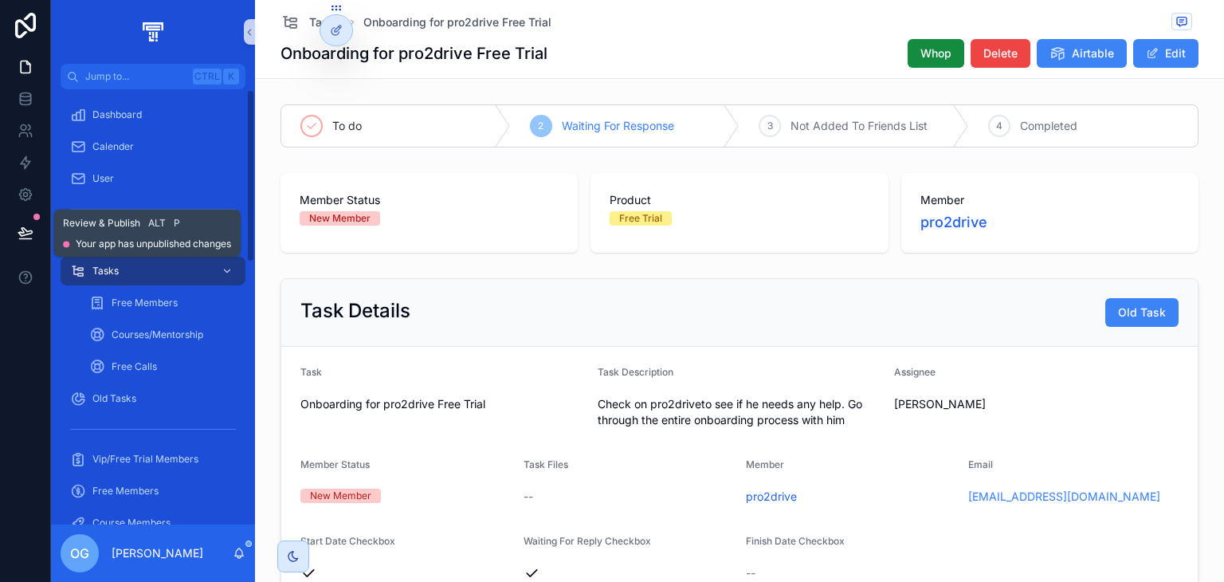
click at [24, 233] on icon at bounding box center [26, 233] width 16 height 16
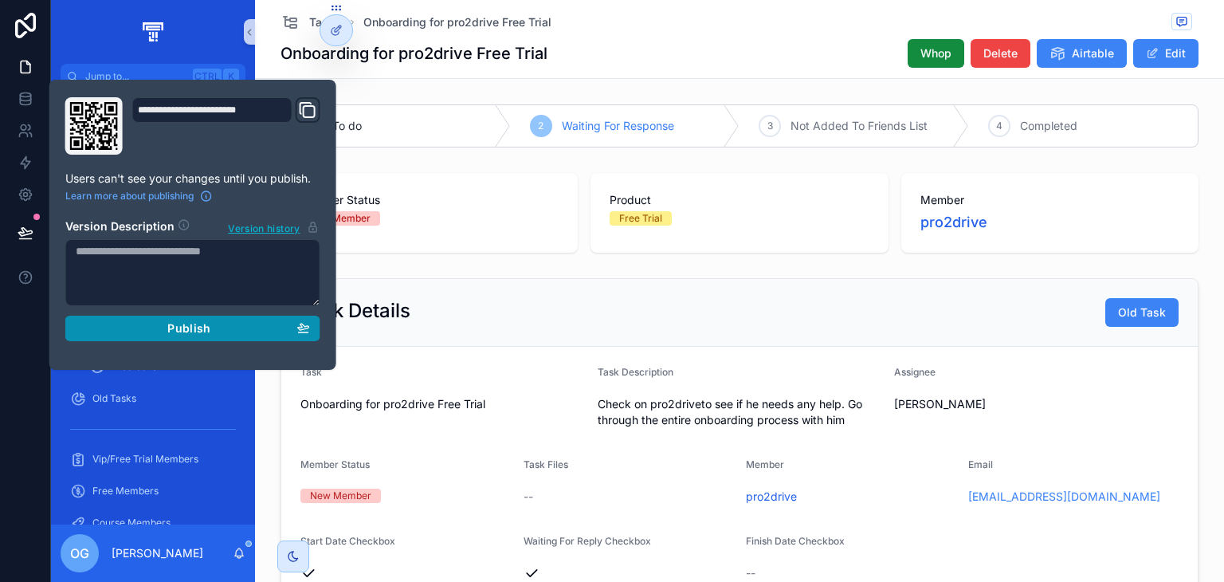
click at [159, 318] on button "Publish" at bounding box center [192, 327] width 255 height 25
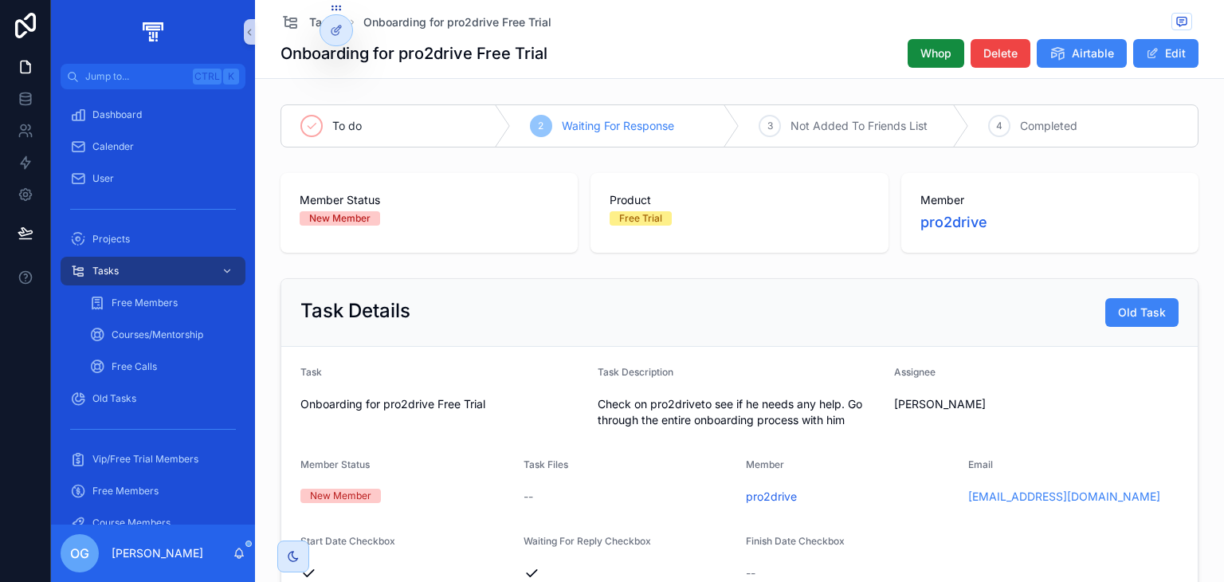
click at [119, 279] on div "Tasks" at bounding box center [153, 270] width 166 height 25
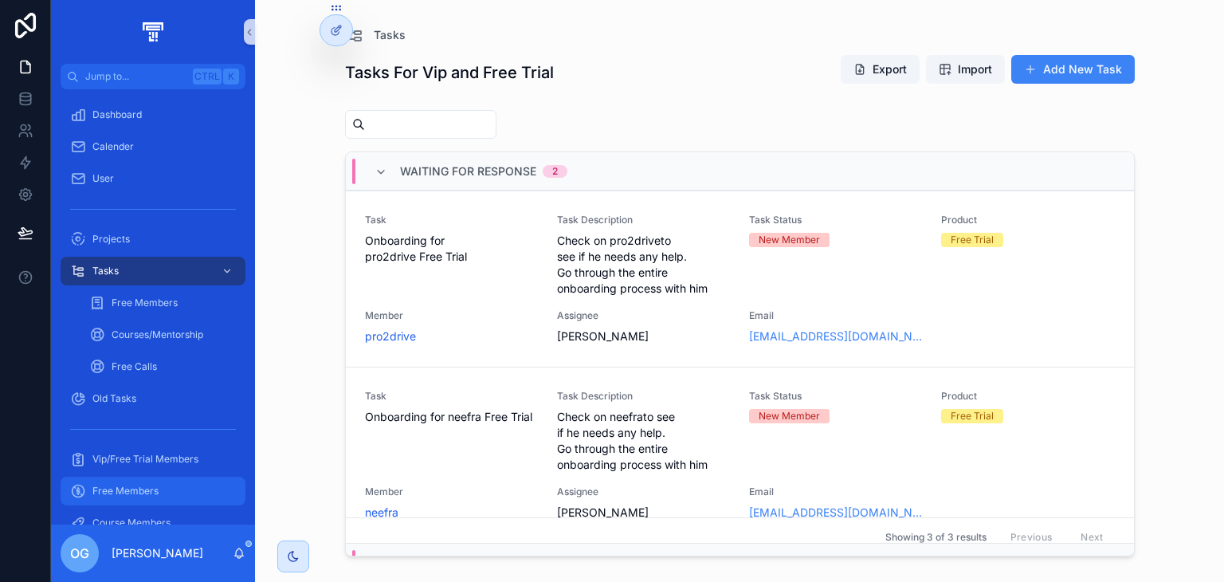
click at [114, 485] on span "Free Members" at bounding box center [125, 490] width 66 height 13
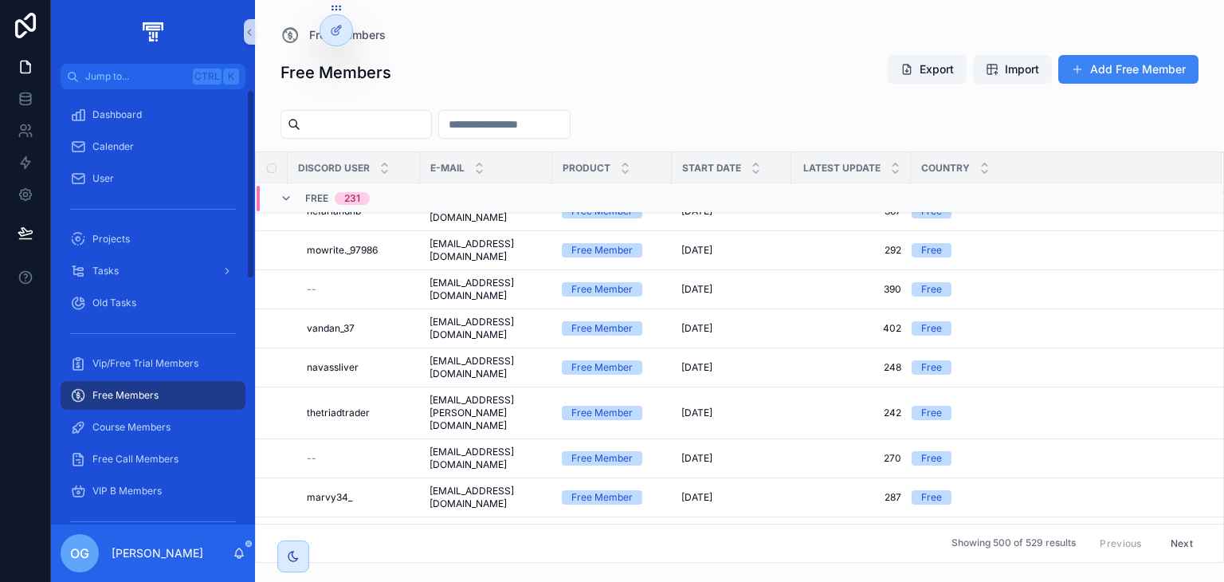
scroll to position [449, 0]
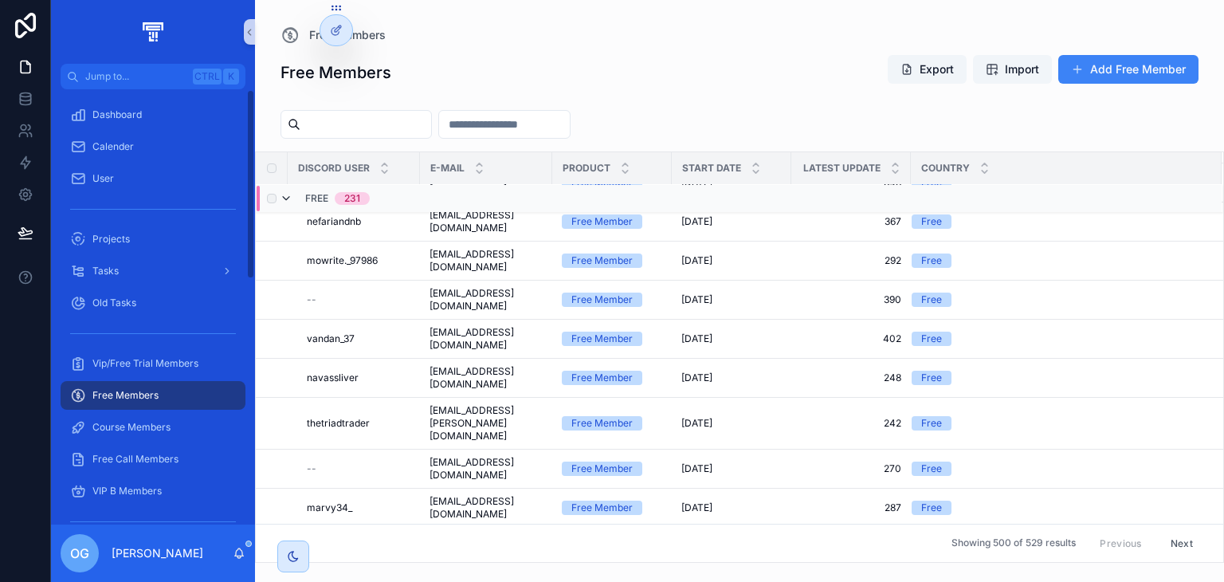
click at [290, 195] on icon "scrollable content" at bounding box center [286, 198] width 13 height 13
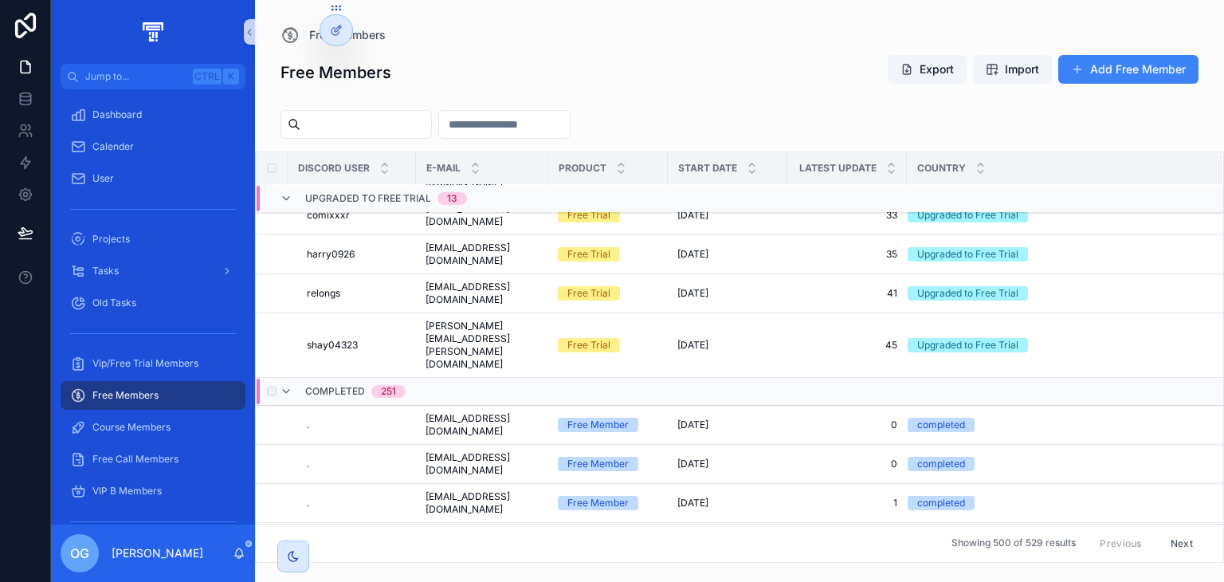
scroll to position [503, 0]
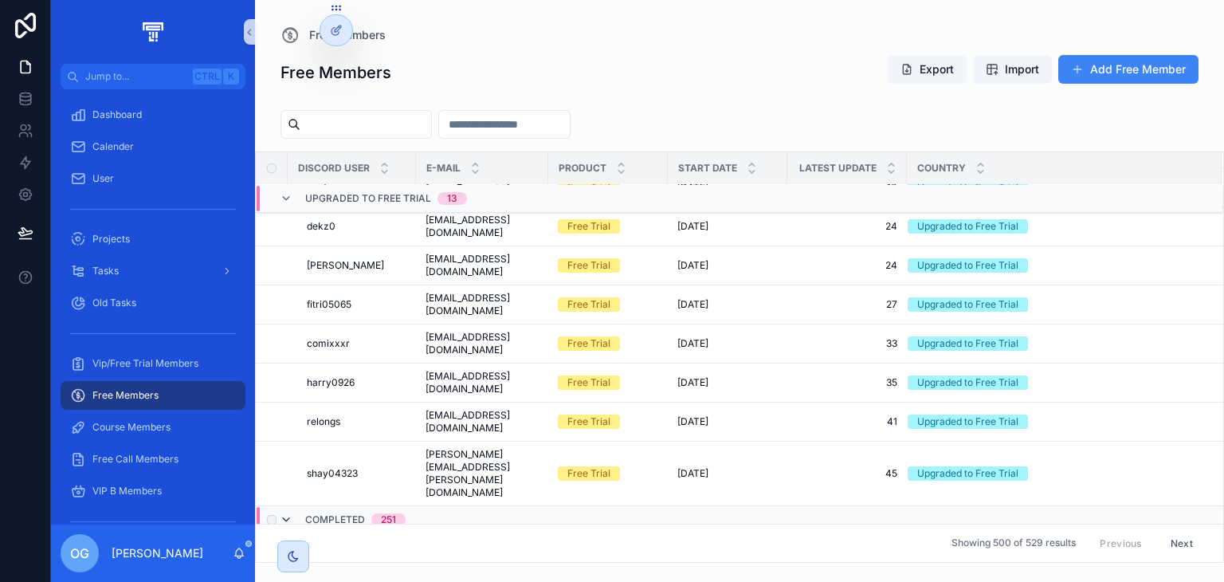
click at [288, 513] on icon "scrollable content" at bounding box center [286, 519] width 13 height 13
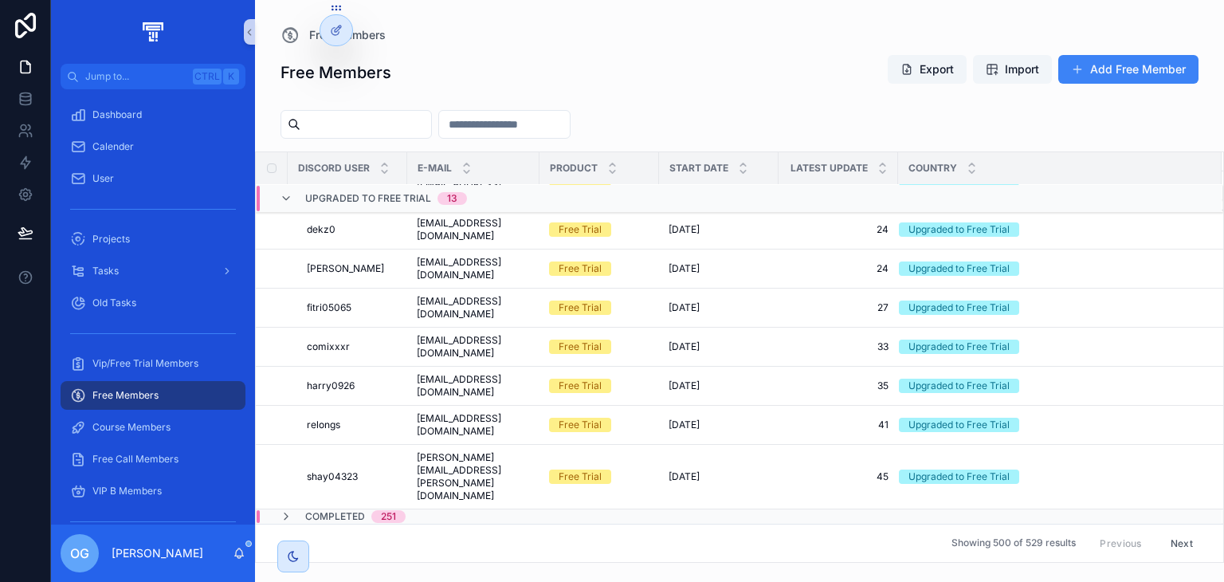
scroll to position [0, 0]
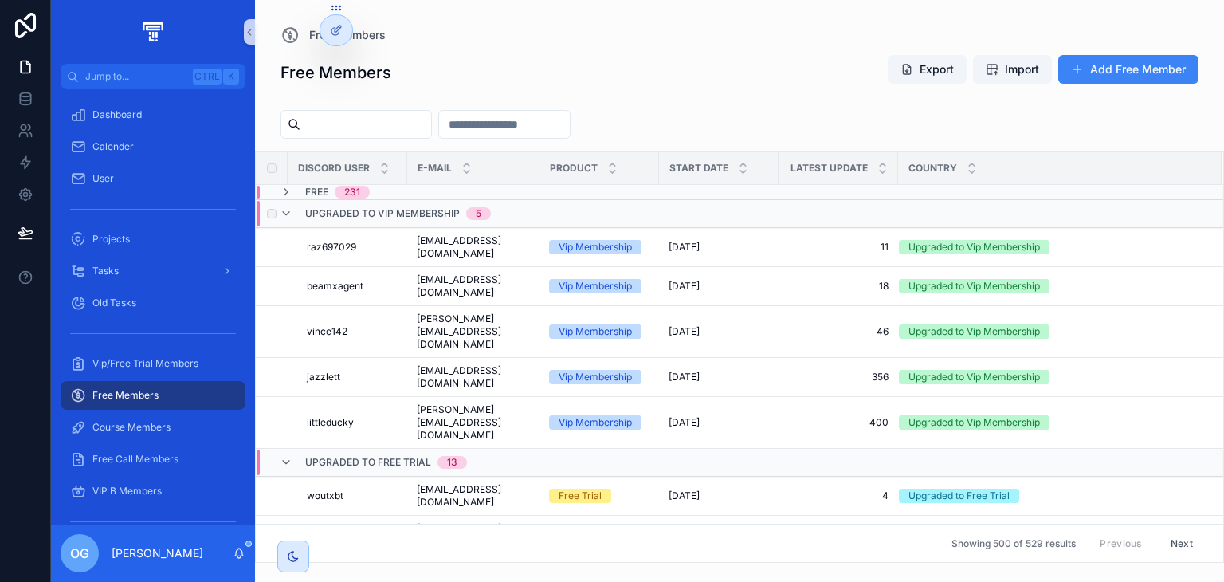
click at [296, 214] on div "Upgraded to Vip Membership 5" at bounding box center [385, 213] width 211 height 25
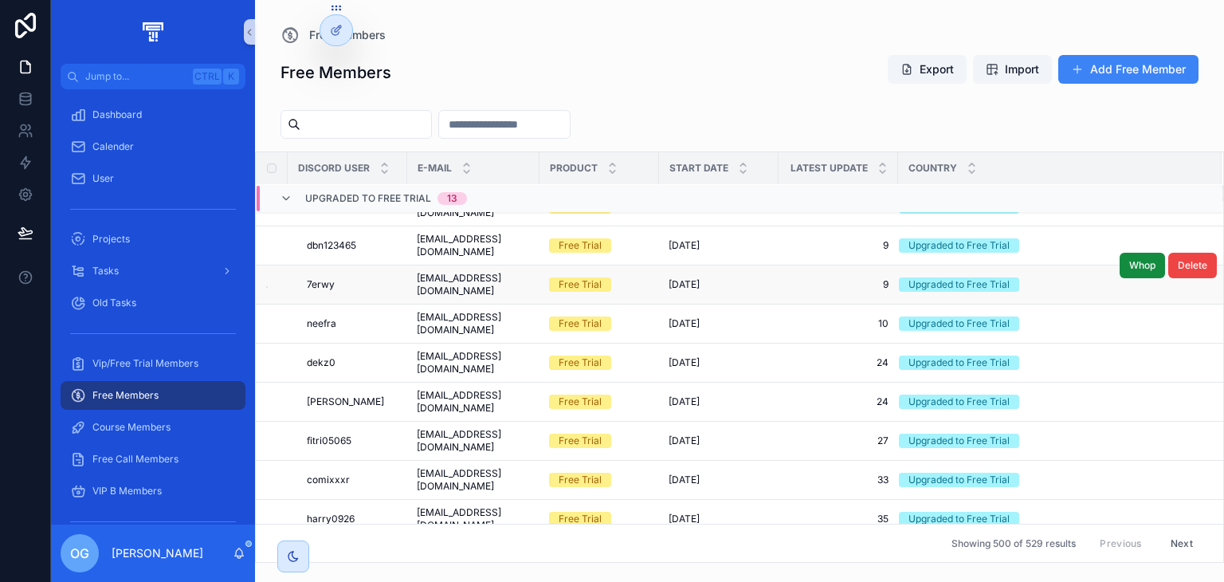
scroll to position [148, 0]
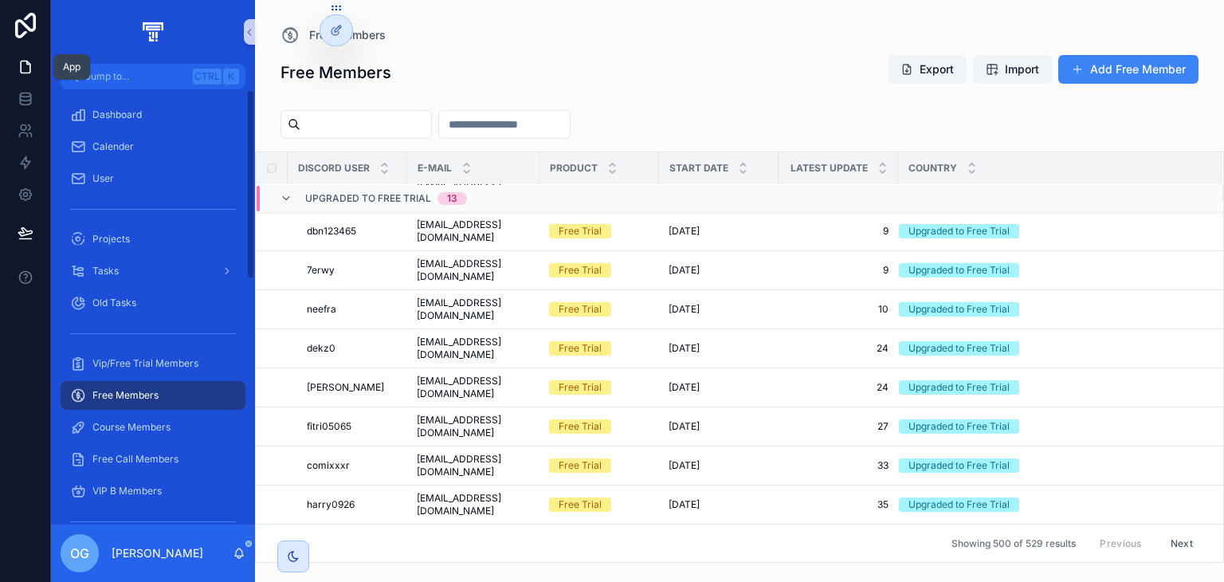
click at [8, 63] on link at bounding box center [25, 67] width 50 height 32
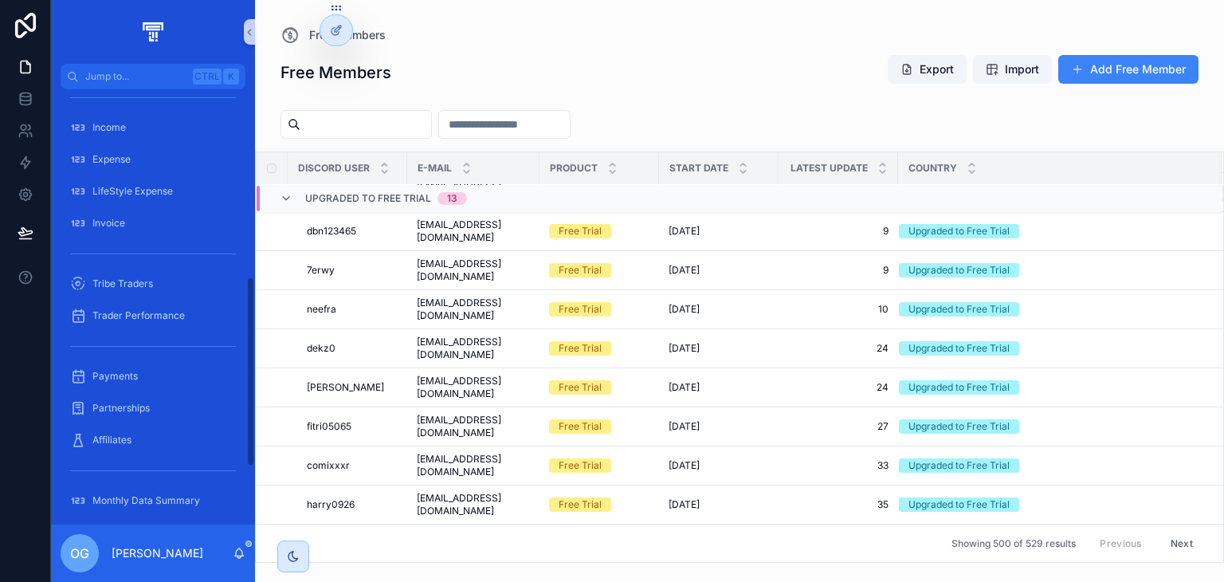
scroll to position [432, 0]
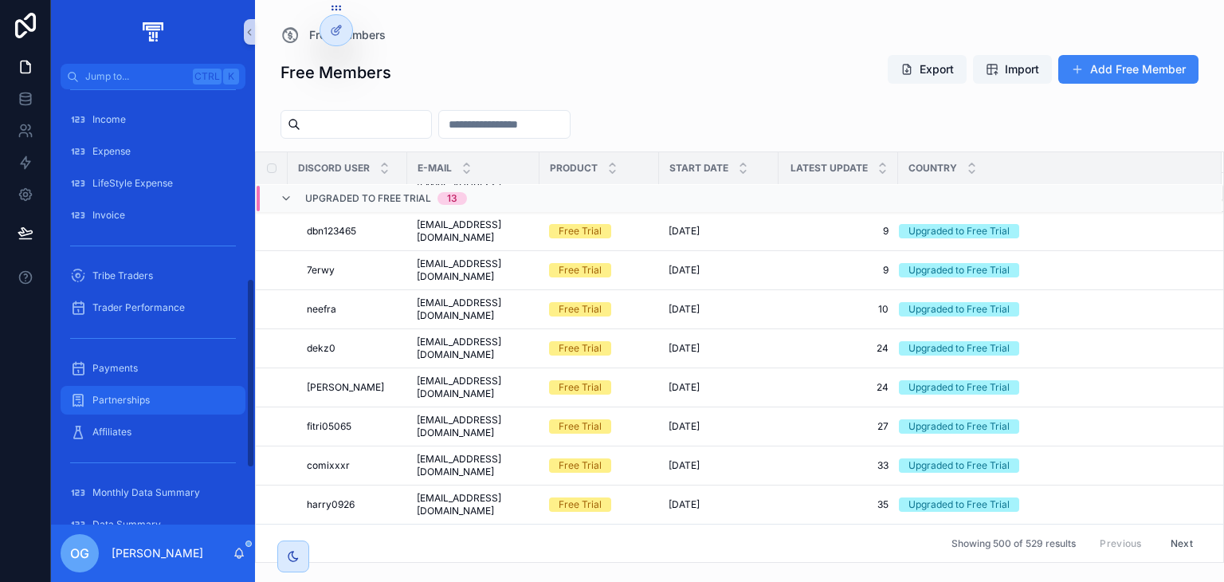
click at [170, 386] on link "Partnerships" at bounding box center [153, 400] width 185 height 29
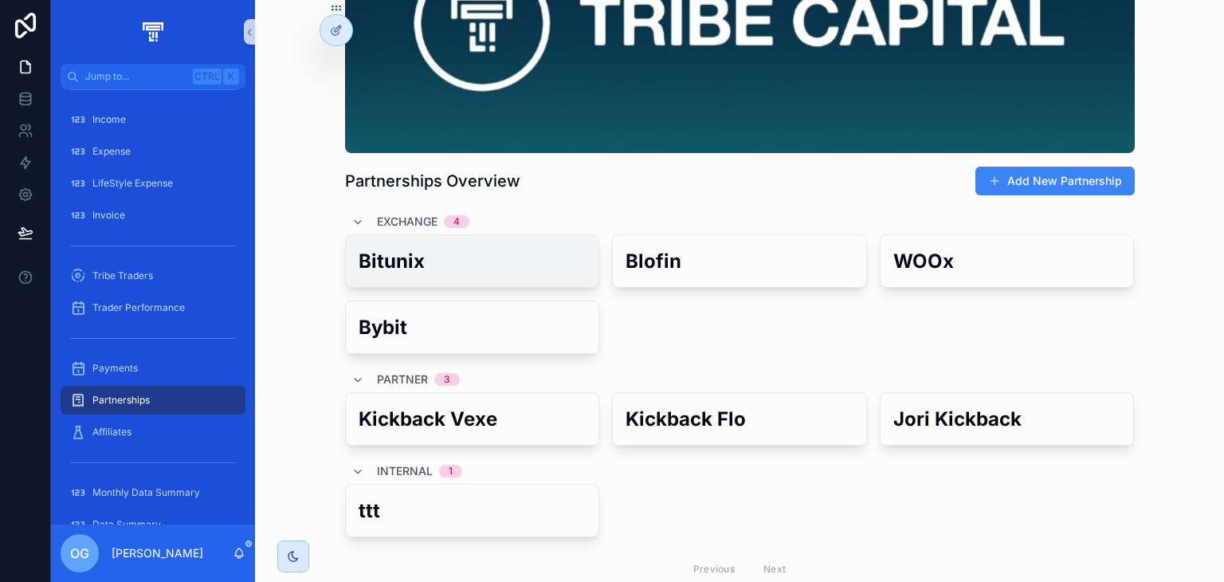
scroll to position [210, 0]
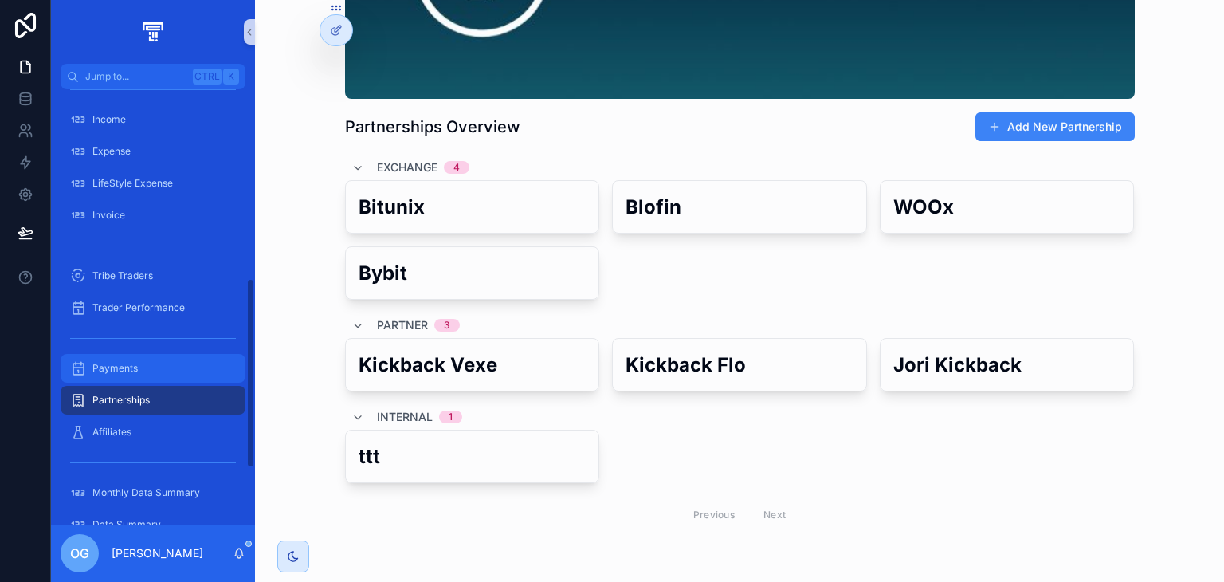
click at [171, 367] on div "Payments" at bounding box center [153, 367] width 166 height 25
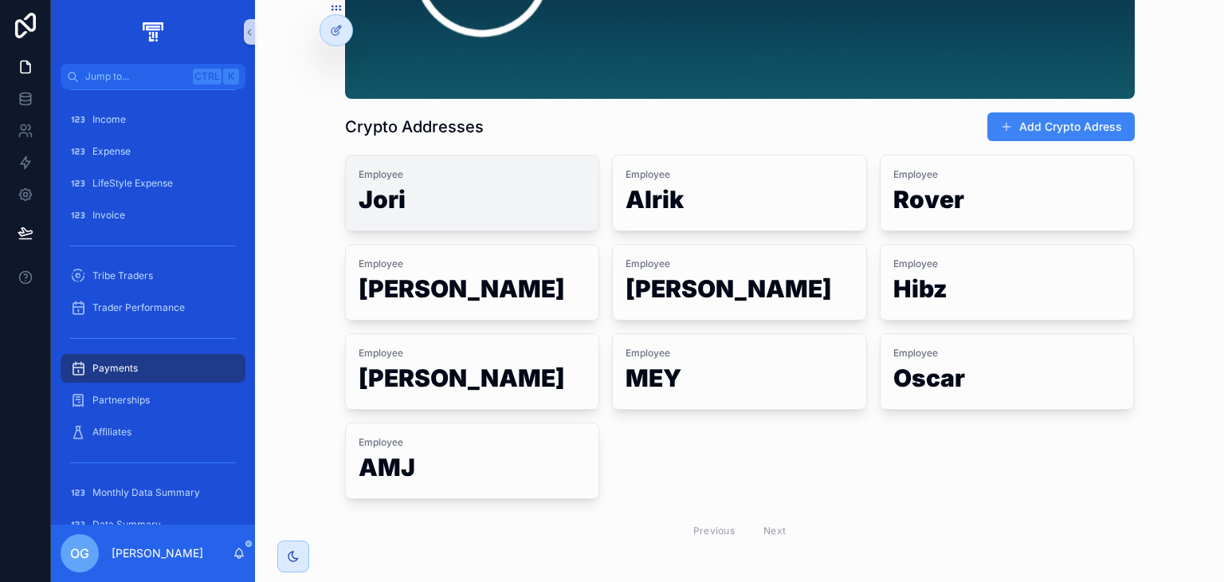
click at [540, 212] on h1 "Jori" at bounding box center [472, 202] width 228 height 30
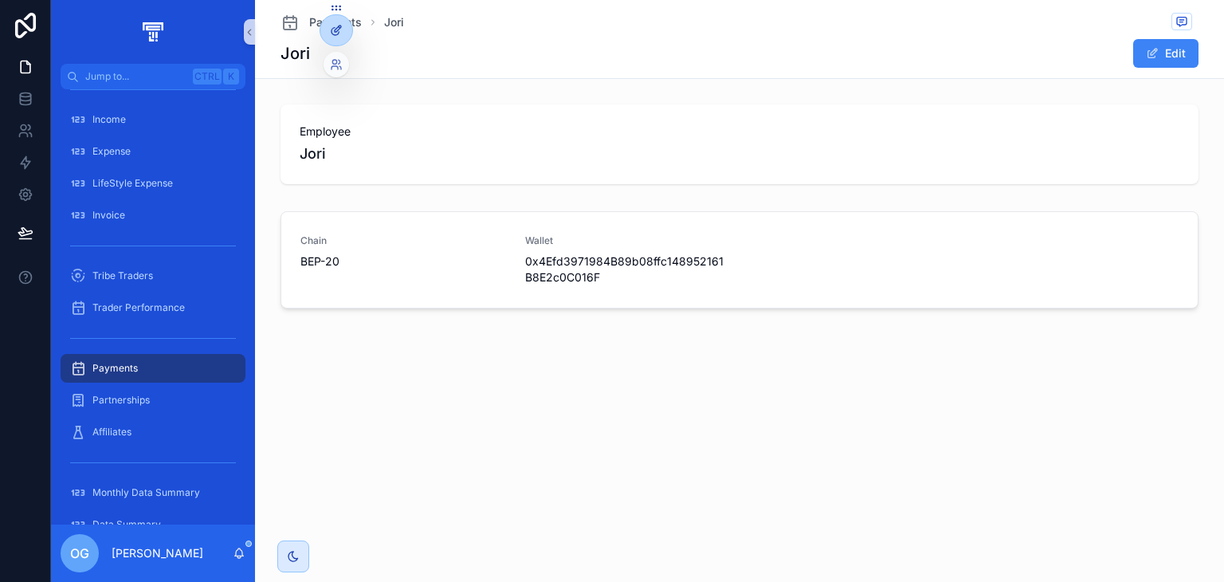
click at [325, 36] on div at bounding box center [336, 30] width 32 height 30
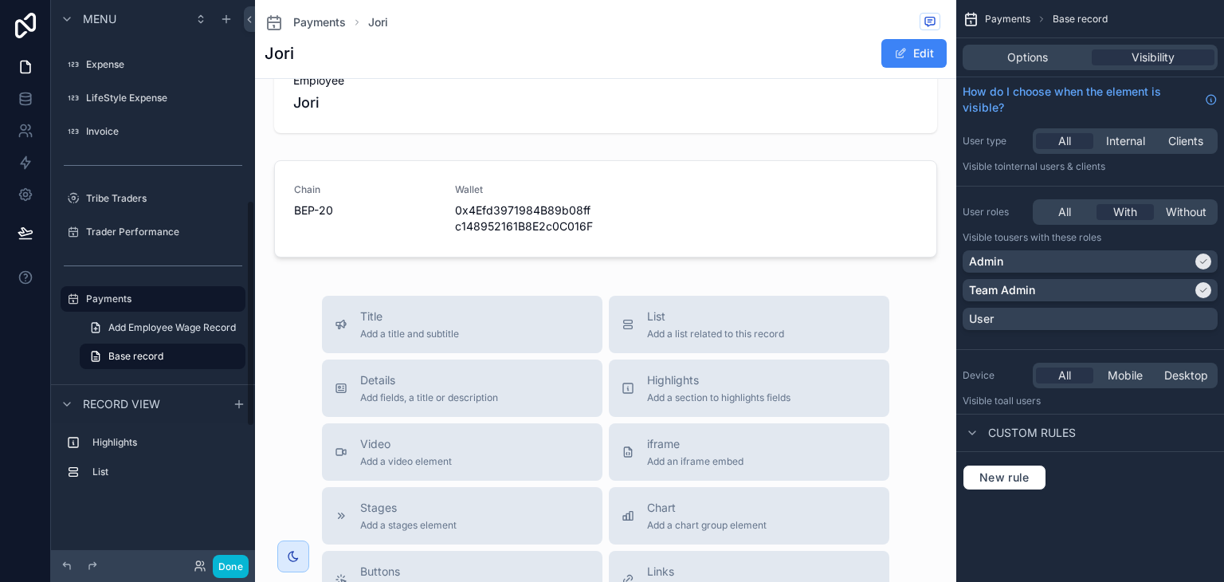
scroll to position [57, 0]
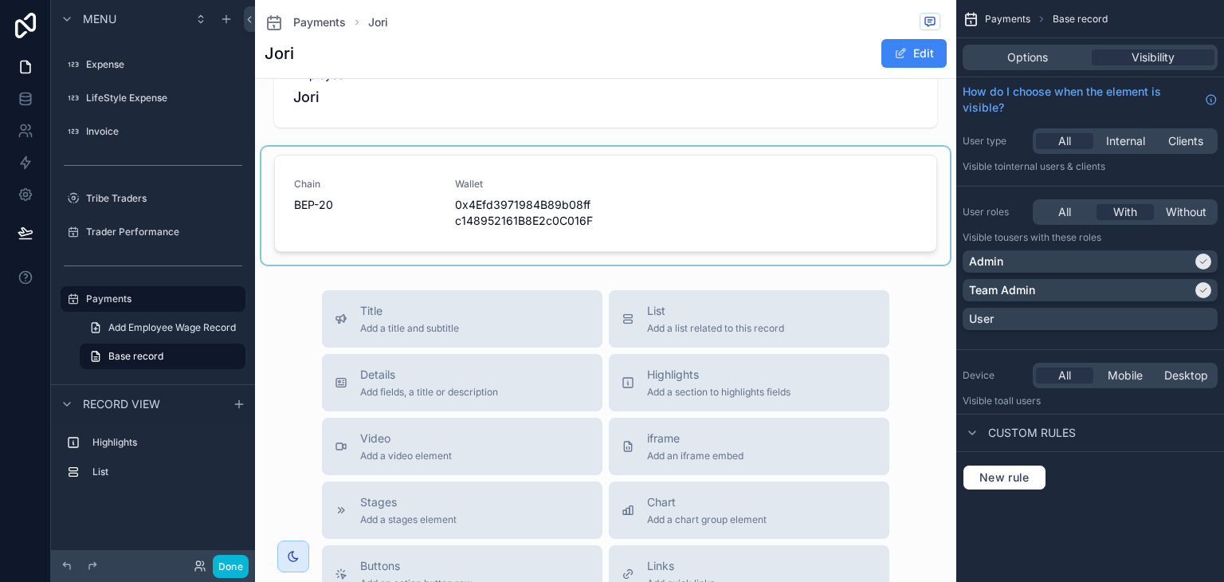
click at [703, 147] on div "scrollable content" at bounding box center [605, 206] width 688 height 118
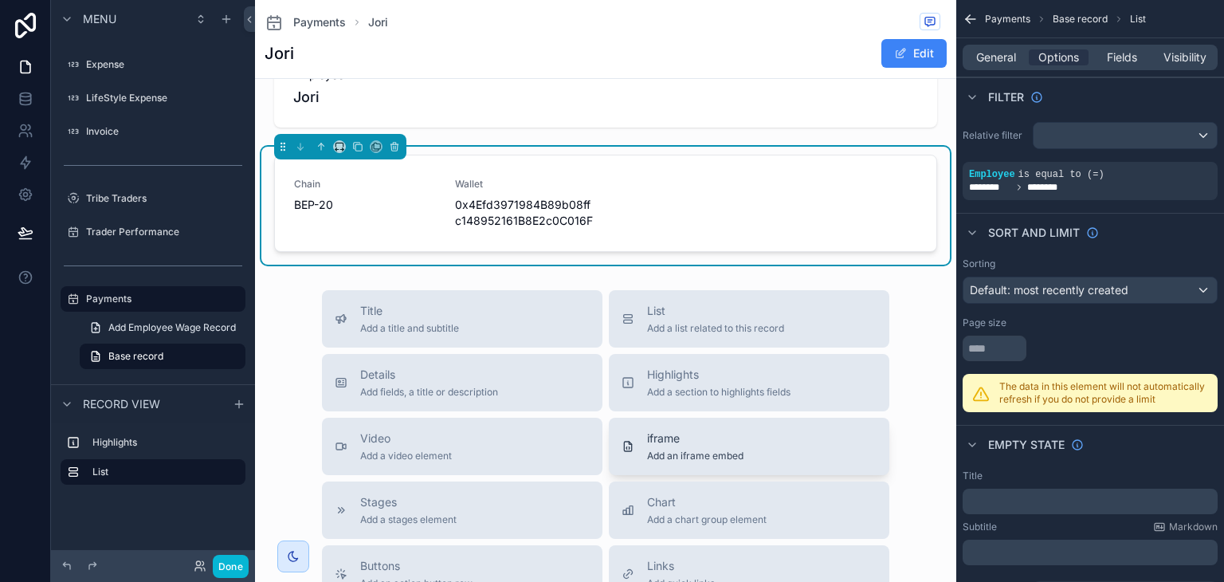
scroll to position [124, 0]
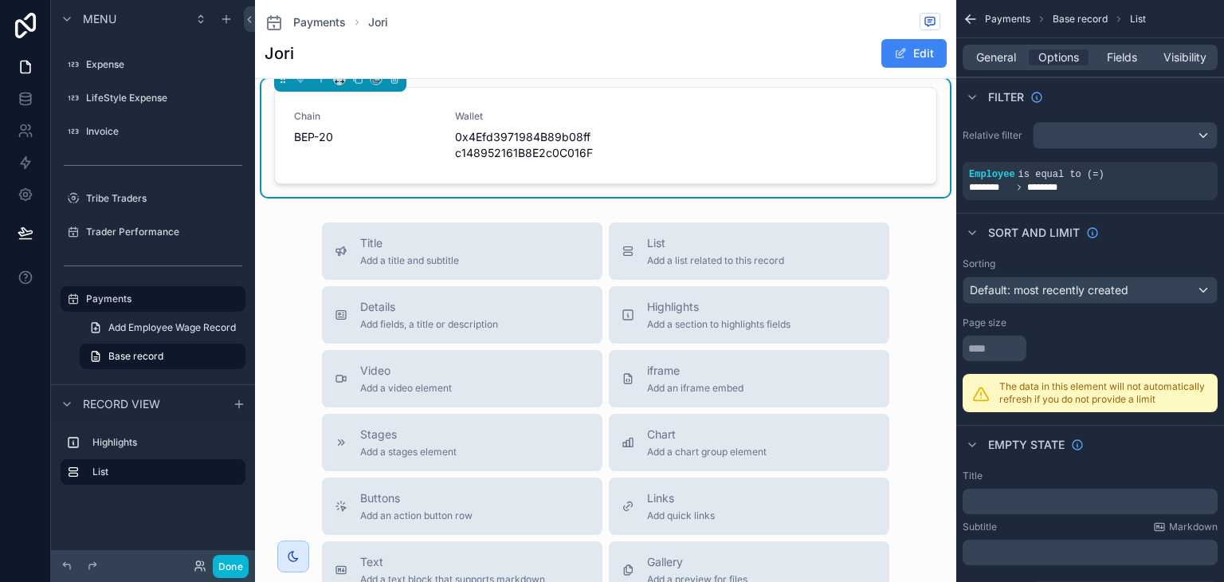
click at [540, 202] on div "Payments Jori Jori Edit Employee Jori Chain BEP-20 Wallet 0x4Efd3971984B89b08ff…" at bounding box center [605, 396] width 701 height 1041
click at [488, 318] on span "Add fields, a title or description" at bounding box center [429, 324] width 138 height 13
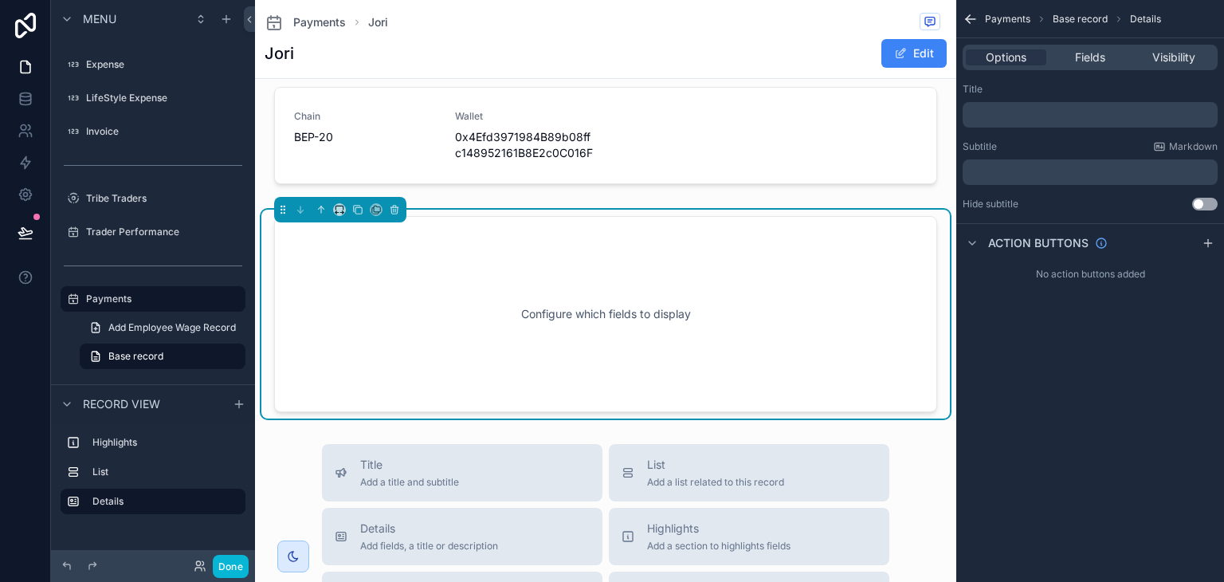
scroll to position [147, 0]
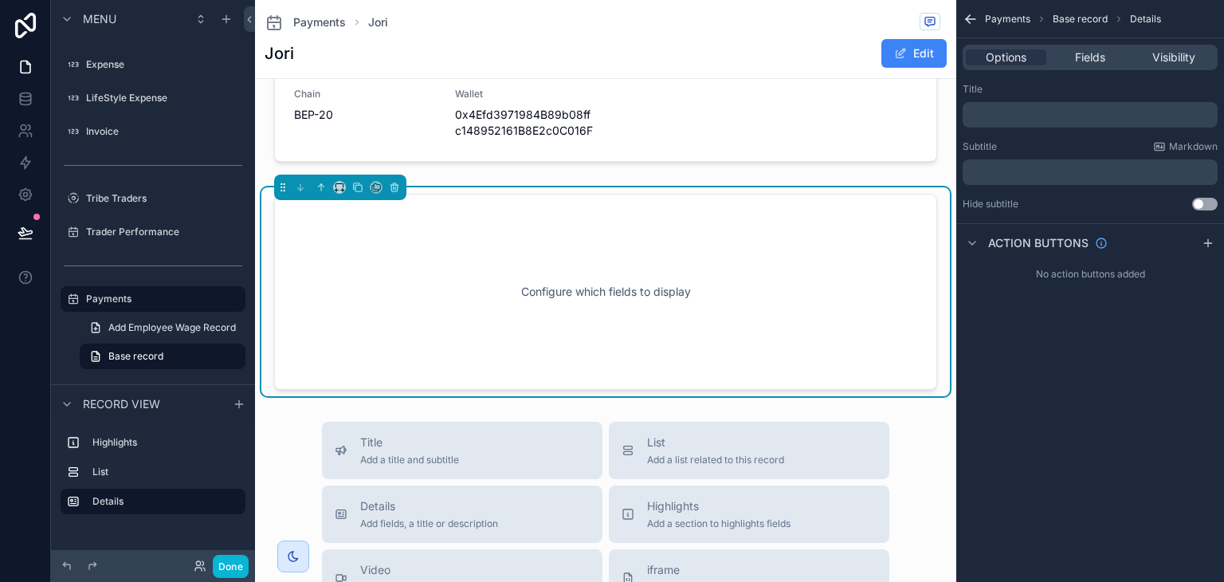
click at [1083, 68] on div "Options Fields Visibility" at bounding box center [1089, 57] width 255 height 25
click at [1087, 61] on span "Fields" at bounding box center [1090, 57] width 30 height 16
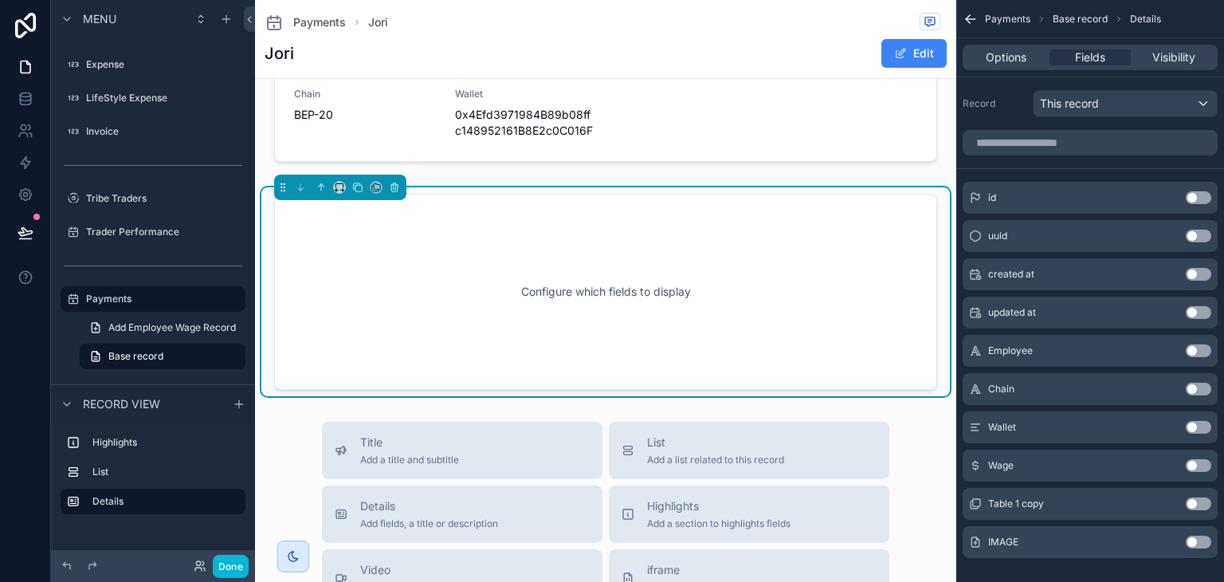
scroll to position [20, 0]
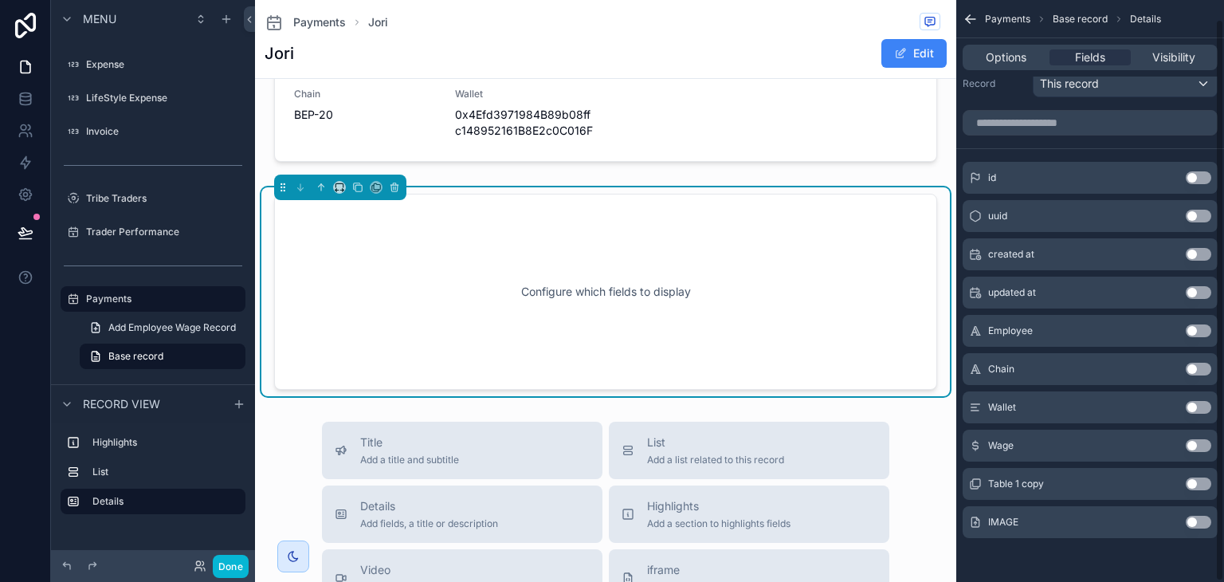
click at [1198, 527] on div "IMAGE Use setting" at bounding box center [1089, 522] width 255 height 32
click at [1195, 517] on button "Use setting" at bounding box center [1197, 521] width 25 height 13
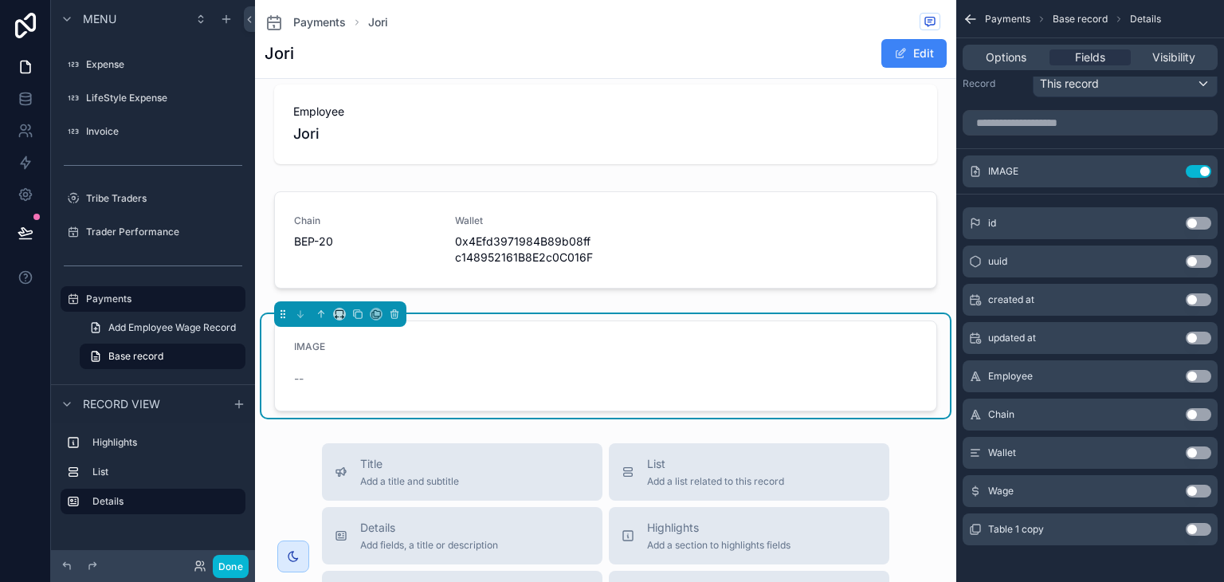
scroll to position [18, 0]
